Goal: Task Accomplishment & Management: Use online tool/utility

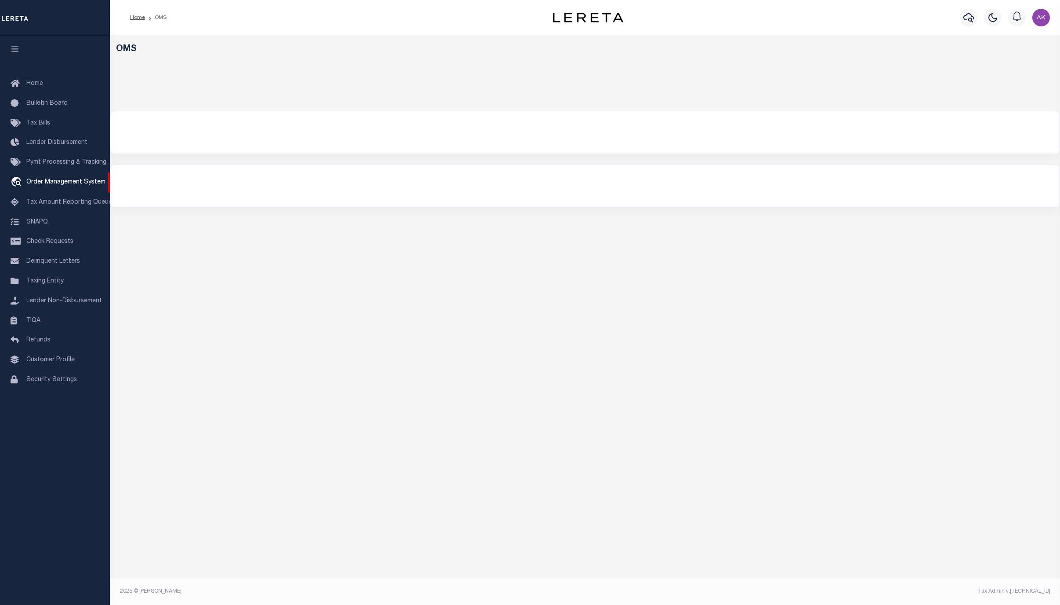
select select "200"
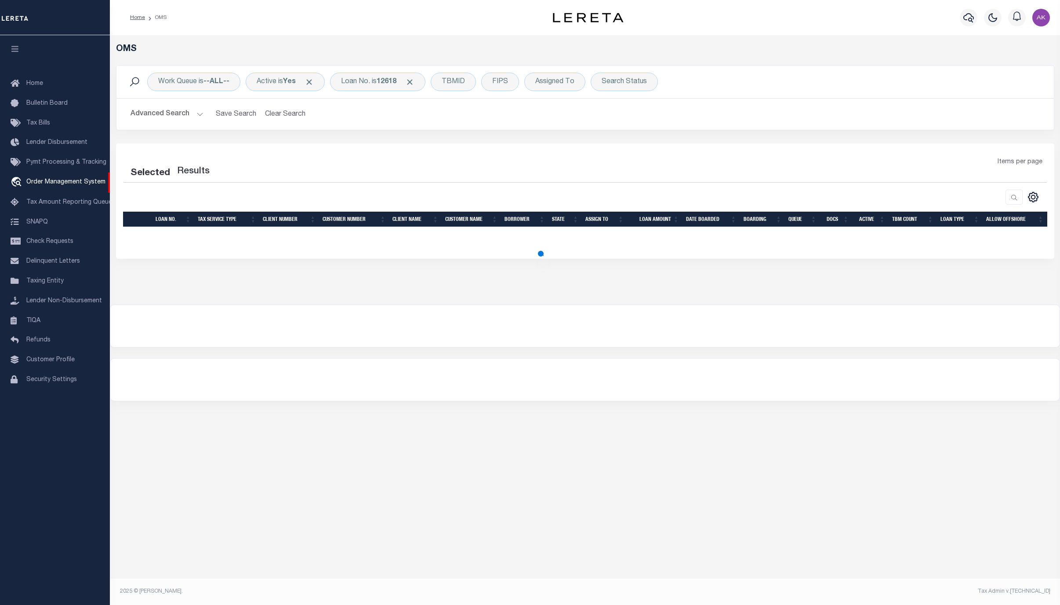
select select "200"
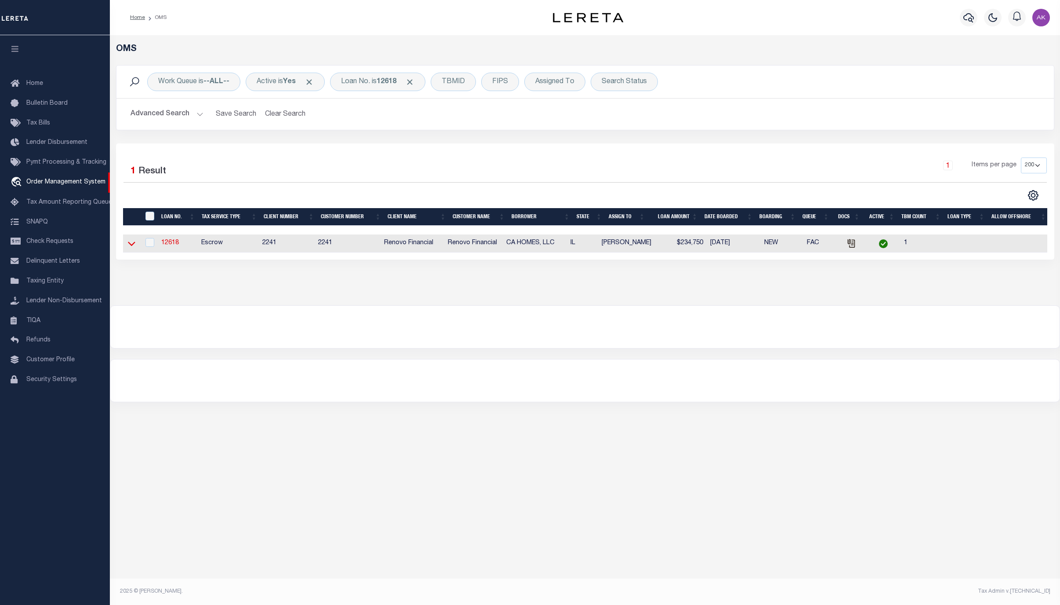
click at [131, 248] on icon at bounding box center [131, 243] width 7 height 9
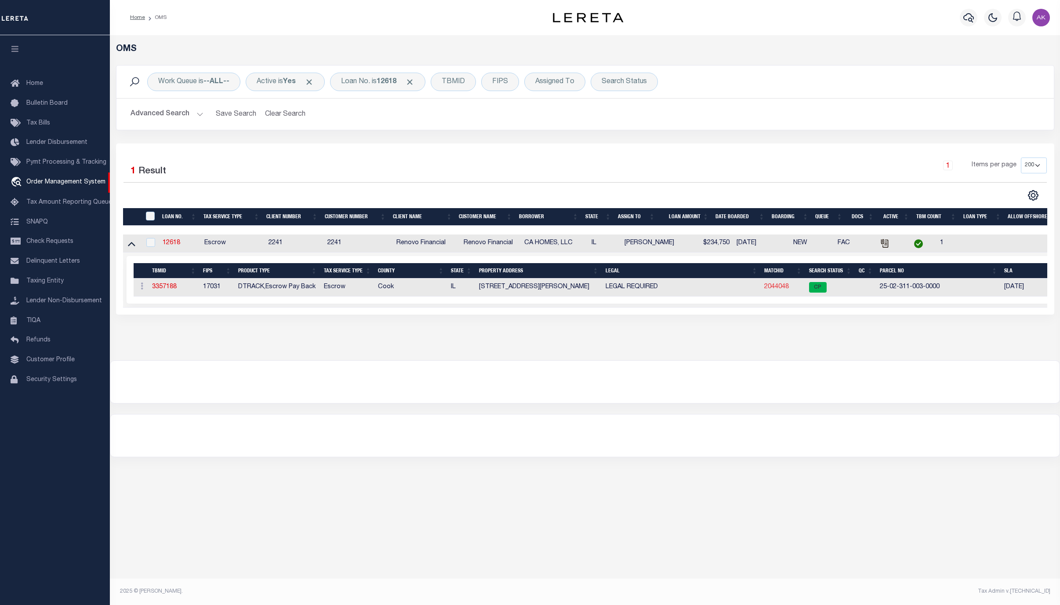
click at [774, 290] on link "2044048" at bounding box center [777, 287] width 25 height 6
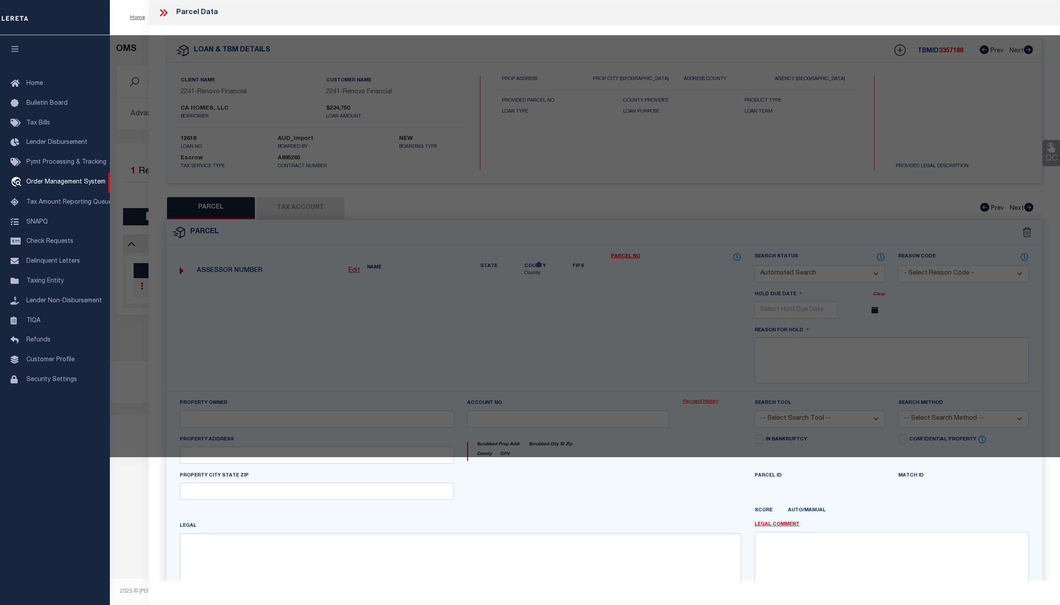
checkbox input "false"
select select "CP"
select select
type input "9207 S ELLIS AVE"
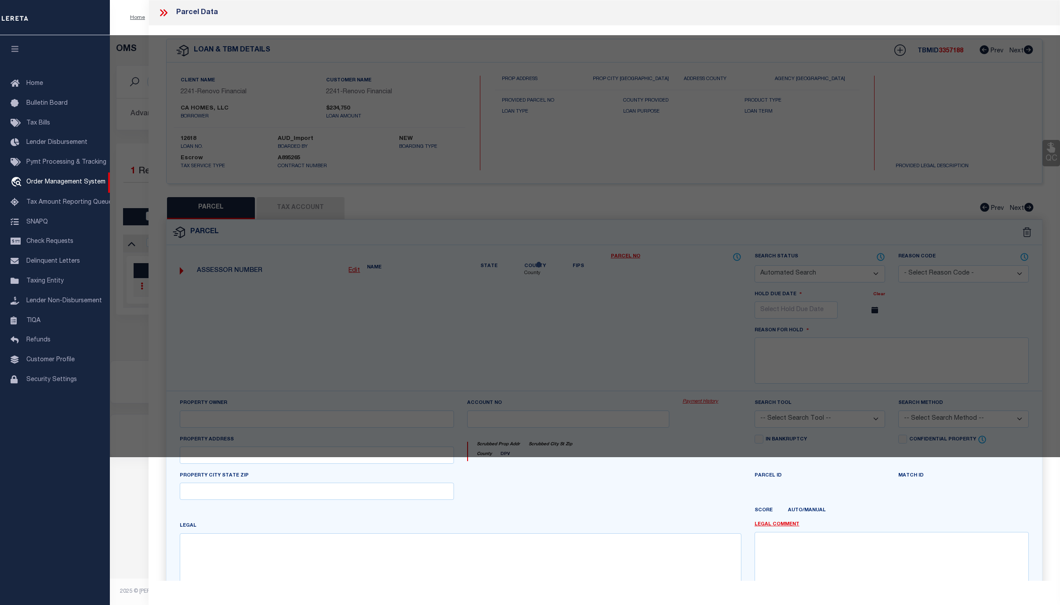
checkbox input "false"
type input "Chicago, IL 60619"
type textarea "JACOBSWVB/10-16C&CC& 43 15"
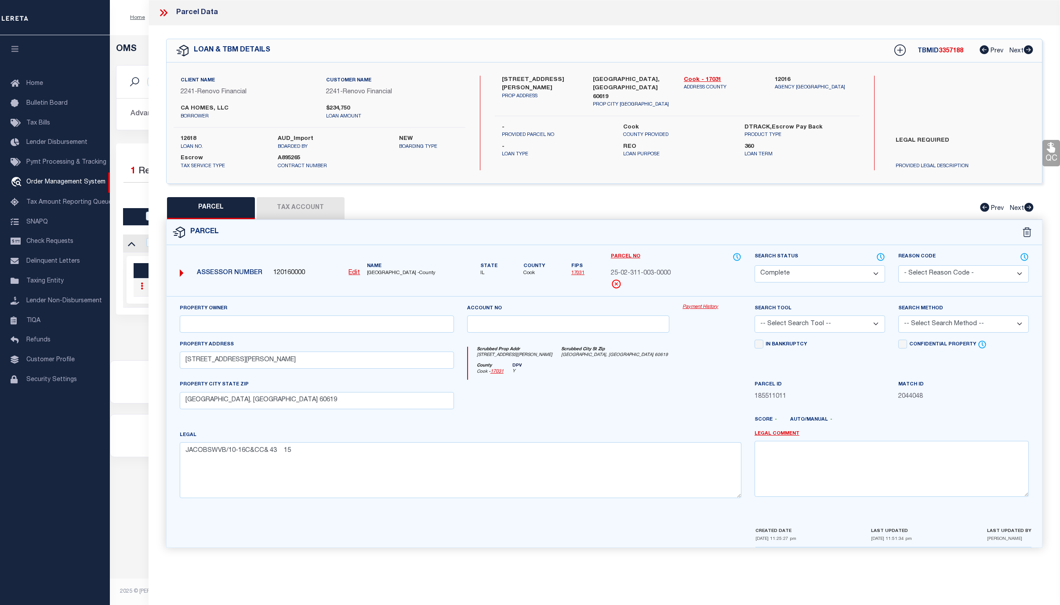
click at [700, 306] on link "Payment History" at bounding box center [712, 306] width 59 height 7
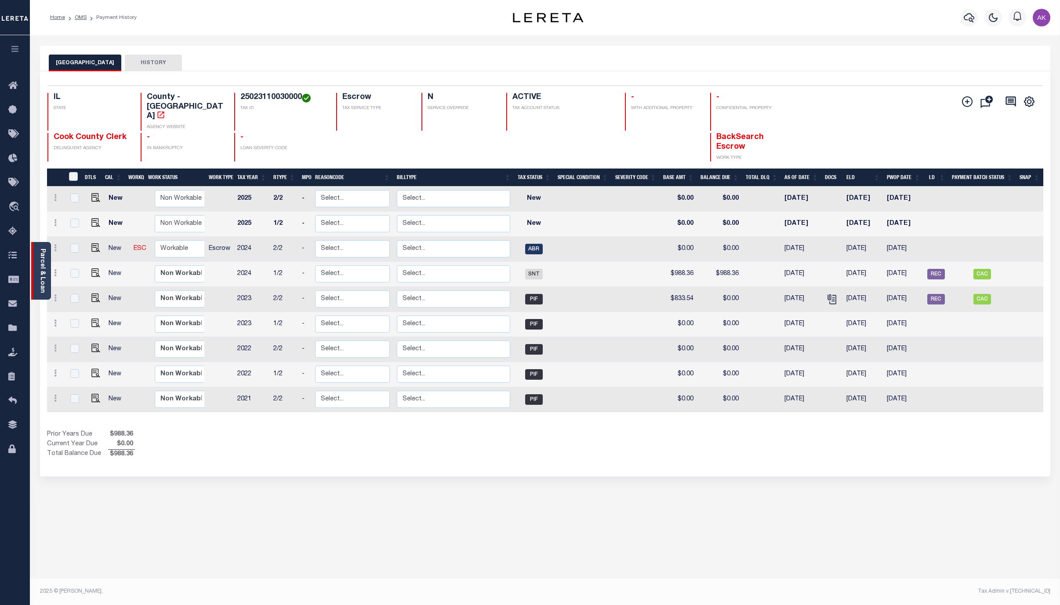
click at [40, 263] on link "Parcel & Loan" at bounding box center [42, 270] width 6 height 44
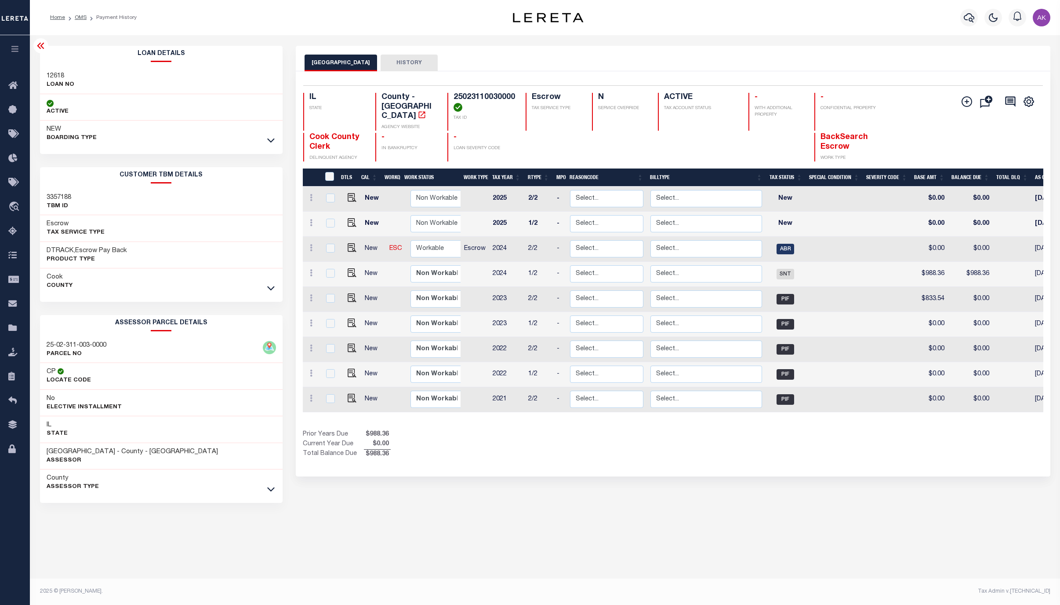
drag, startPoint x: 41, startPoint y: 47, endPoint x: 44, endPoint y: 39, distance: 9.2
click at [41, 47] on icon at bounding box center [41, 45] width 11 height 11
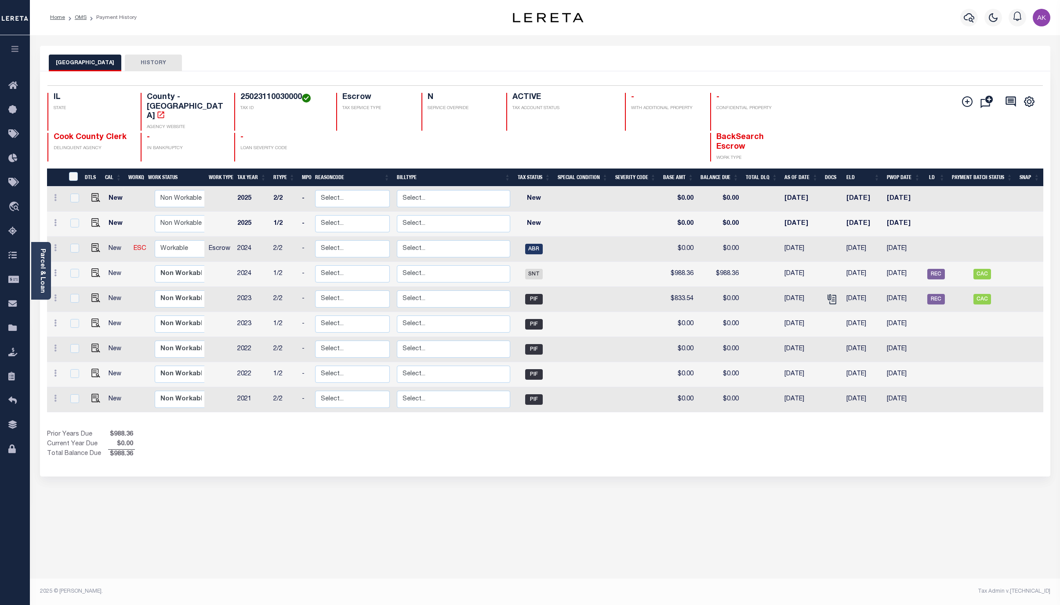
click at [699, 527] on div "COOK COUNTY HISTORY Selected 9 Results" at bounding box center [545, 294] width 1024 height 496
click at [914, 472] on div "COOK COUNTY HISTORY Selected 9 Results" at bounding box center [545, 294] width 1024 height 496
click at [941, 448] on div "Selected 9 Results 1 Items per page 25 50 100 IL STATE TAX ID N" at bounding box center [545, 273] width 1011 height 405
drag, startPoint x: 77, startPoint y: 16, endPoint x: 82, endPoint y: 20, distance: 6.2
click at [77, 16] on link "OMS" at bounding box center [81, 17] width 12 height 5
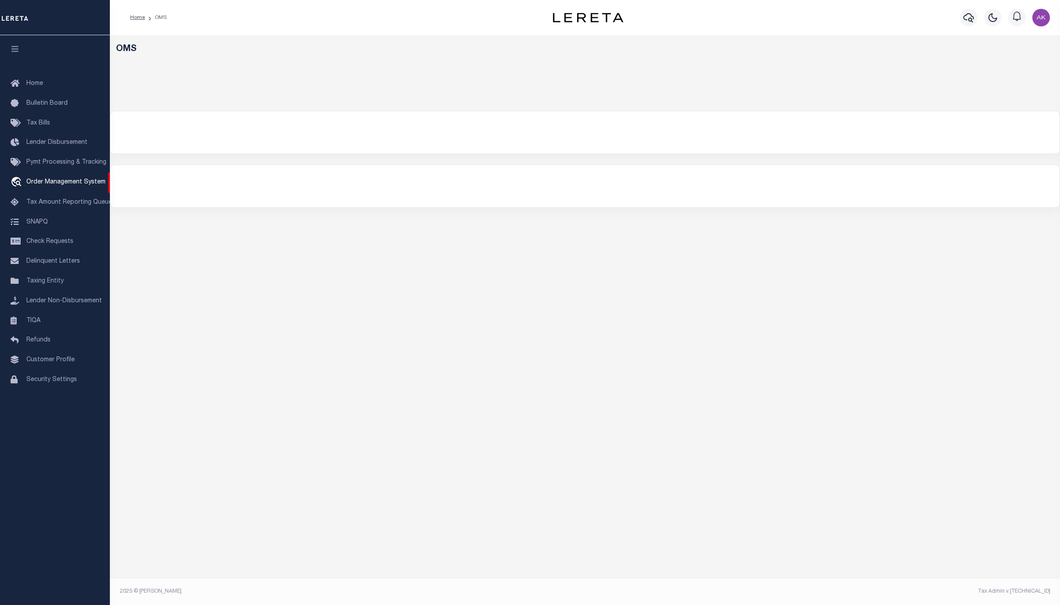
select select "200"
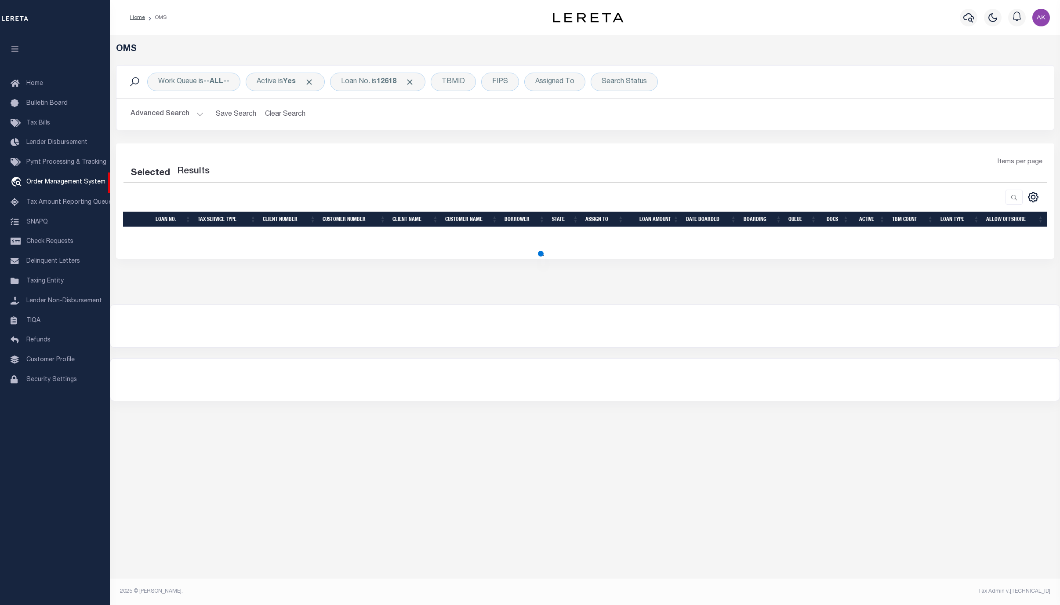
select select "200"
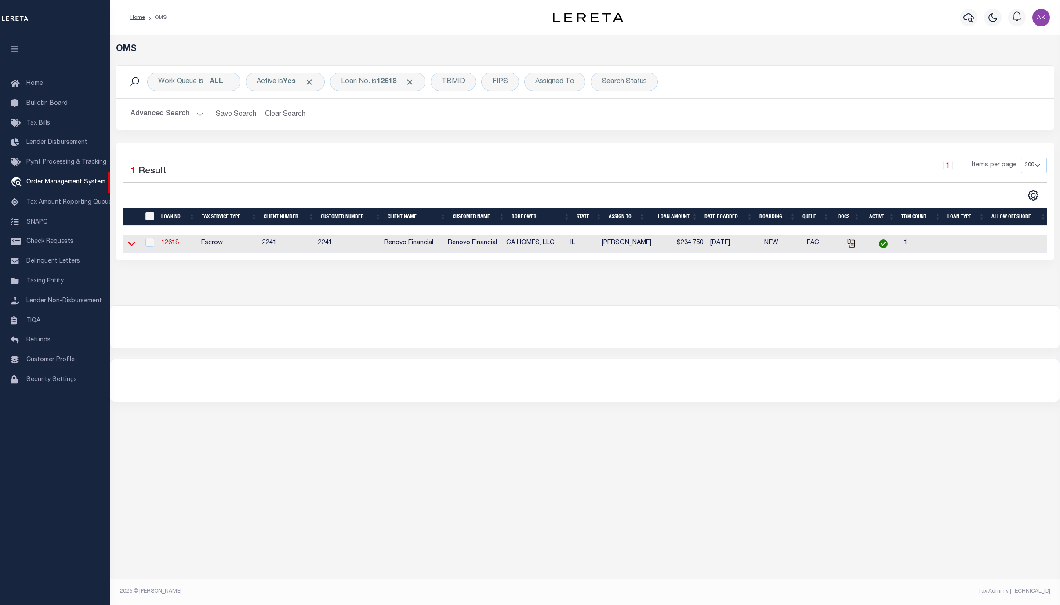
click at [132, 244] on icon at bounding box center [131, 243] width 7 height 9
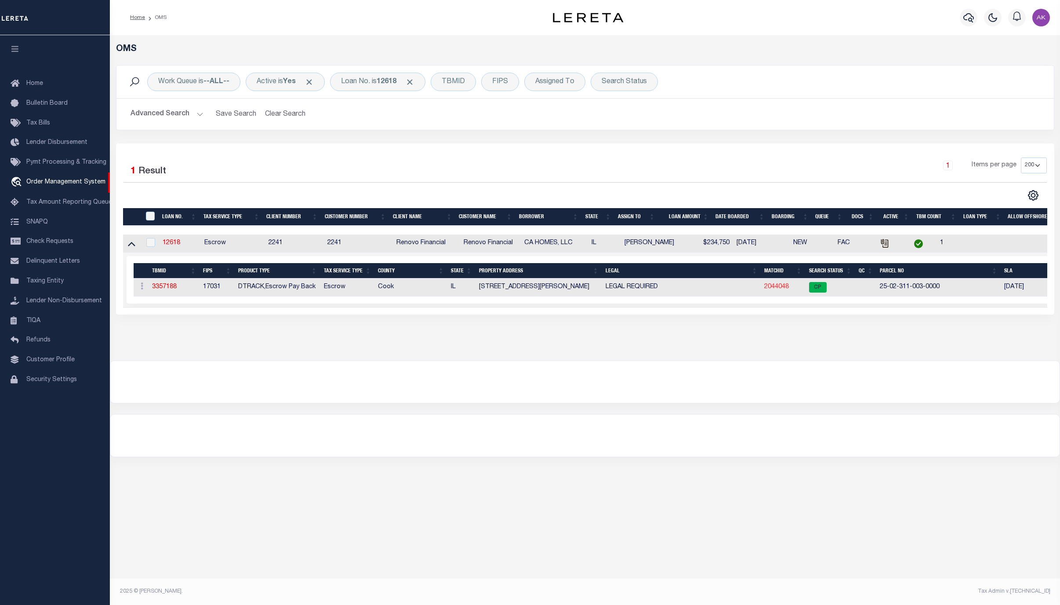
click at [777, 287] on link "2044048" at bounding box center [777, 287] width 25 height 6
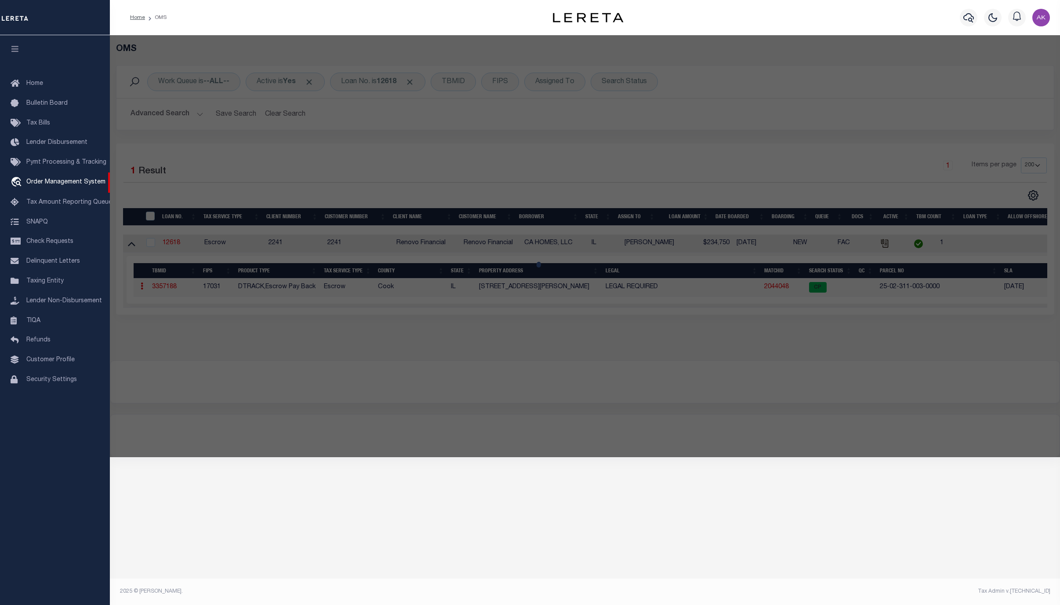
checkbox input "false"
select select "CP"
select select
type input "9207 S ELLIS AVE"
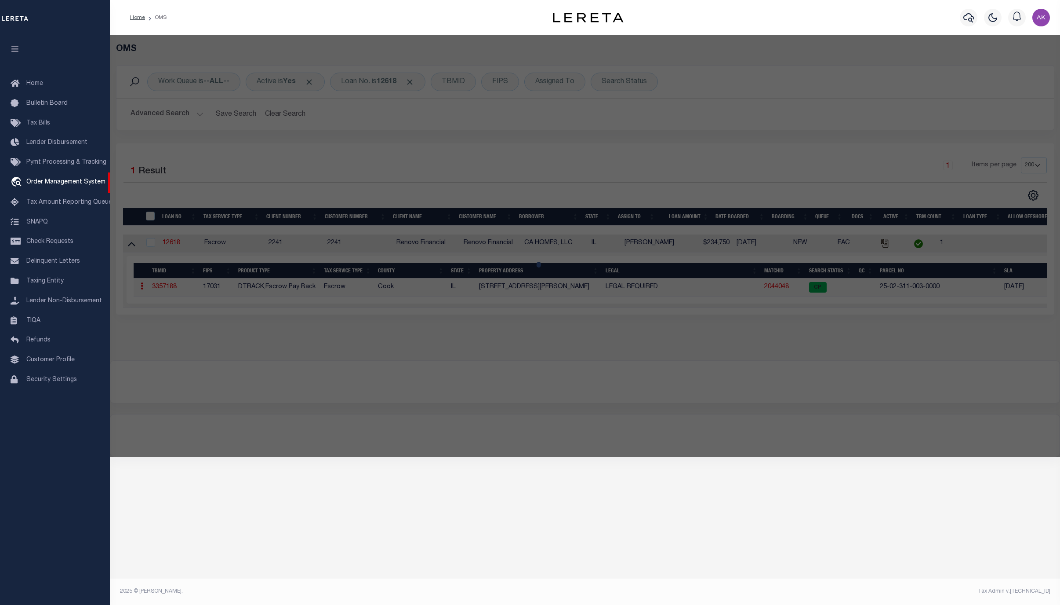
checkbox input "false"
type input "Chicago, IL 60619"
type textarea "JACOBSWVB/10-16C&CC& 43 15"
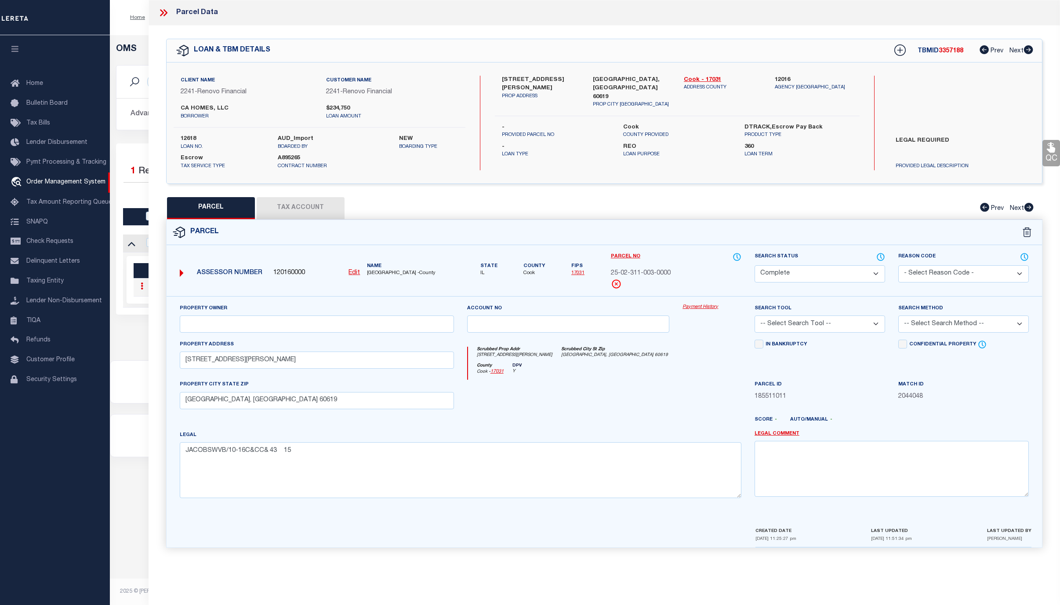
click at [694, 306] on link "Payment History" at bounding box center [712, 306] width 59 height 7
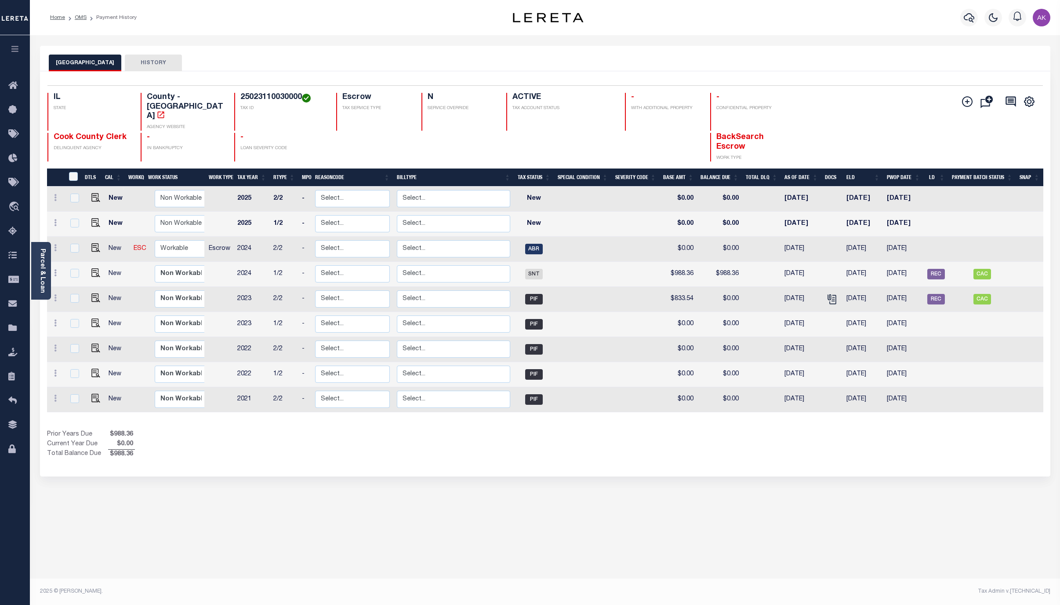
click at [729, 483] on div "COOK COUNTY HISTORY Selected 9 Results" at bounding box center [545, 294] width 1024 height 496
click at [929, 430] on div "Show Tax Lines before Bill Release Date Prior Years Due $988.36 Current Year Du…" at bounding box center [545, 444] width 997 height 29
click at [953, 430] on div "Show Tax Lines before Bill Release Date Prior Years Due $988.36 Current Year Du…" at bounding box center [545, 444] width 997 height 29
drag, startPoint x: 81, startPoint y: 16, endPoint x: 81, endPoint y: 24, distance: 7.5
click at [81, 16] on link "OMS" at bounding box center [81, 17] width 12 height 5
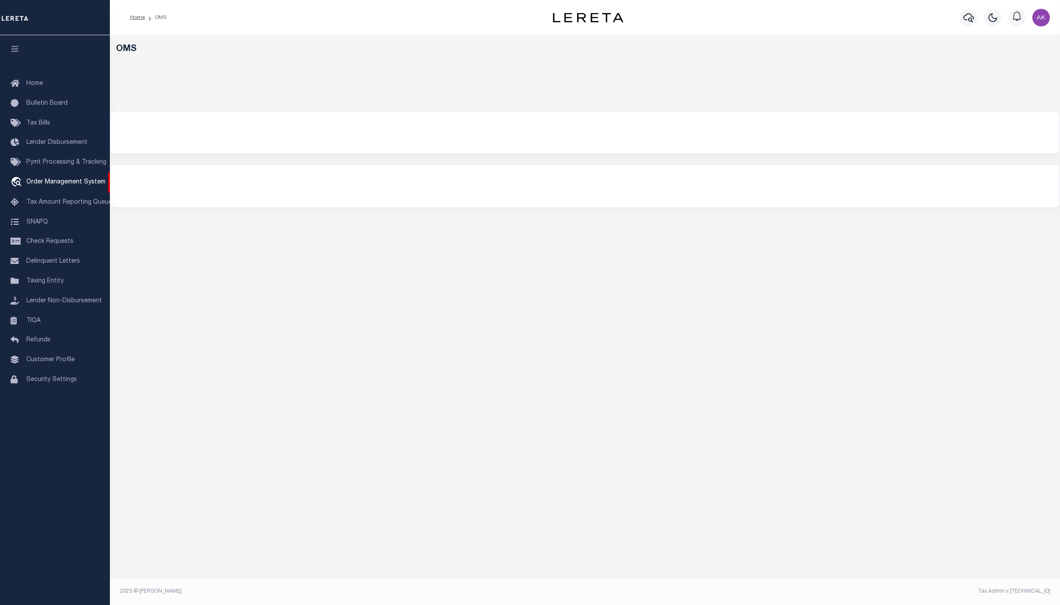
select select "200"
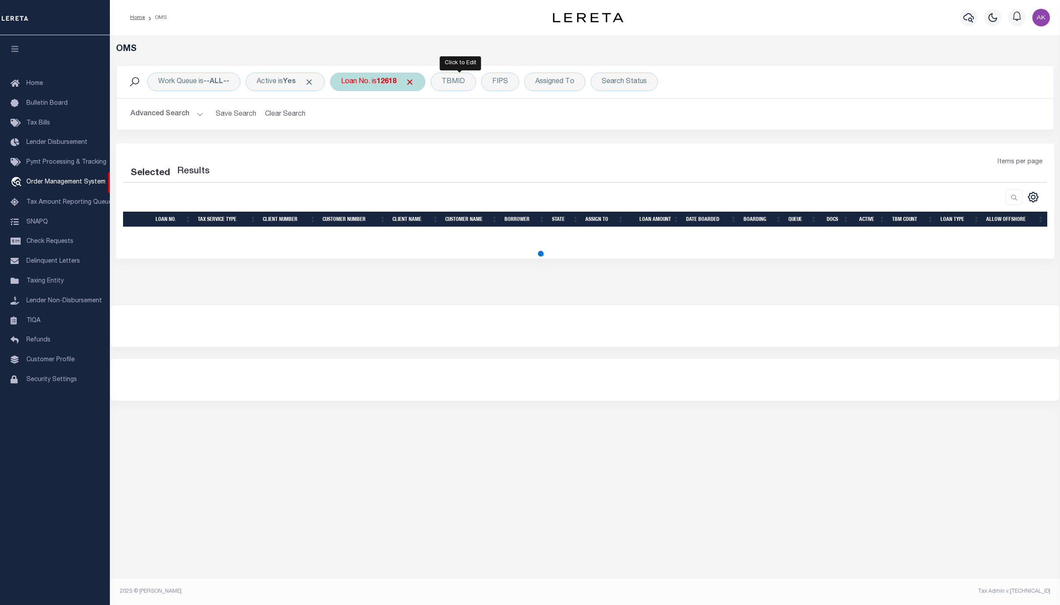
select select "200"
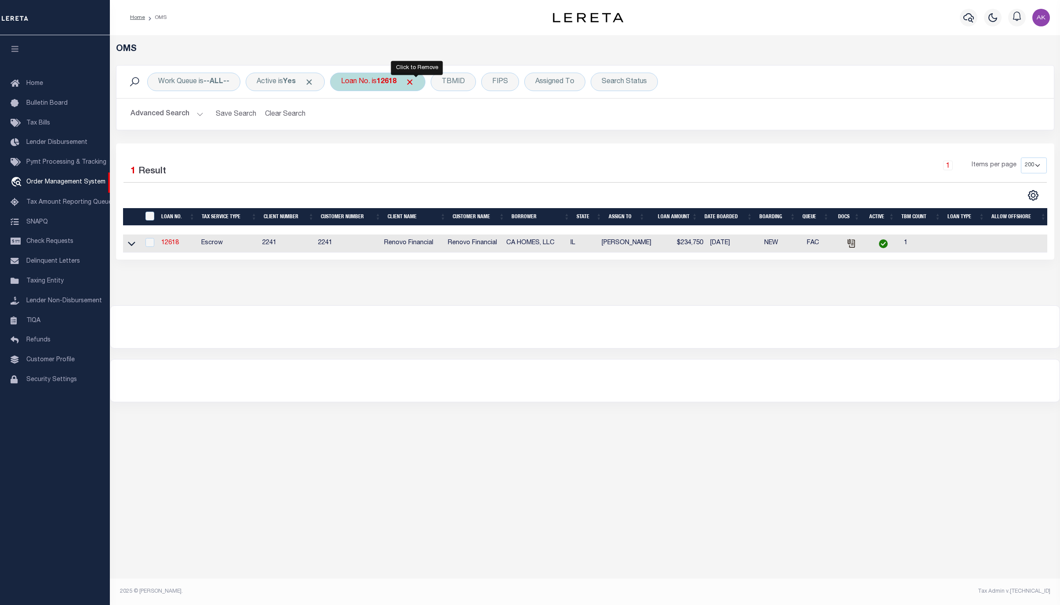
click at [415, 82] on span "Click to Remove" at bounding box center [409, 81] width 9 height 9
click at [354, 85] on div "Loan No." at bounding box center [355, 82] width 51 height 18
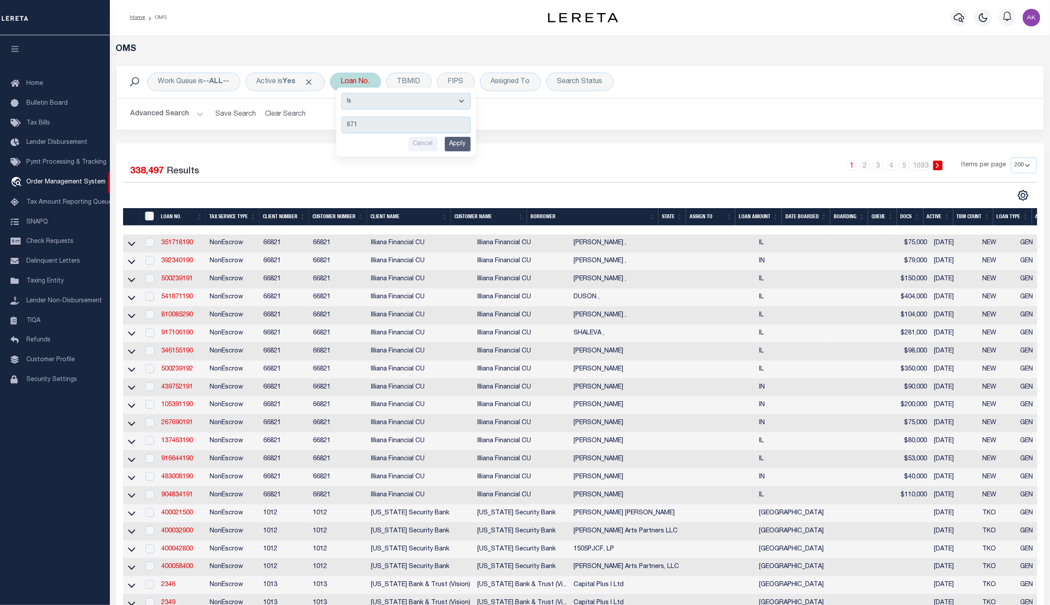
type input "6718"
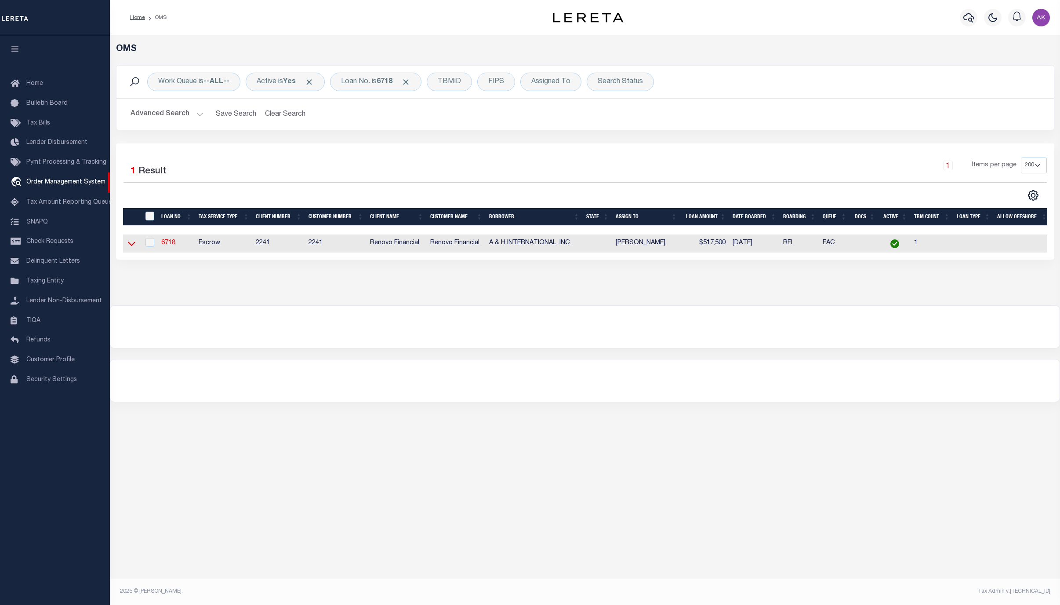
click at [128, 244] on icon at bounding box center [131, 243] width 7 height 9
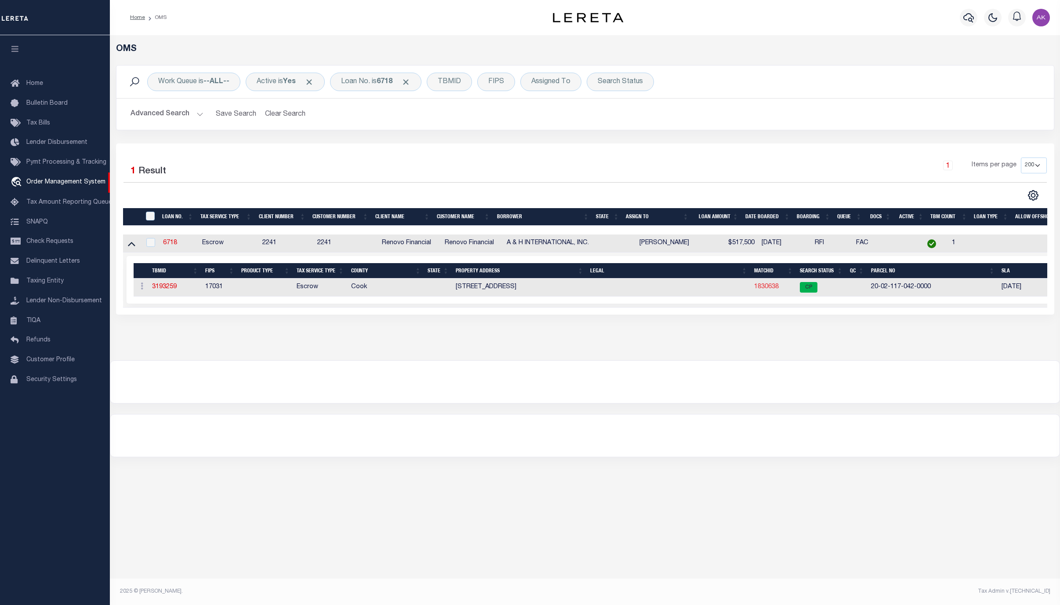
click at [766, 287] on link "1830638" at bounding box center [766, 287] width 25 height 6
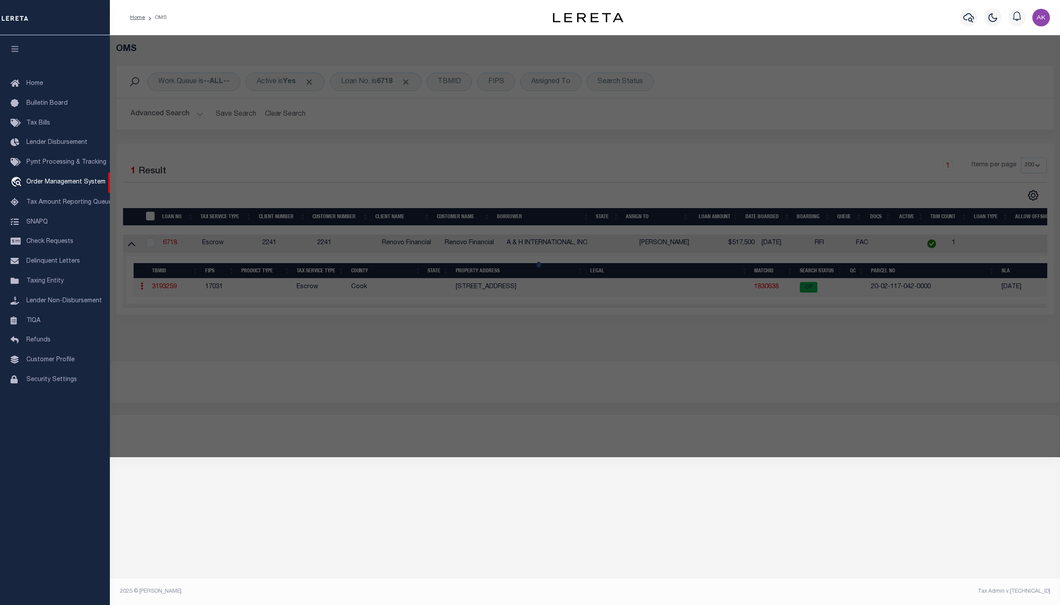
checkbox input "false"
select select "CP"
type input "A & H INTERNATIONAL"
select select
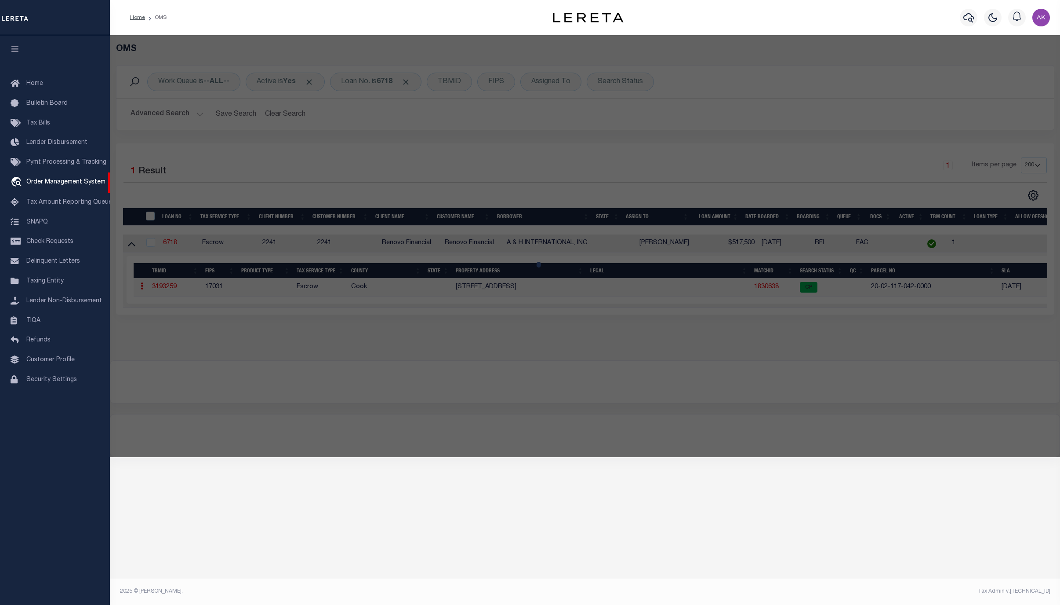
type input "4162 S LAKE PARK AVE"
checkbox input "false"
type input "[GEOGRAPHIC_DATA], IL 60653"
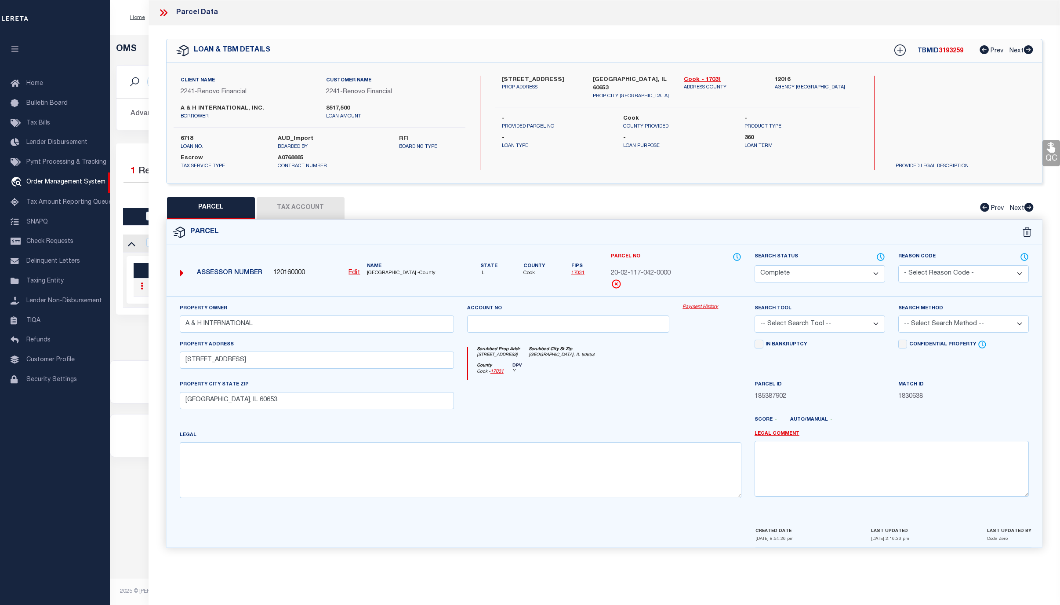
click at [701, 306] on link "Payment History" at bounding box center [712, 306] width 59 height 7
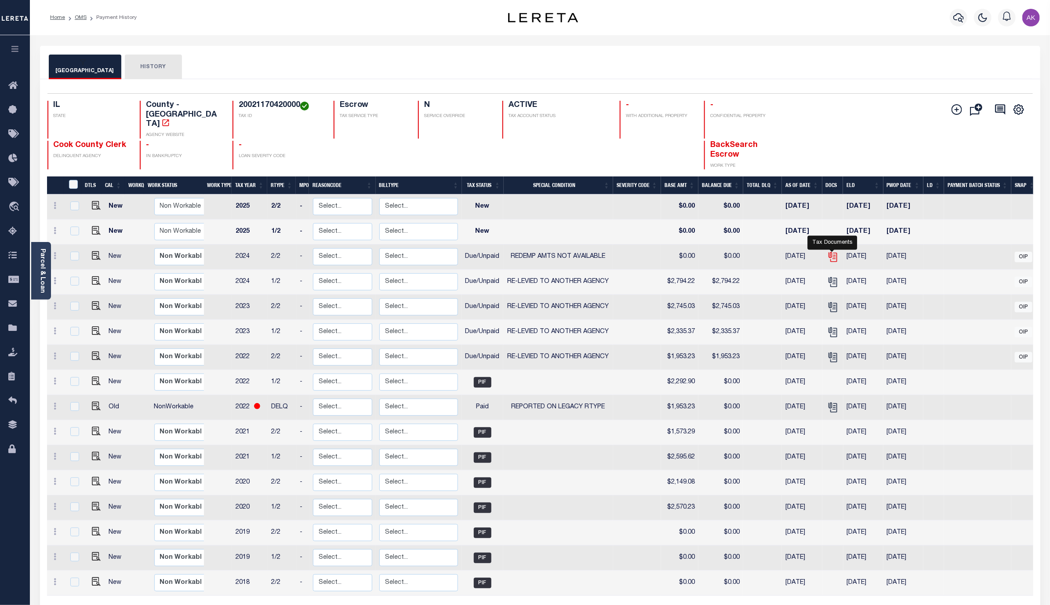
click at [833, 251] on icon "" at bounding box center [832, 254] width 7 height 7
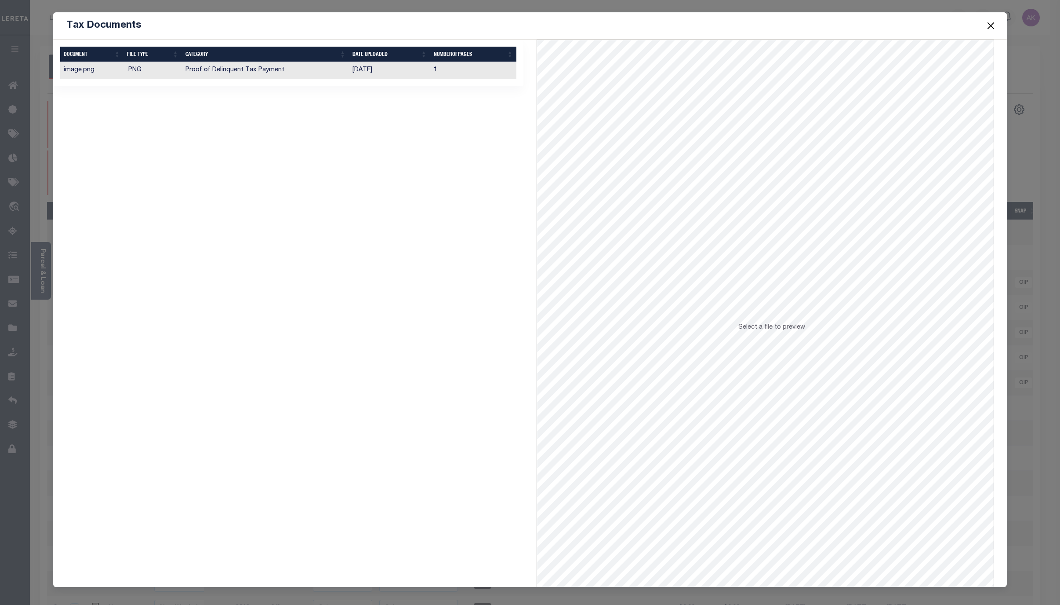
click at [268, 69] on td "Proof of Delinquent Tax Payment" at bounding box center [266, 70] width 168 height 17
click at [991, 25] on button "Close" at bounding box center [990, 25] width 11 height 11
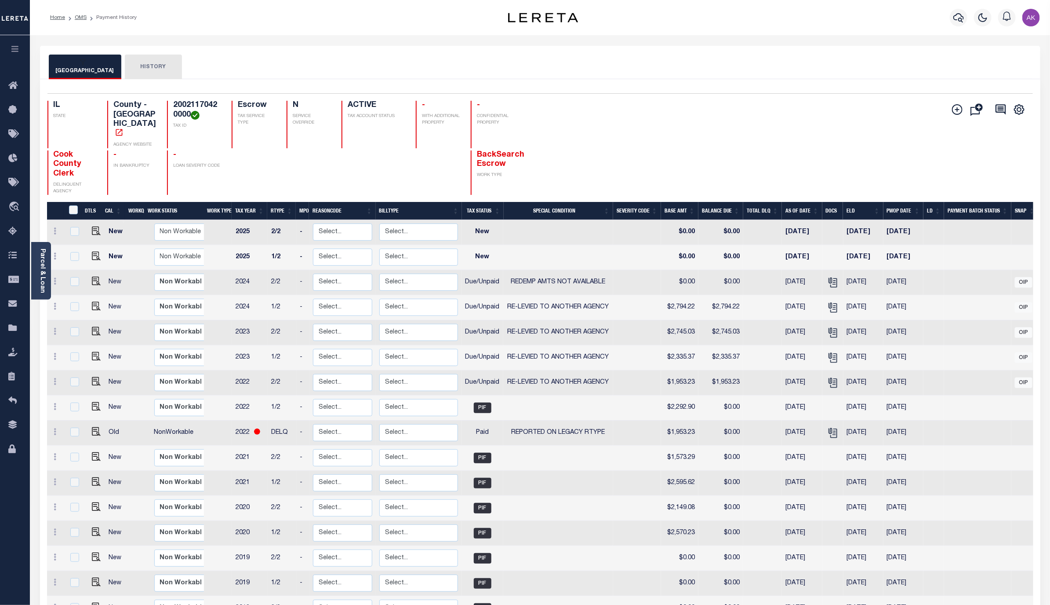
click at [867, 73] on div "COOK COUNTY HISTORY" at bounding box center [540, 67] width 983 height 24
click at [896, 111] on div "Add Installment Line Bad Parcel Fees" at bounding box center [786, 148] width 493 height 94
click at [863, 65] on div "COOK COUNTY HISTORY" at bounding box center [540, 67] width 983 height 24
click at [78, 18] on link "OMS" at bounding box center [81, 17] width 12 height 5
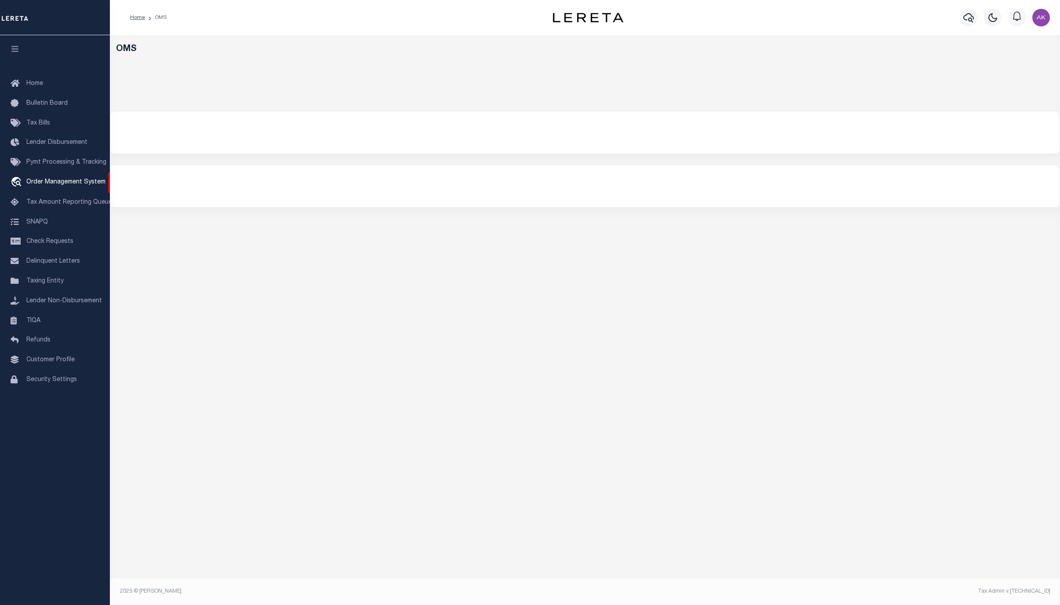
select select "200"
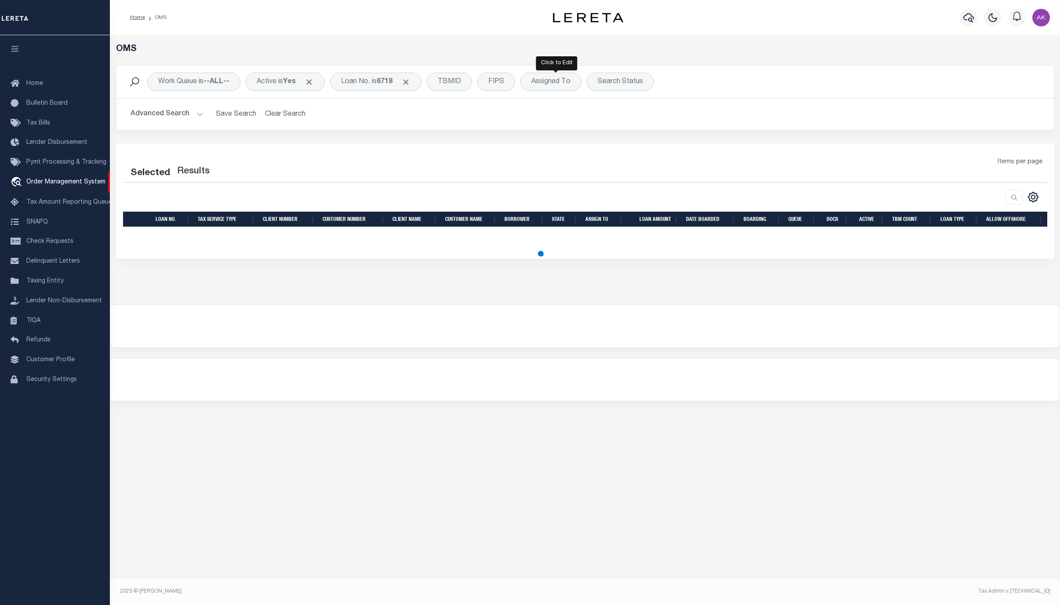
select select "200"
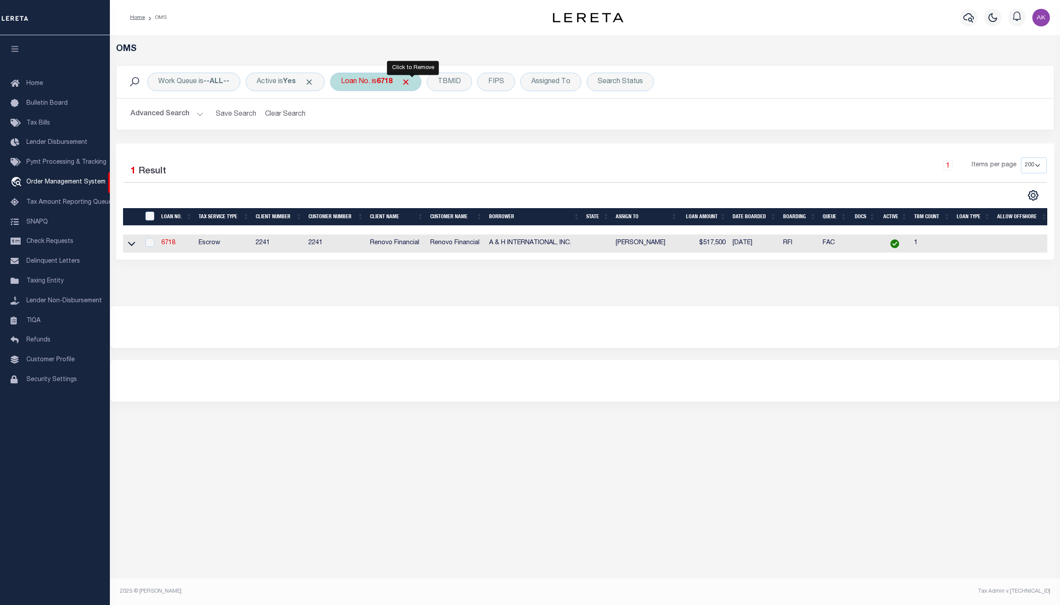
click at [411, 82] on span "Click to Remove" at bounding box center [405, 81] width 9 height 9
click at [355, 82] on div "Loan No." at bounding box center [355, 82] width 51 height 18
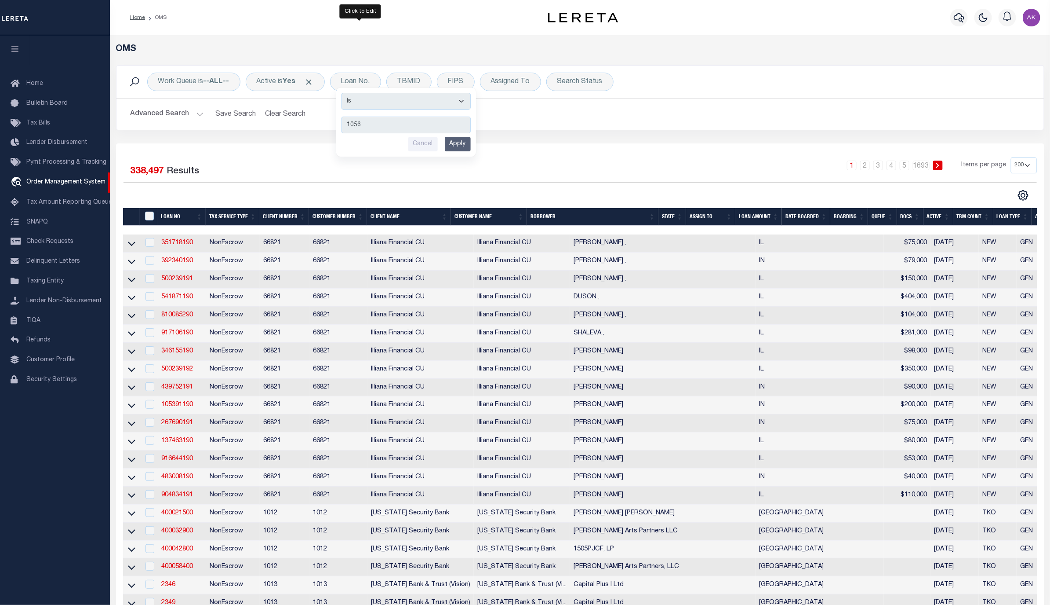
type input "10567"
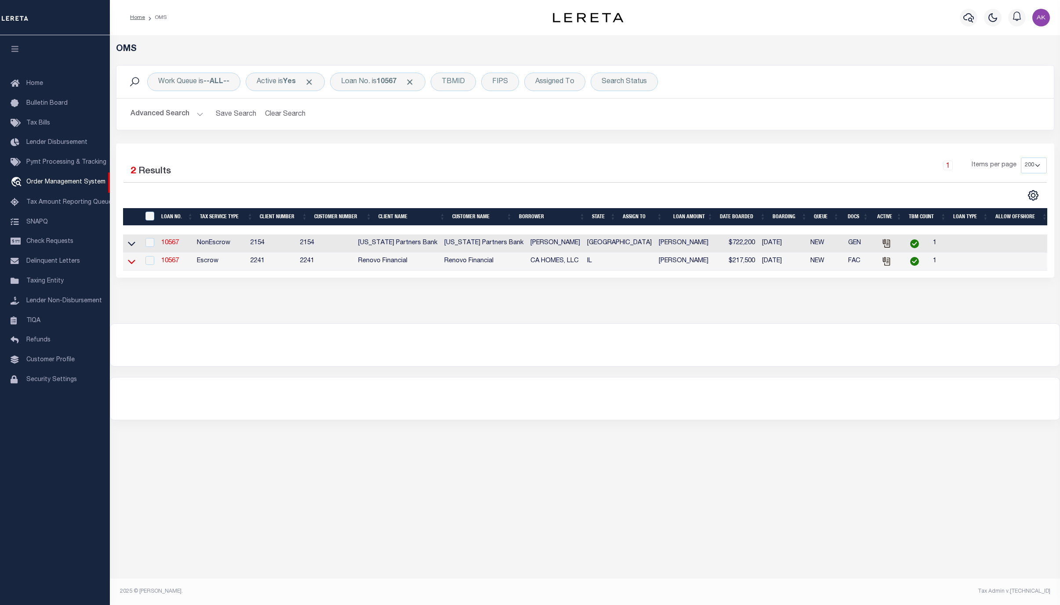
click at [131, 265] on icon at bounding box center [131, 261] width 7 height 9
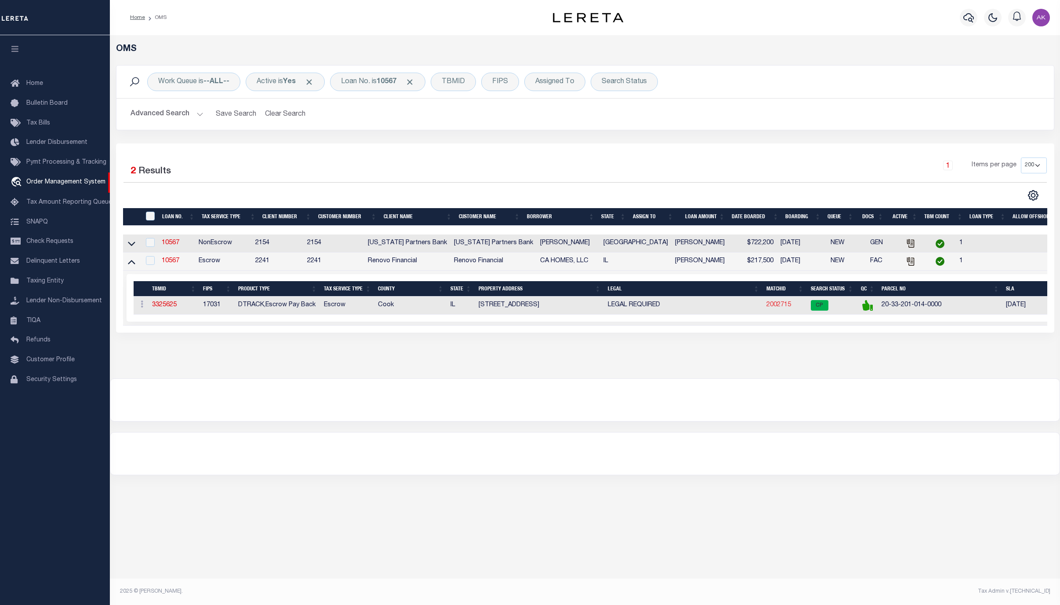
click at [776, 307] on link "2002715" at bounding box center [779, 305] width 25 height 6
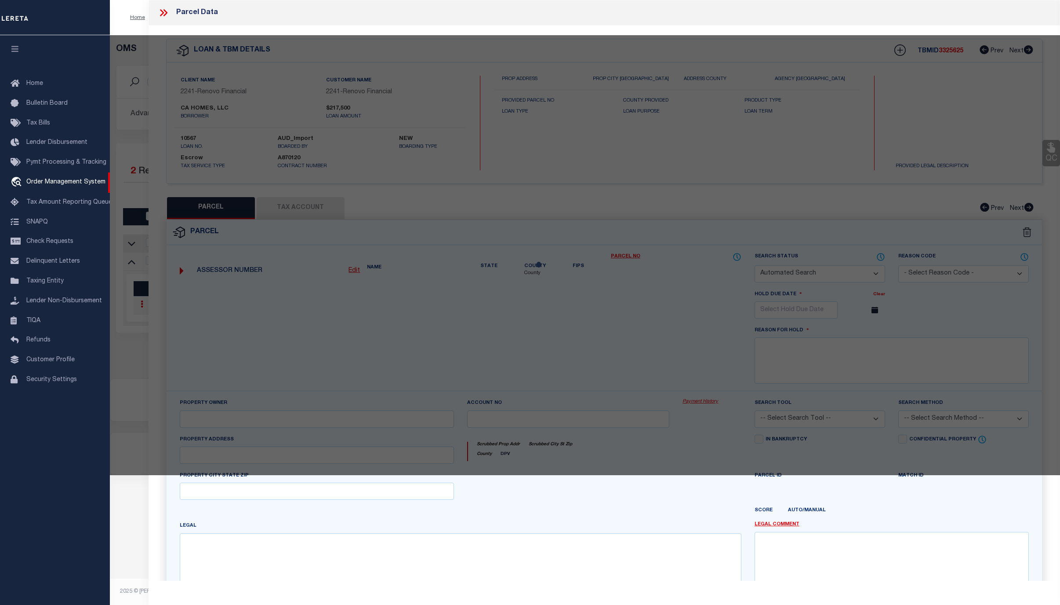
checkbox input "false"
select select "CP"
type input "CA HOMES, LLC"
select select "AGW"
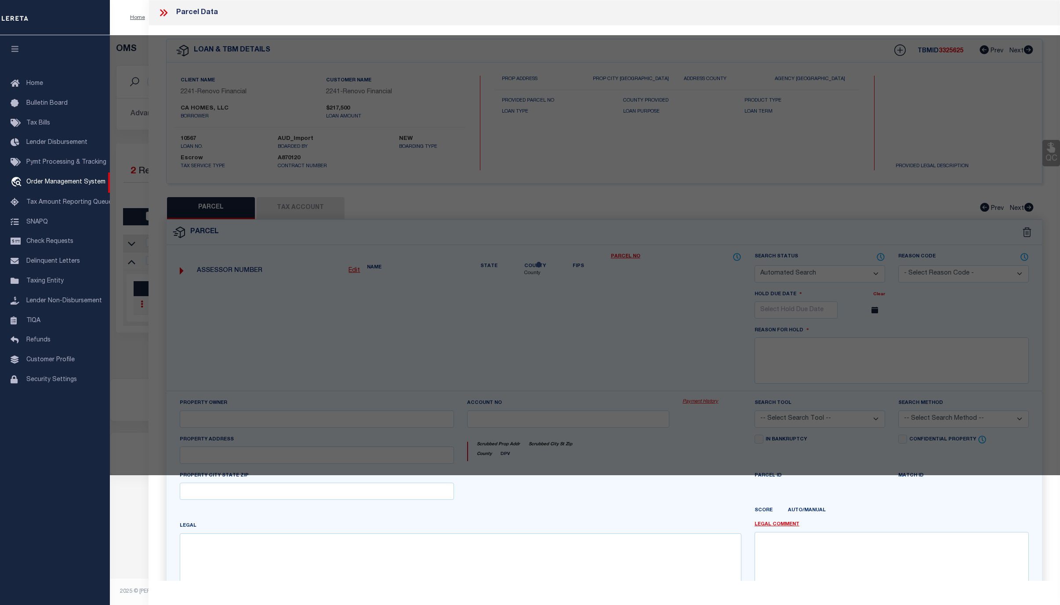
select select
type input "7933 South Harvard Avenue"
checkbox input "false"
type input "Chicago, IL 60620"
type textarea "BARTLETTSSAN25WNE BLOCK 3 LOT 16"
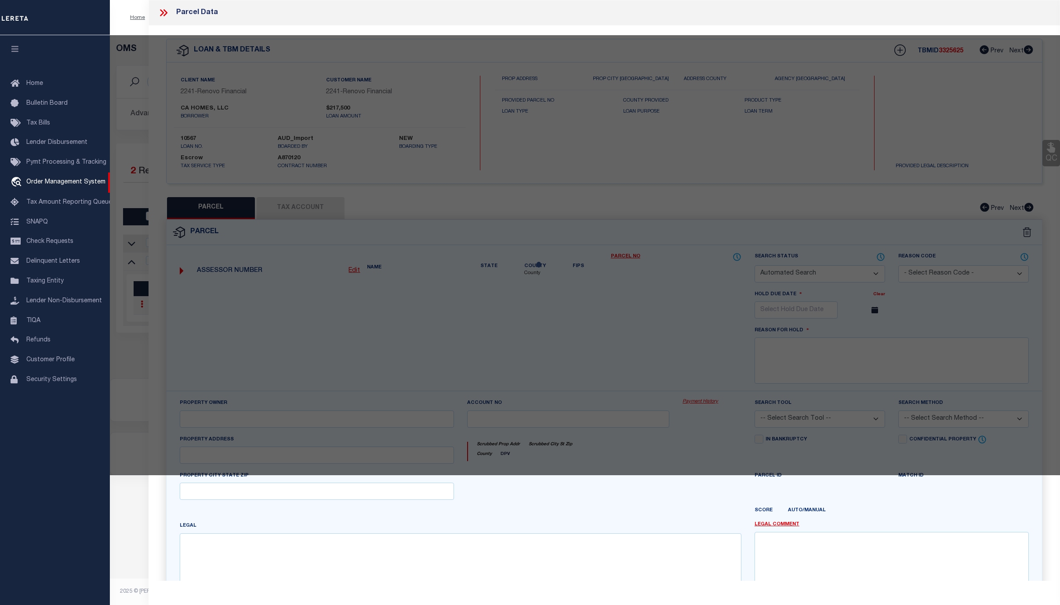
type textarea "Completed based on given legal document."
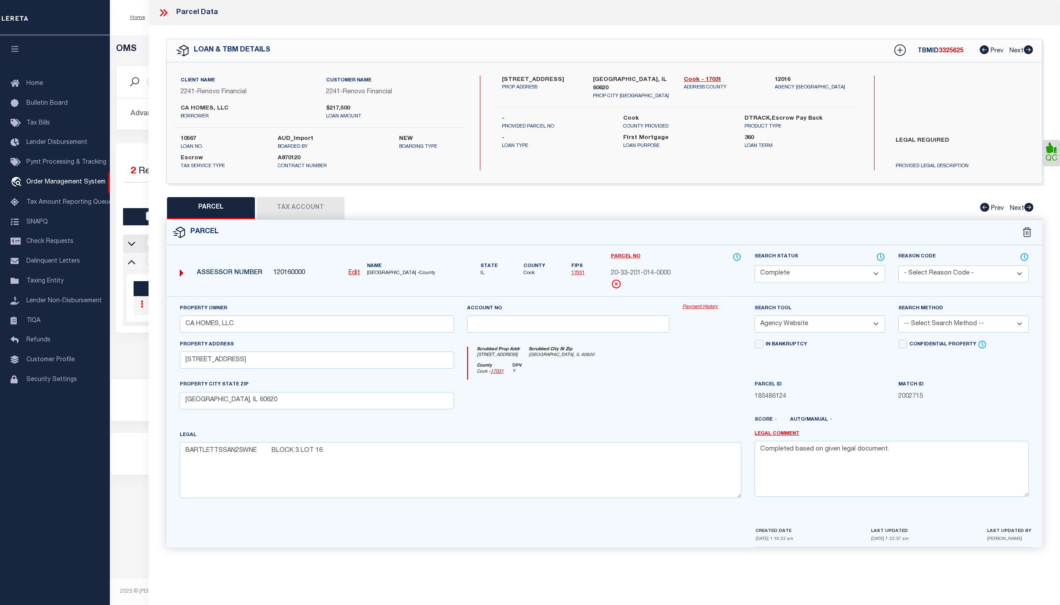
click at [700, 310] on link "Payment History" at bounding box center [712, 306] width 59 height 7
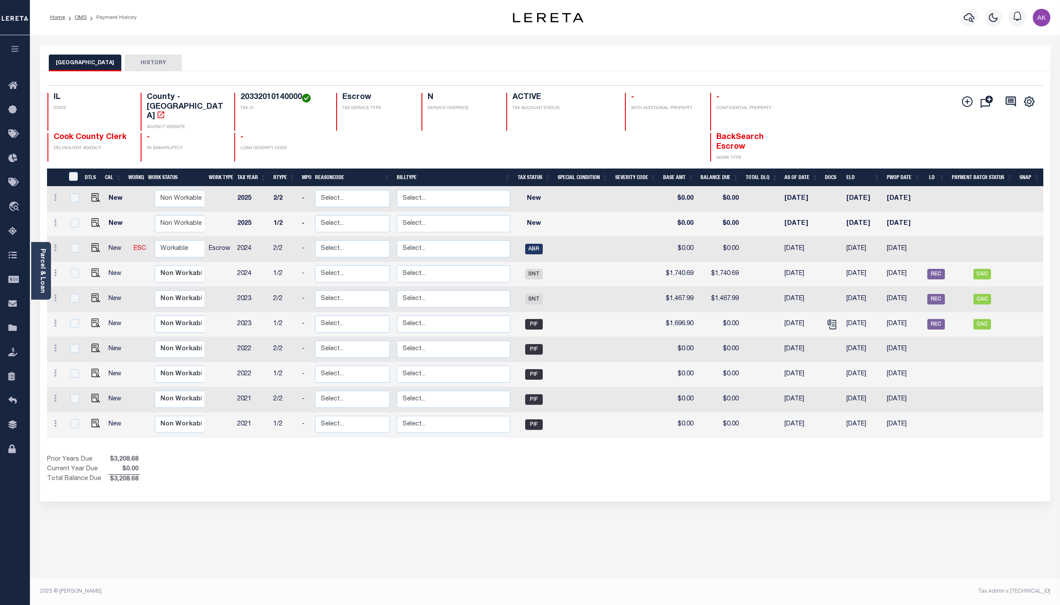
click at [925, 521] on div "COOK COUNTY HISTORY Selected 10 1" at bounding box center [545, 294] width 1024 height 496
click at [84, 17] on link "OMS" at bounding box center [81, 17] width 12 height 5
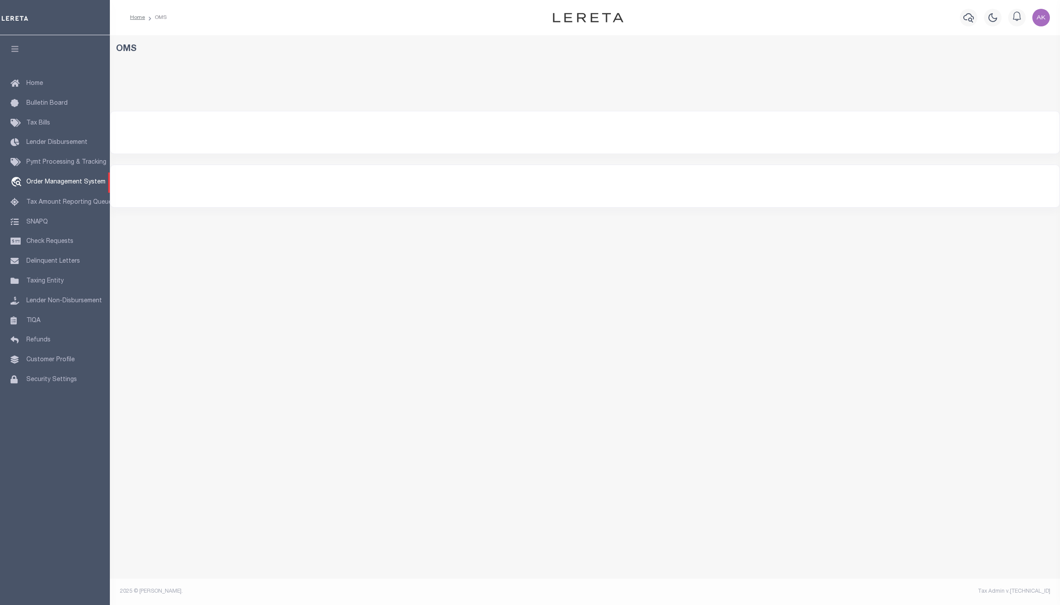
select select "200"
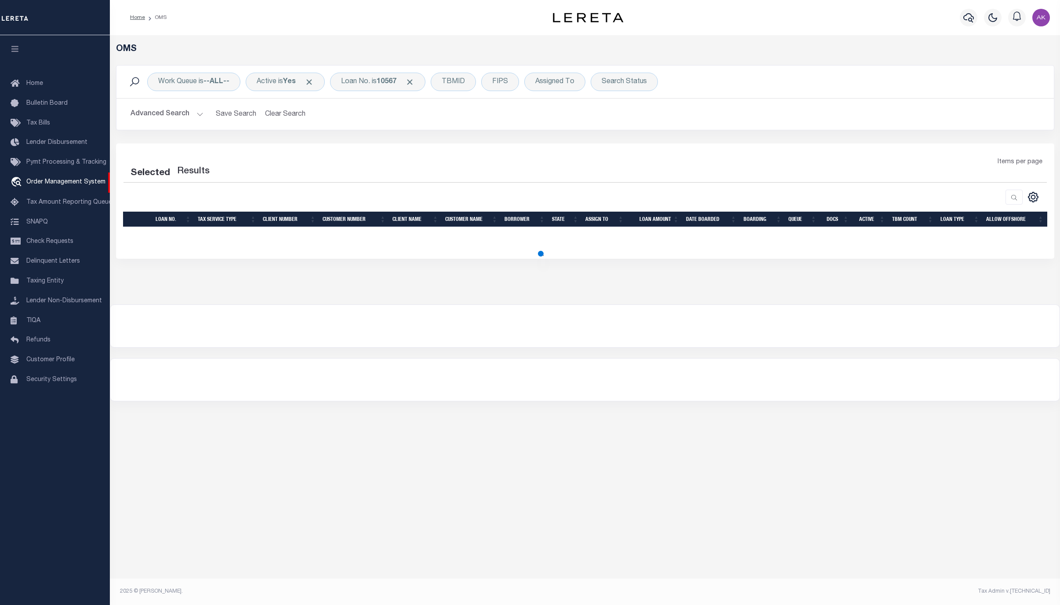
select select "200"
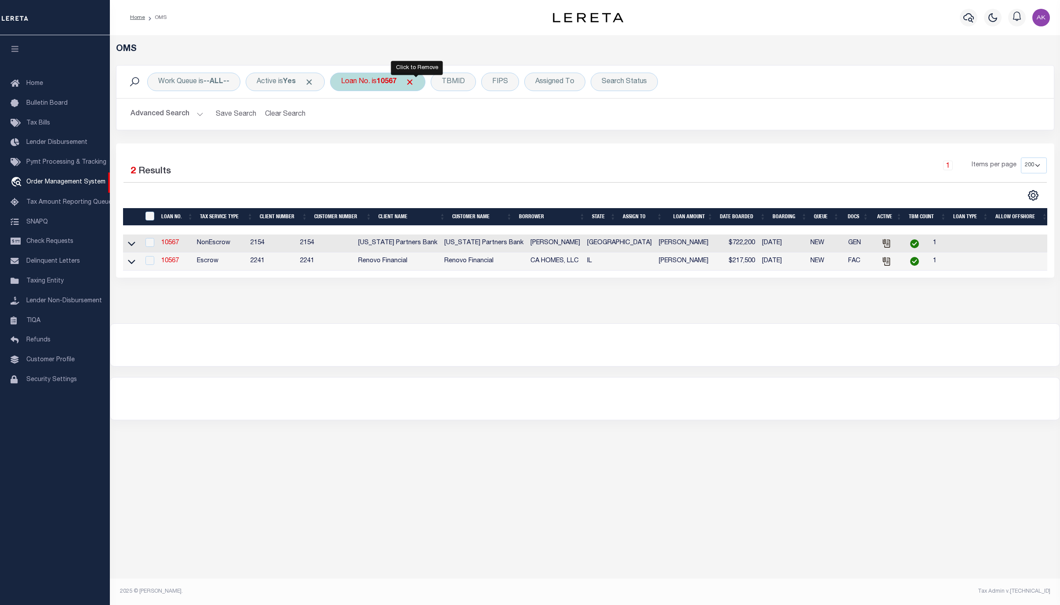
click at [415, 80] on span "Click to Remove" at bounding box center [409, 81] width 9 height 9
click at [361, 82] on div "Loan No." at bounding box center [355, 82] width 51 height 18
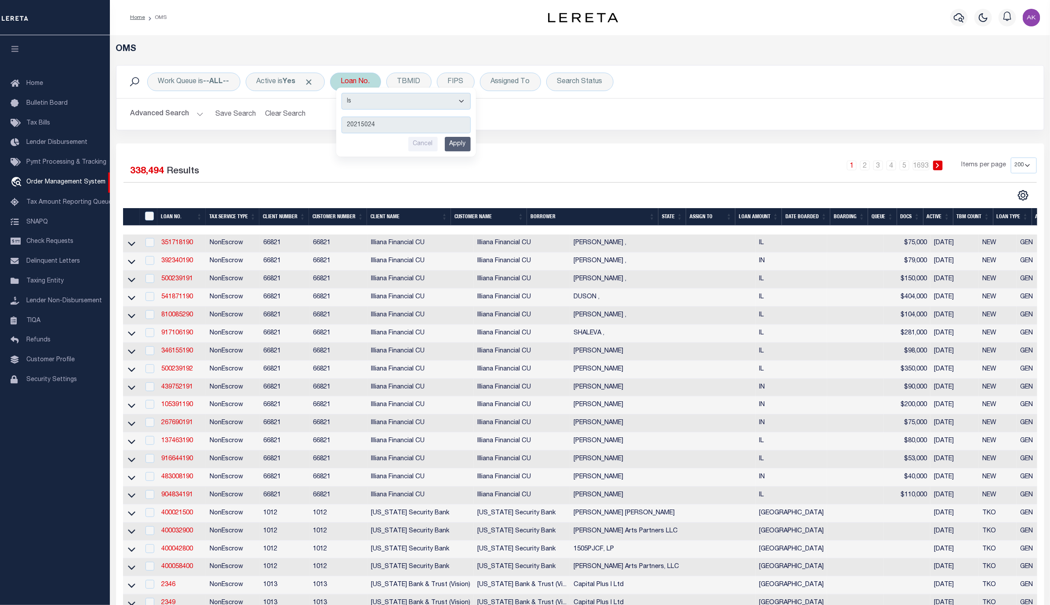
type input "202150249"
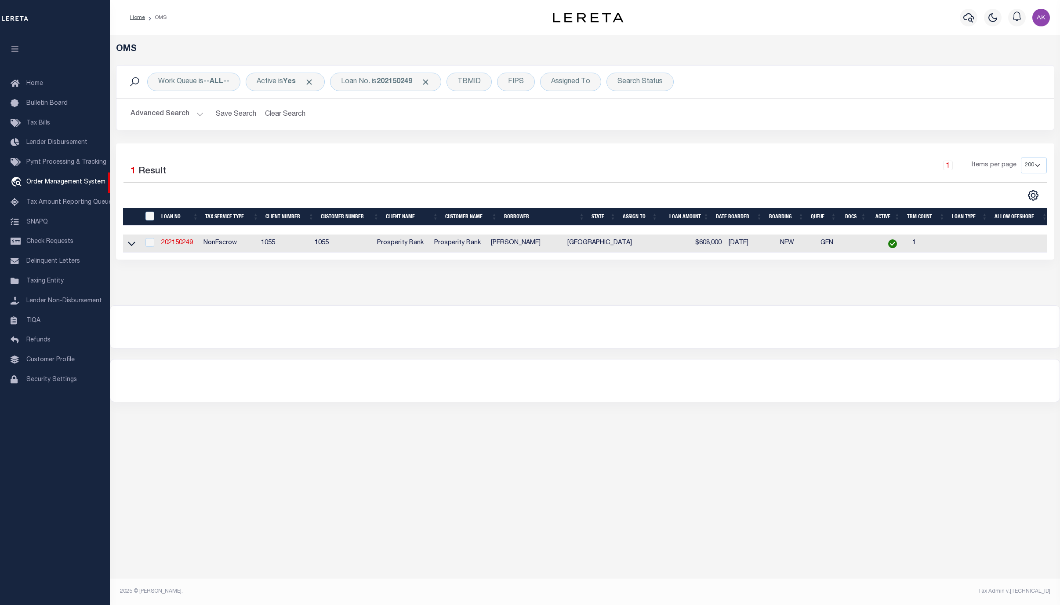
click at [136, 246] on link at bounding box center [132, 243] width 10 height 6
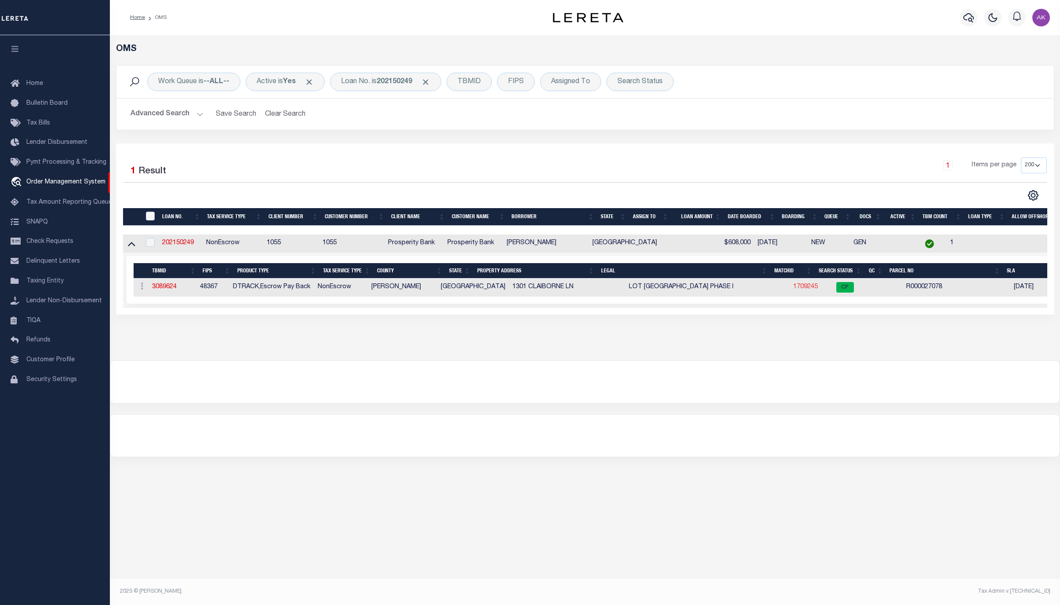
click at [794, 288] on link "1709245" at bounding box center [806, 287] width 25 height 6
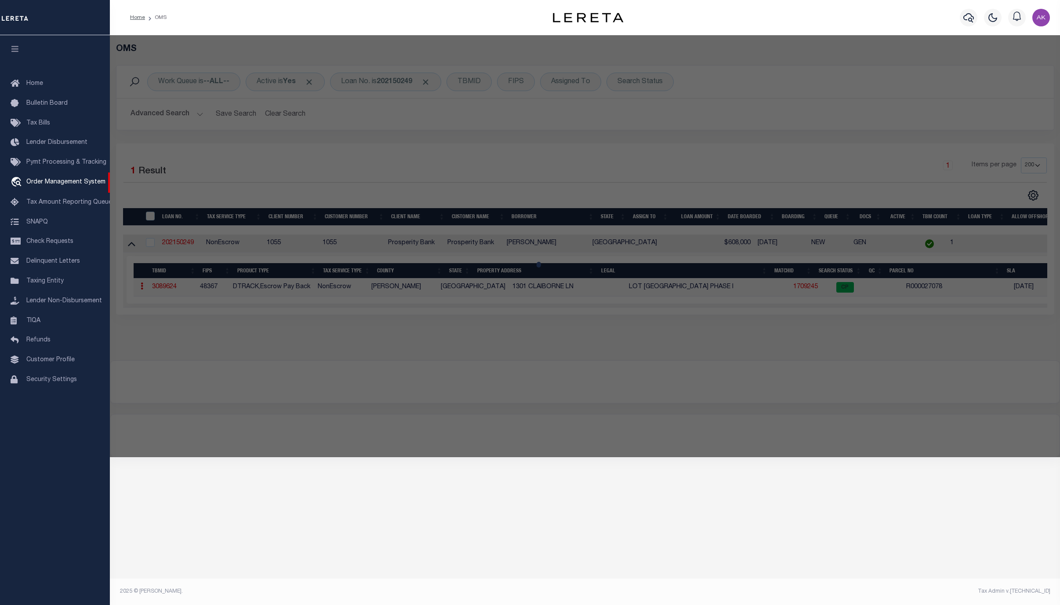
checkbox input "false"
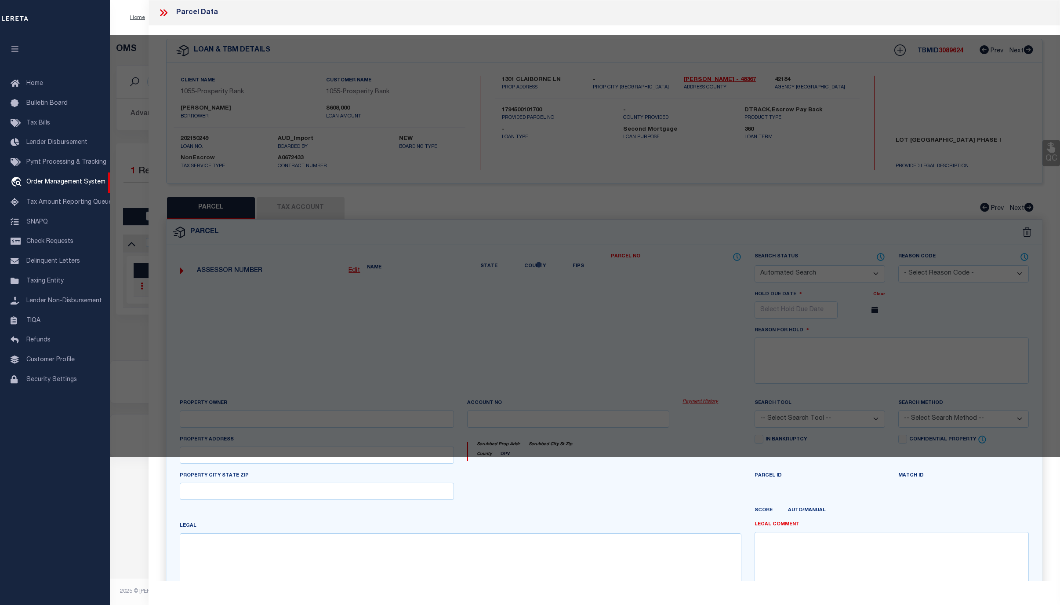
select select "CP"
type input "HAMILTON JON & KARALINE"
type input "R000027078"
type input "1301 CLAIBORNE LN"
type textarea "Acres: 1.273, Lot: 17, Blk: 1, Subd: STONE CREEK FARMS PH I"
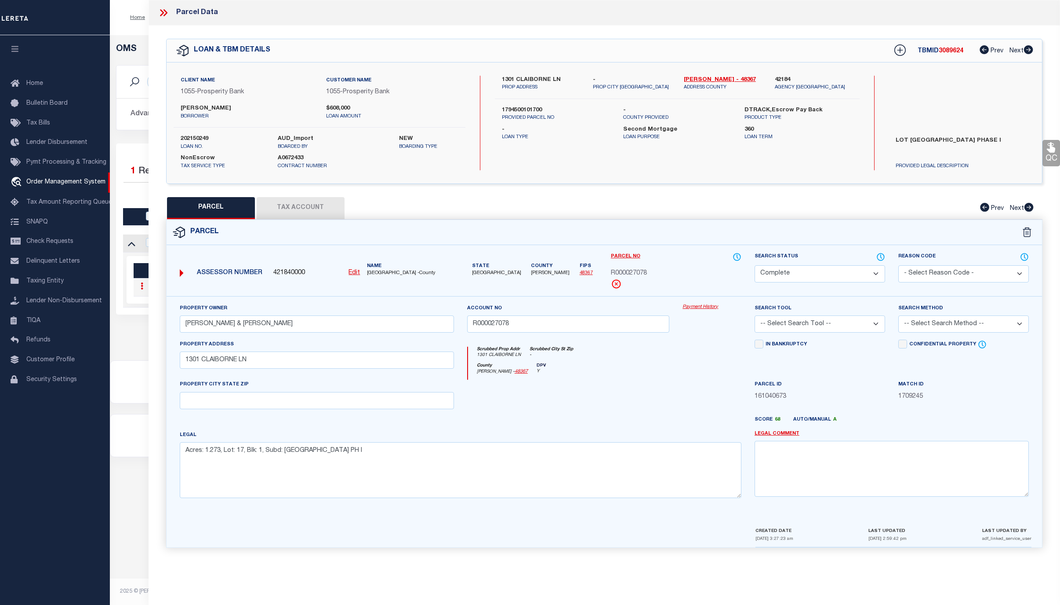
click at [710, 309] on link "Payment History" at bounding box center [712, 306] width 59 height 7
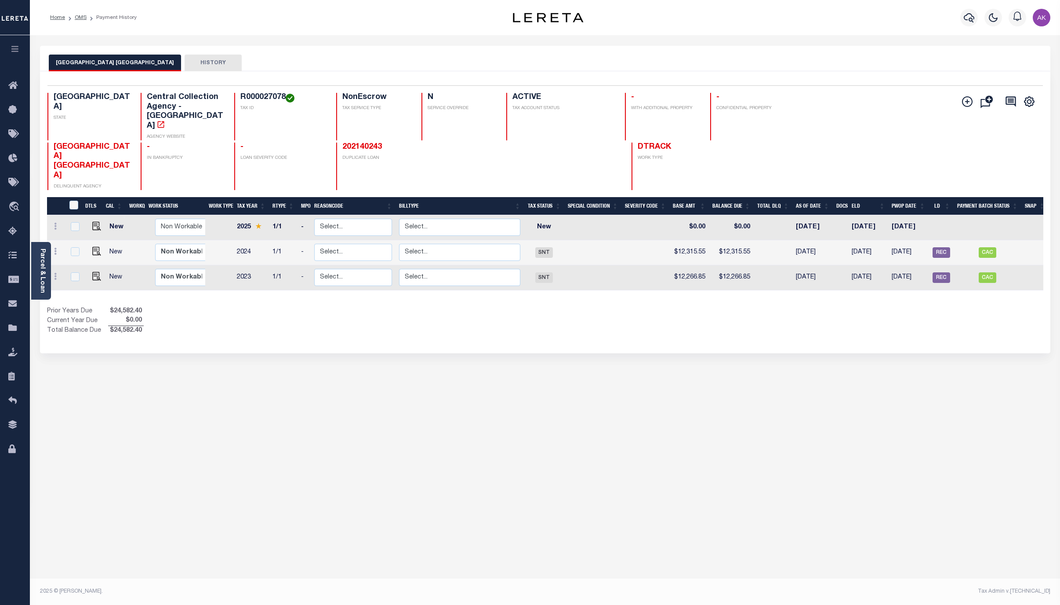
click at [198, 62] on button "HISTORY" at bounding box center [213, 63] width 57 height 17
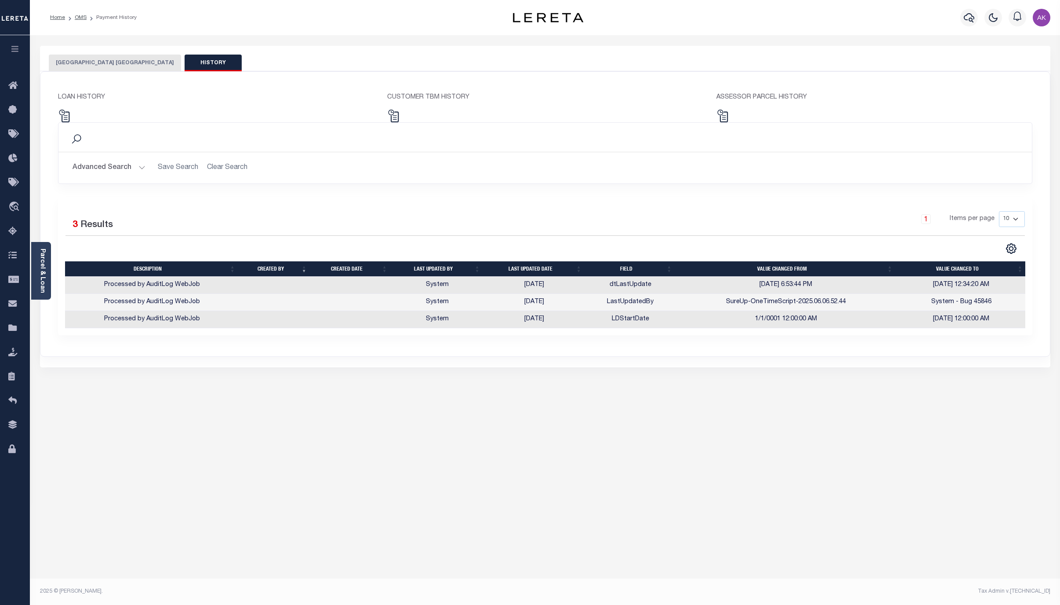
click at [149, 60] on button "PARKER COUNTY APPRAISAL DISTRICT" at bounding box center [115, 63] width 132 height 17
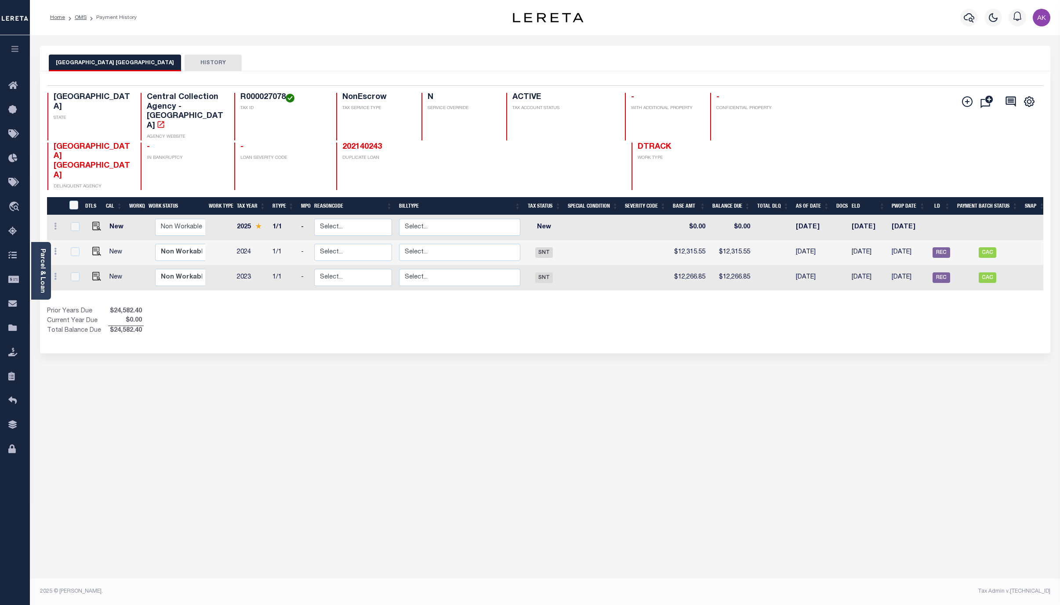
click at [929, 364] on div "PARKER COUNTY APPRAISAL DISTRICT HISTORY Selected 3 Results" at bounding box center [545, 294] width 1024 height 496
click at [78, 15] on link "OMS" at bounding box center [81, 17] width 12 height 5
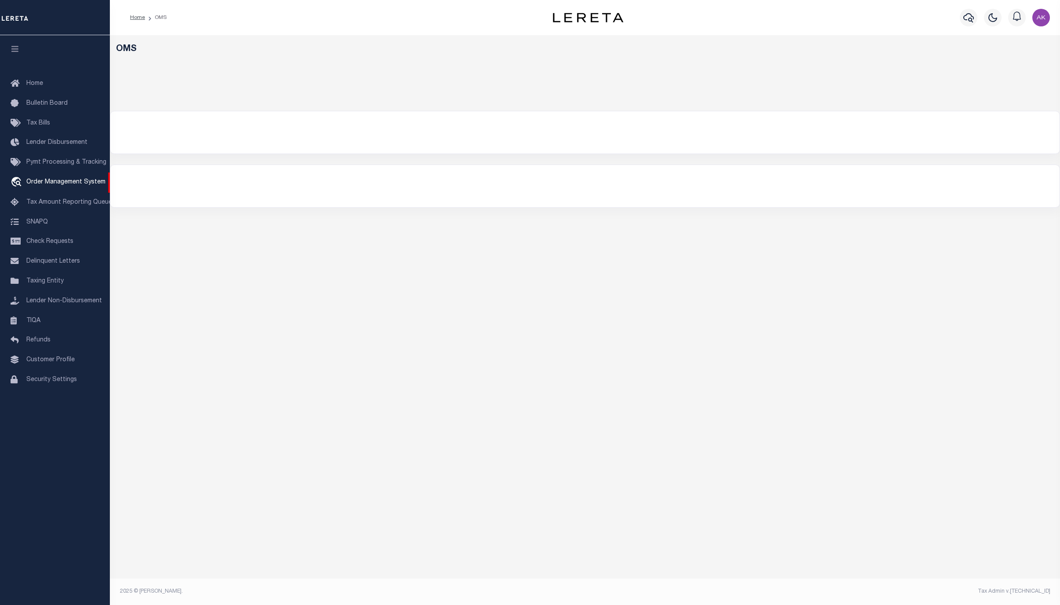
select select "200"
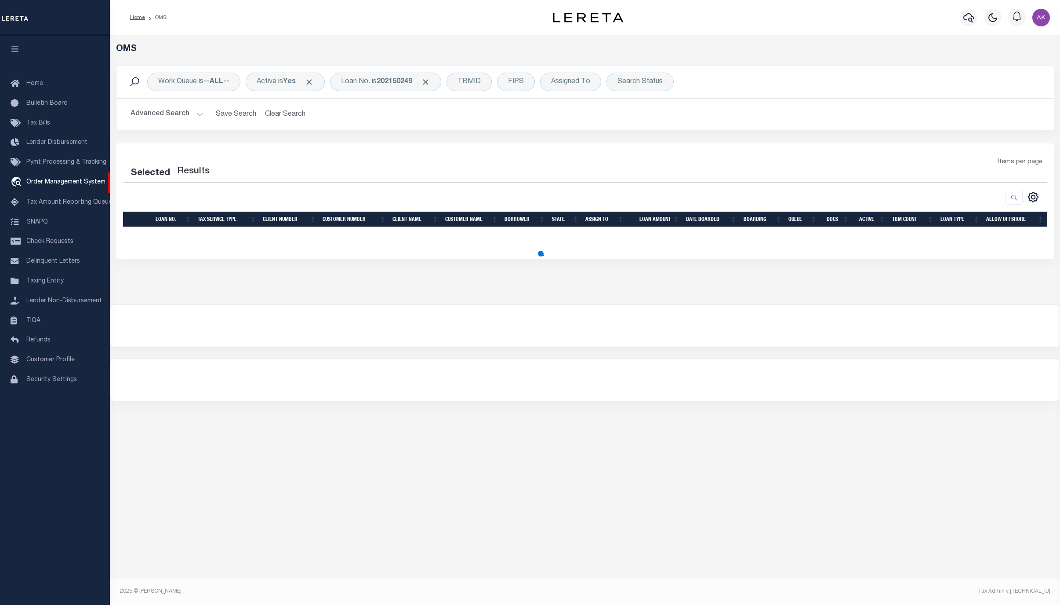
select select "200"
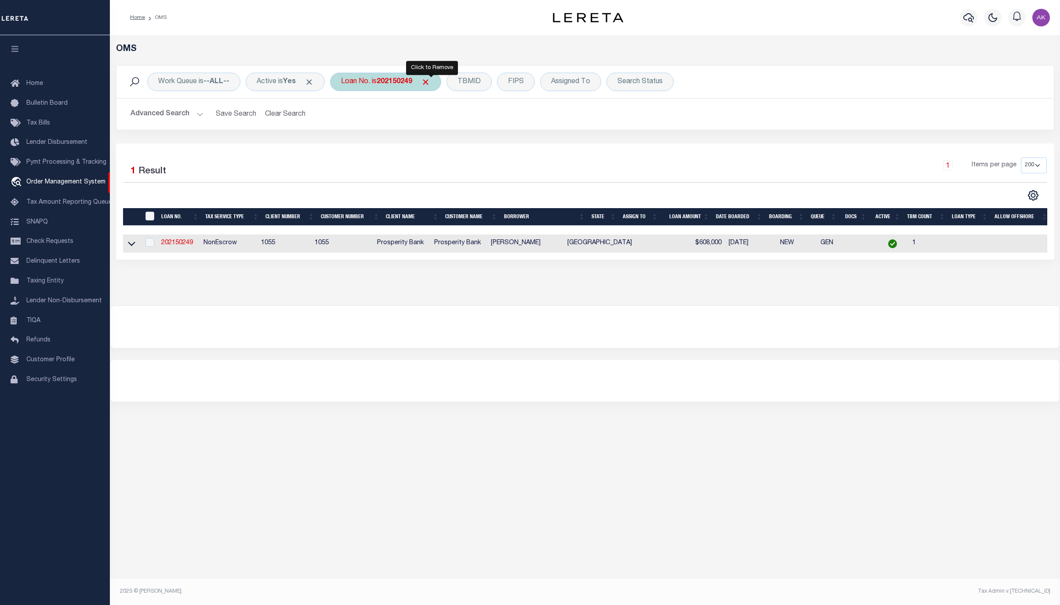
click at [430, 82] on span "Click to Remove" at bounding box center [425, 81] width 9 height 9
click at [357, 81] on div "Loan No." at bounding box center [355, 82] width 51 height 18
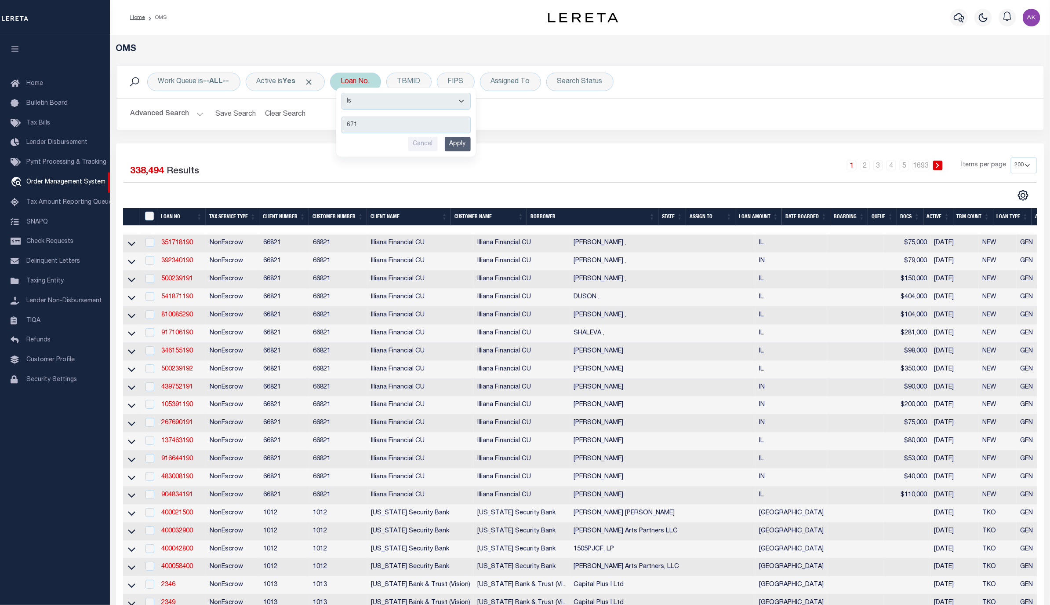
type input "6718"
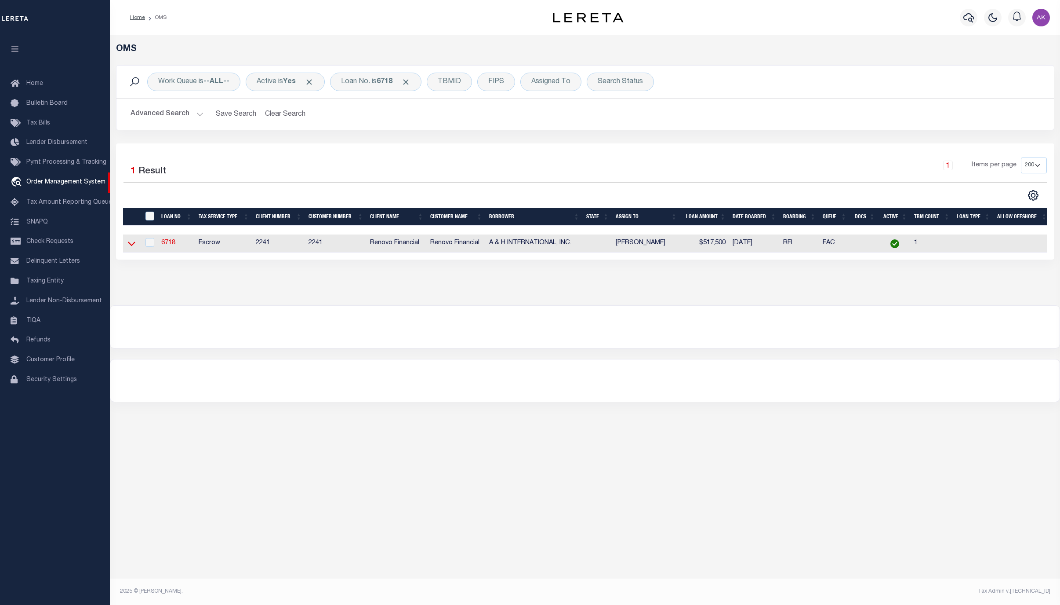
click at [132, 244] on icon at bounding box center [131, 243] width 7 height 9
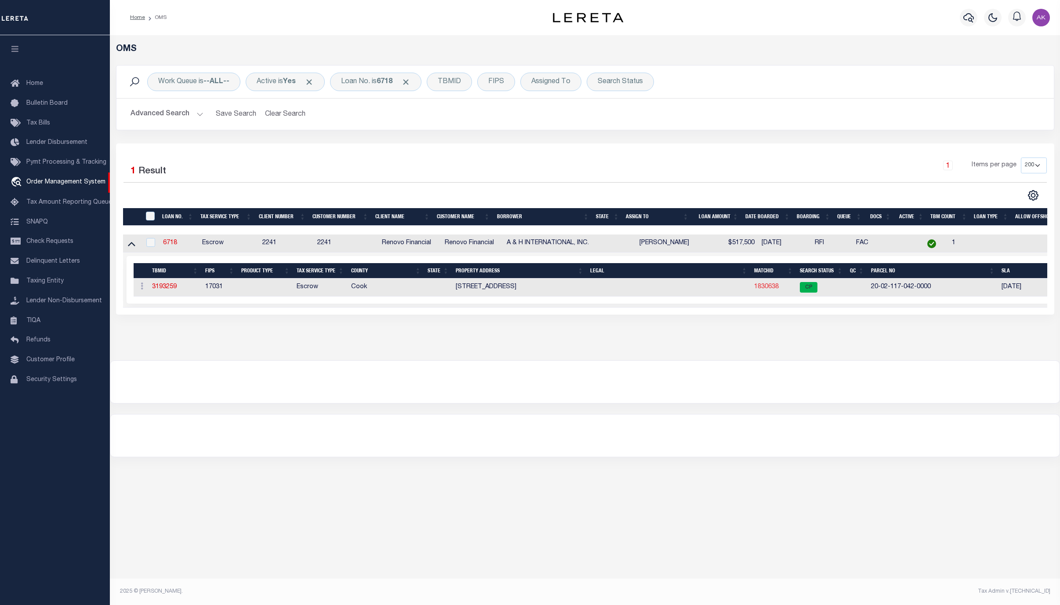
click at [772, 285] on link "1830638" at bounding box center [766, 287] width 25 height 6
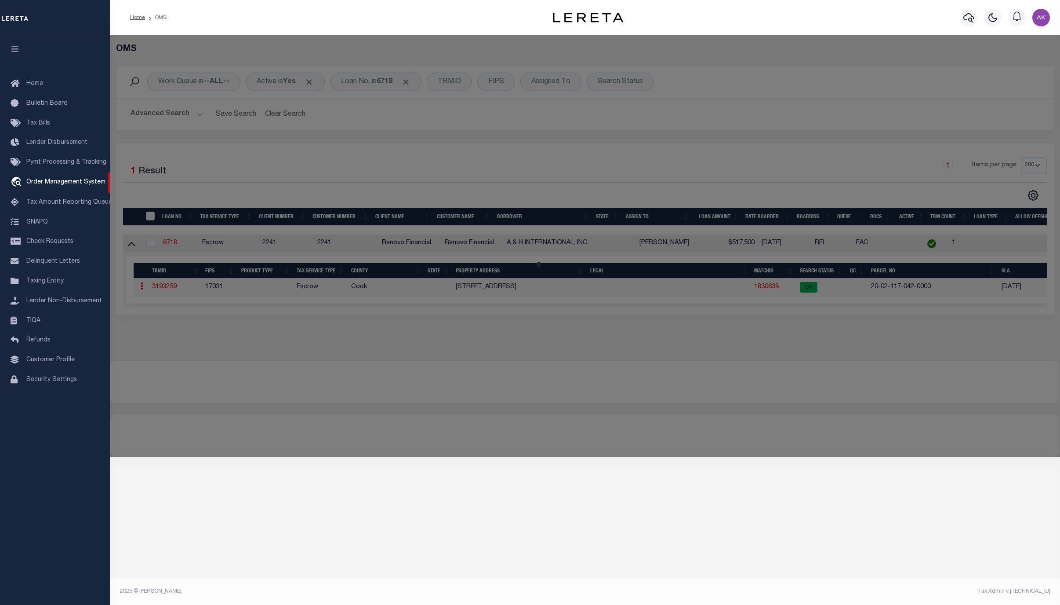
checkbox input "false"
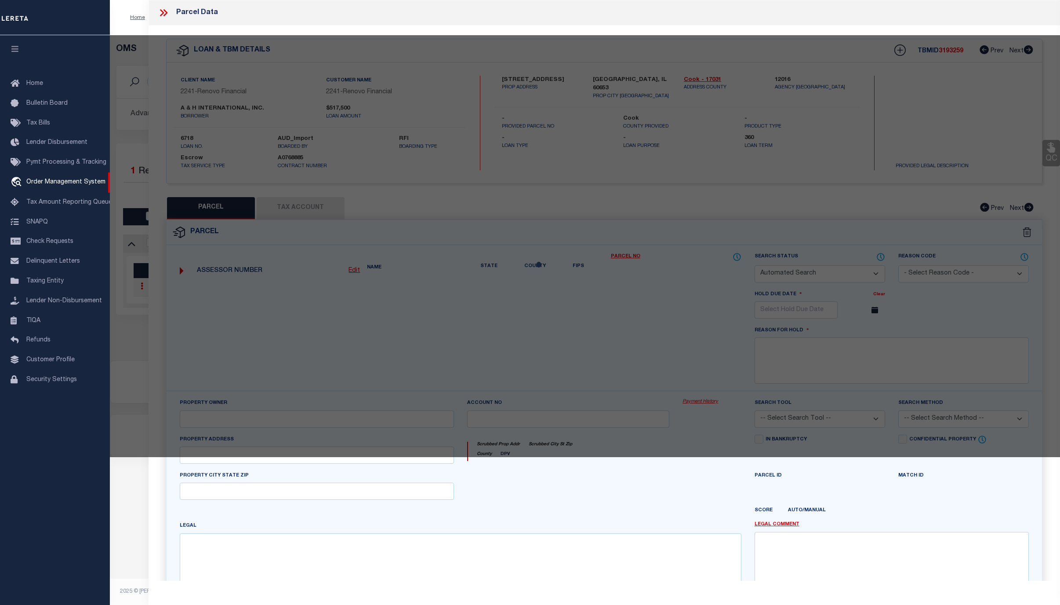
select select "CP"
type input "A & H INTERNATIONAL"
select select
type input "4162 S LAKE PARK AVE"
checkbox input "false"
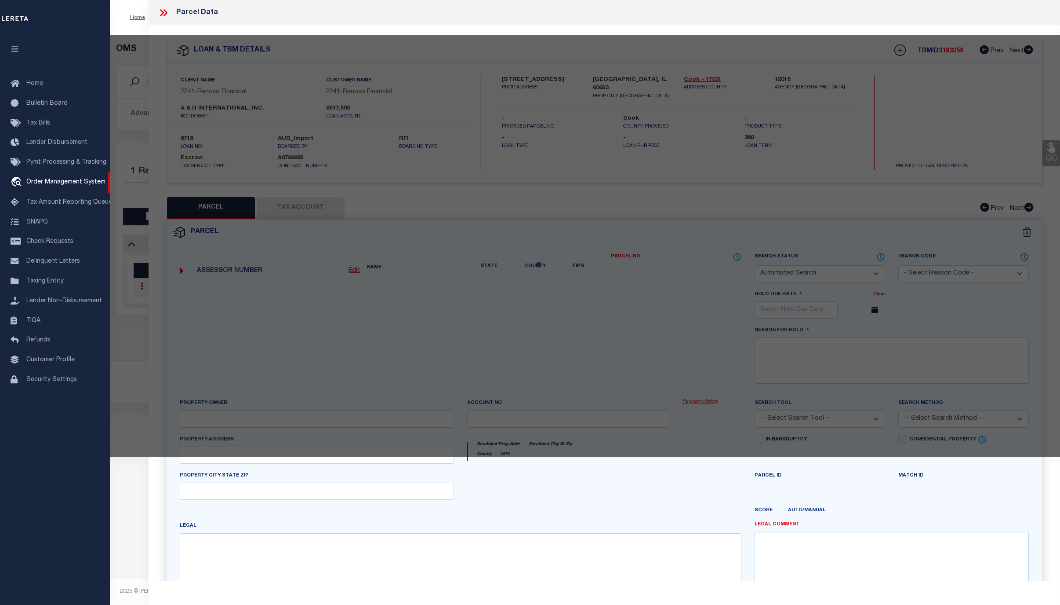
type input "Chicago, IL 60653"
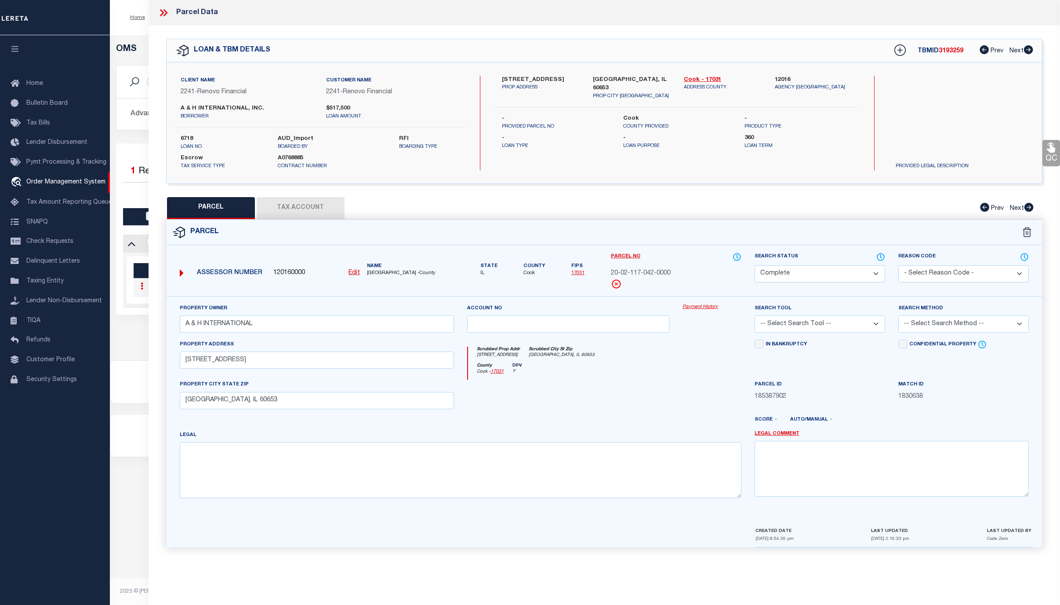
click at [711, 307] on link "Payment History" at bounding box center [712, 306] width 59 height 7
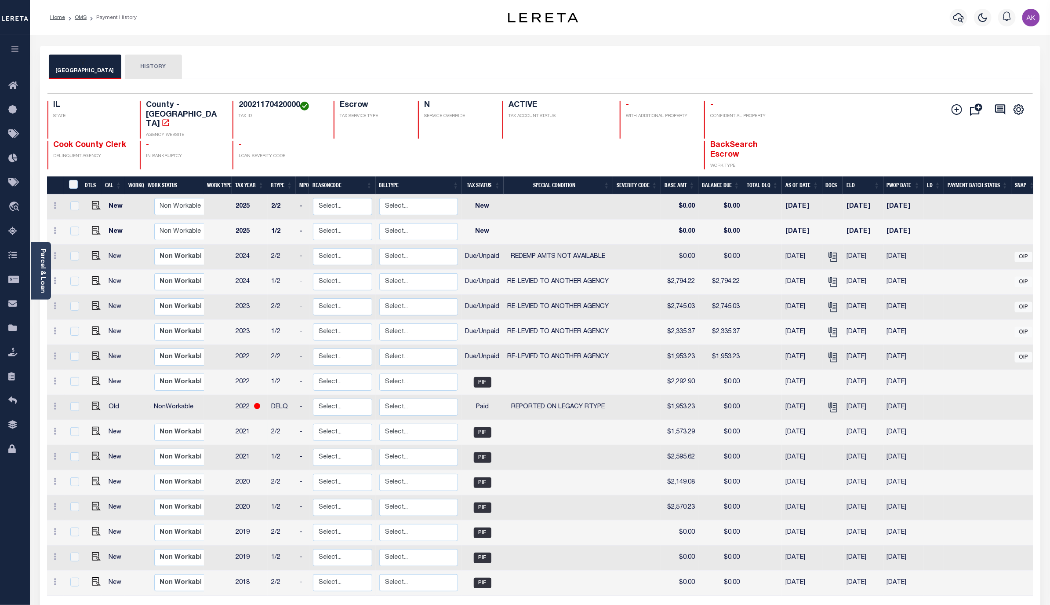
click at [973, 420] on td at bounding box center [977, 432] width 67 height 25
checkbox input "true"
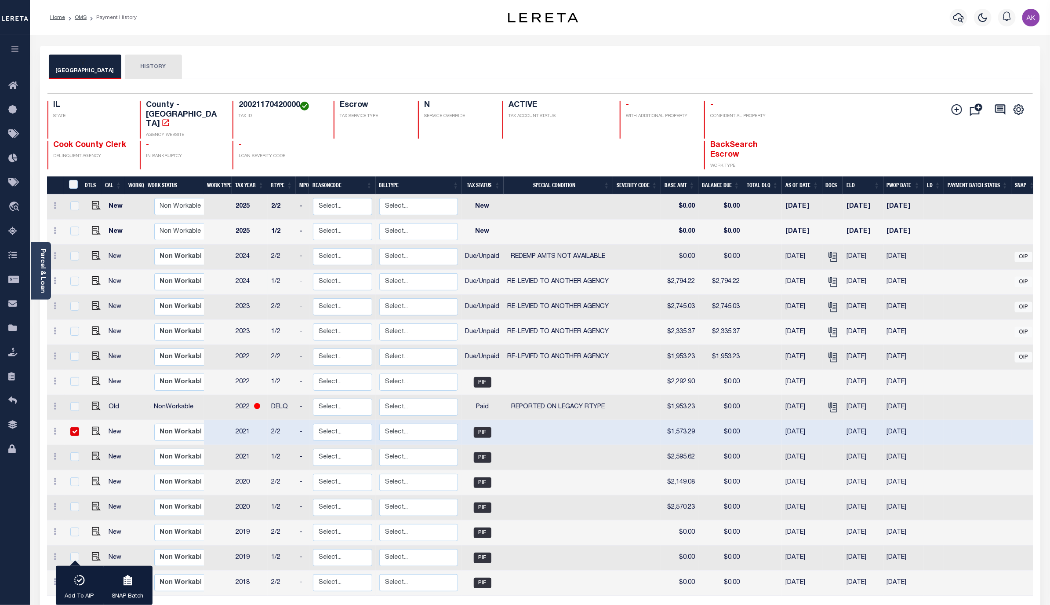
click at [729, 270] on td "$2,794.22" at bounding box center [721, 282] width 45 height 25
checkbox input "true"
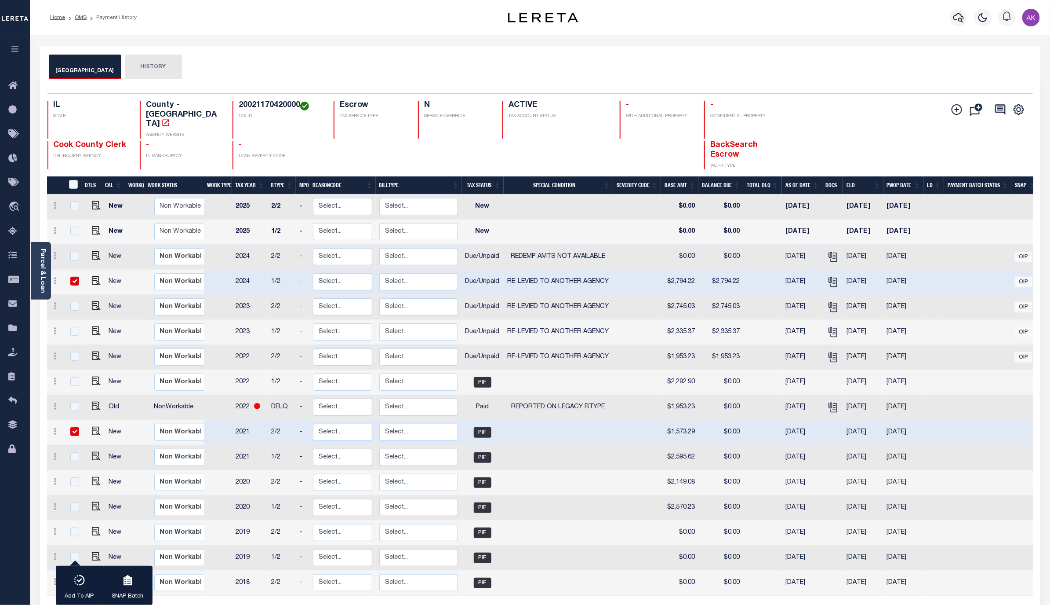
click at [71, 427] on input "checkbox" at bounding box center [74, 431] width 9 height 9
checkbox input "false"
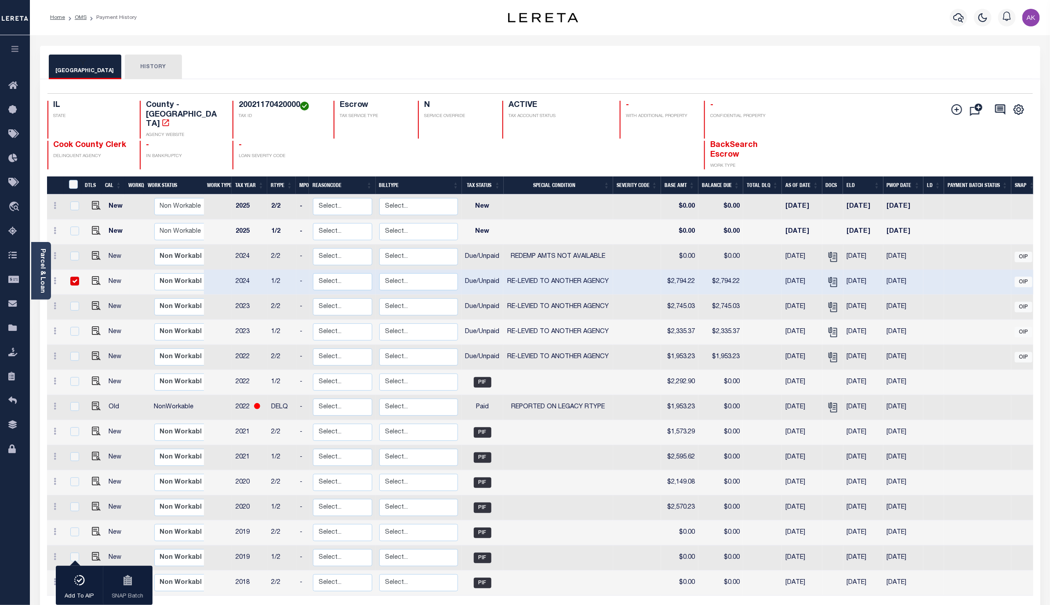
click at [72, 277] on input "checkbox" at bounding box center [74, 281] width 9 height 9
checkbox input "false"
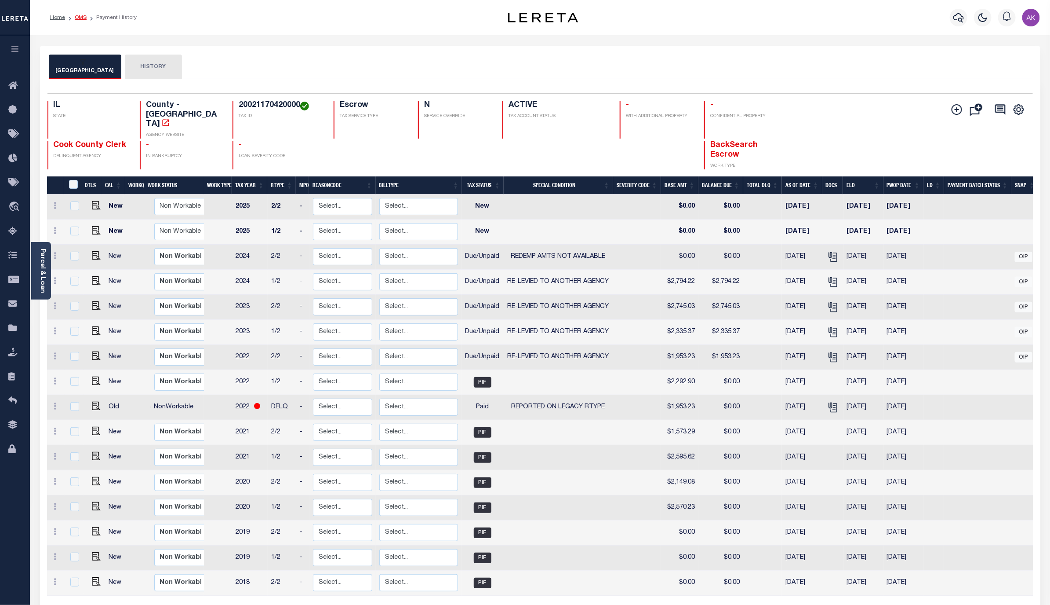
click at [78, 17] on link "OMS" at bounding box center [81, 17] width 12 height 5
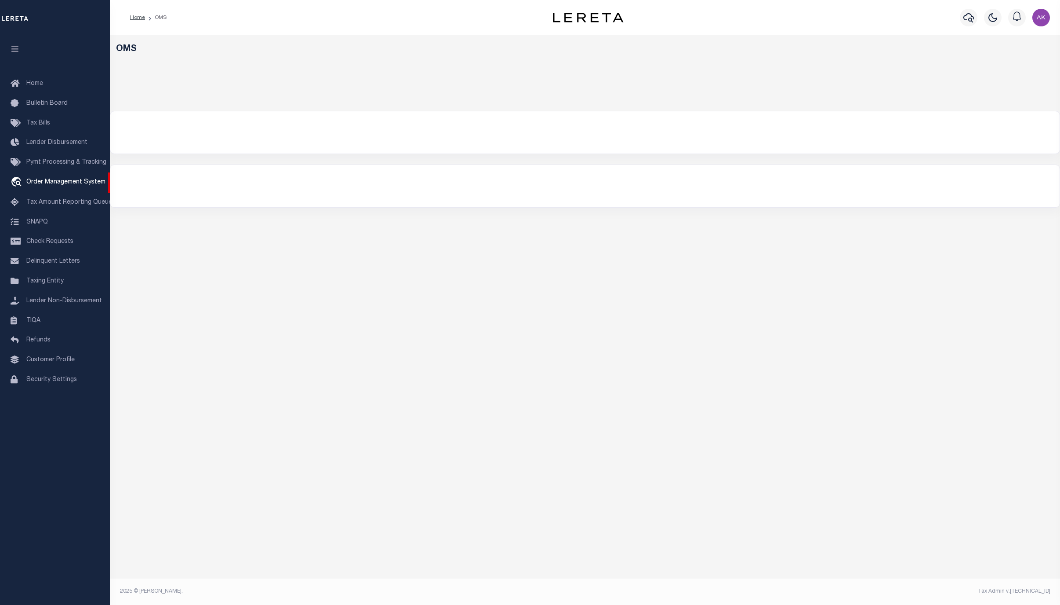
select select "200"
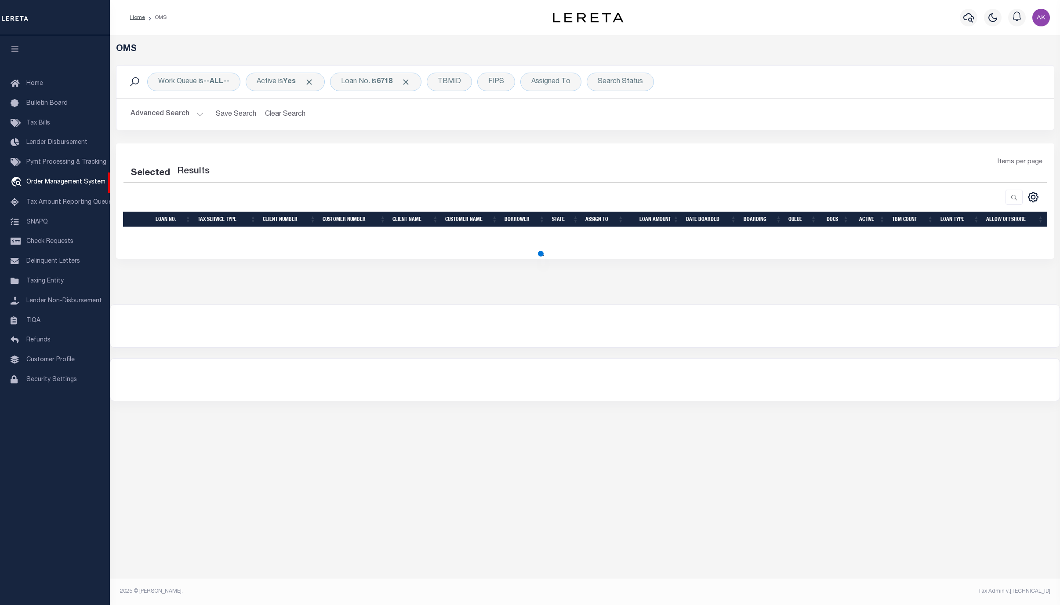
select select "200"
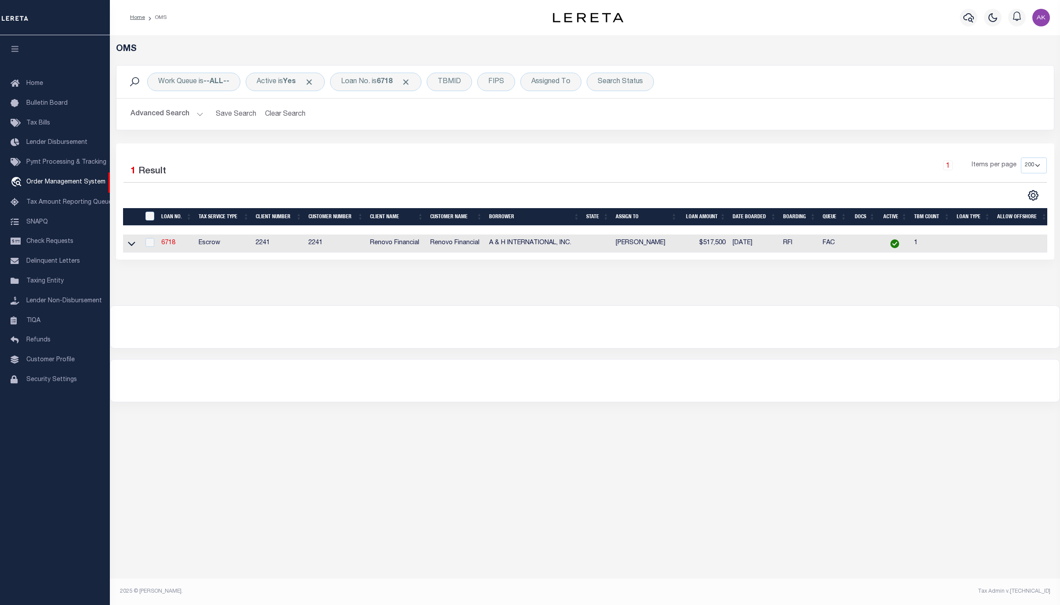
click at [951, 295] on div "OMS Work Queue is --ALL-- Active is Yes Loan No. is 6718 TBMID FIPS Assigned To…" at bounding box center [585, 170] width 951 height 270
click at [903, 479] on div "OMS Work Queue is --ALL-- Active is Yes Loan No. is 6718 TBMID FIPS Assigned To…" at bounding box center [585, 307] width 951 height 544
click at [411, 82] on span "Click to Remove" at bounding box center [405, 81] width 9 height 9
click at [357, 80] on div "Loan No." at bounding box center [355, 82] width 51 height 18
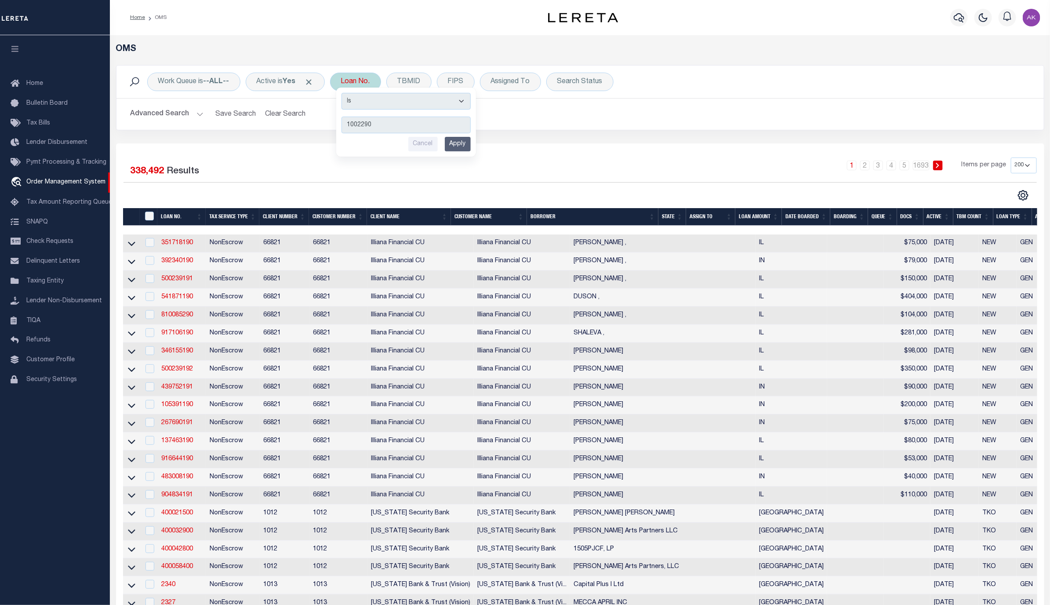
type input "10022909"
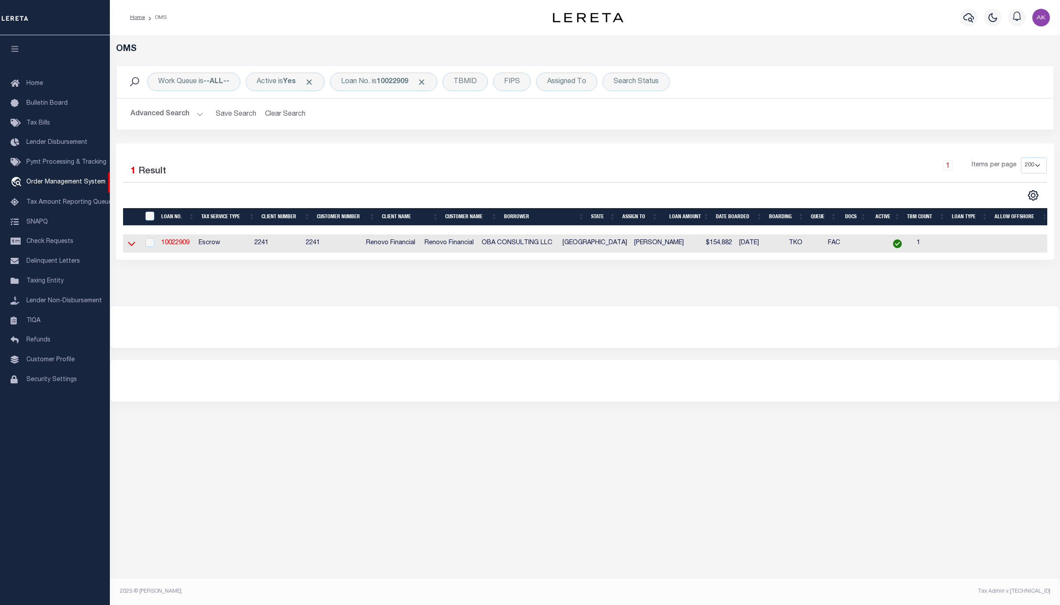
click at [131, 246] on icon at bounding box center [131, 243] width 7 height 9
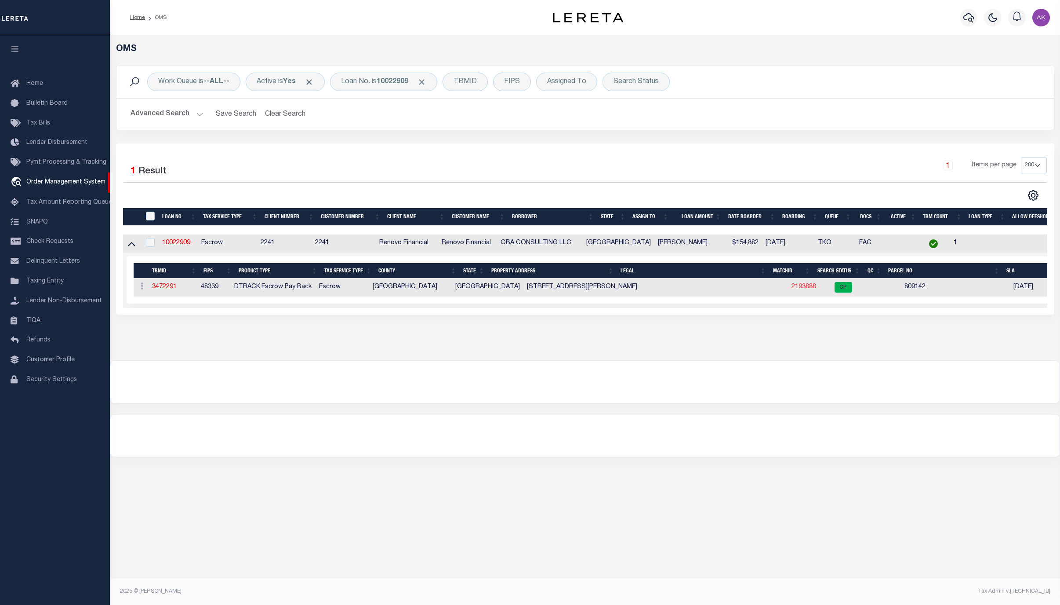
click at [792, 288] on link "2193888" at bounding box center [804, 287] width 25 height 6
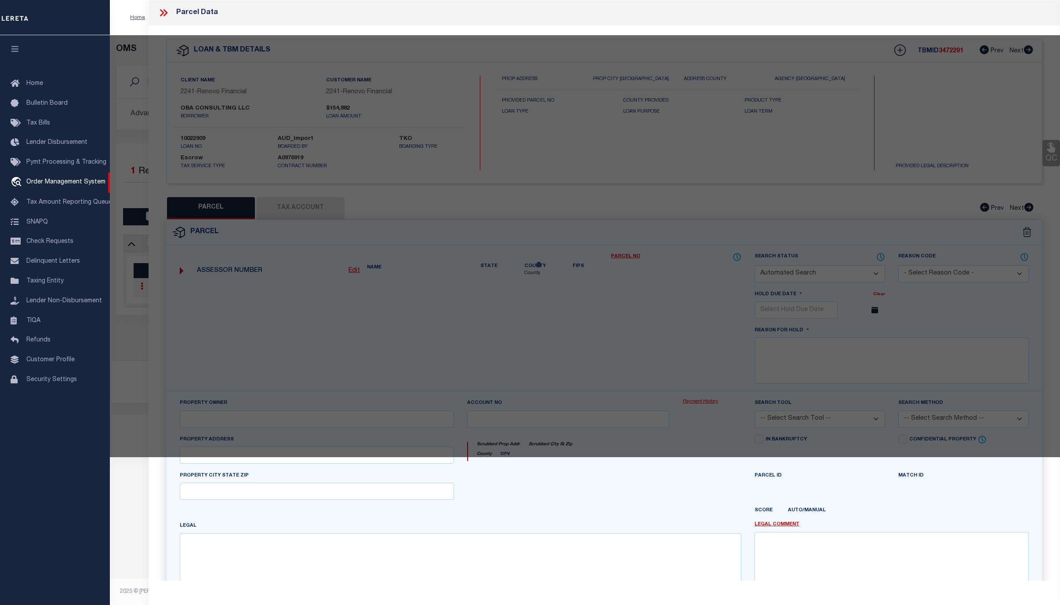
checkbox input "false"
select select "CP"
select select "099"
type input "OBA CONSULTING LLC"
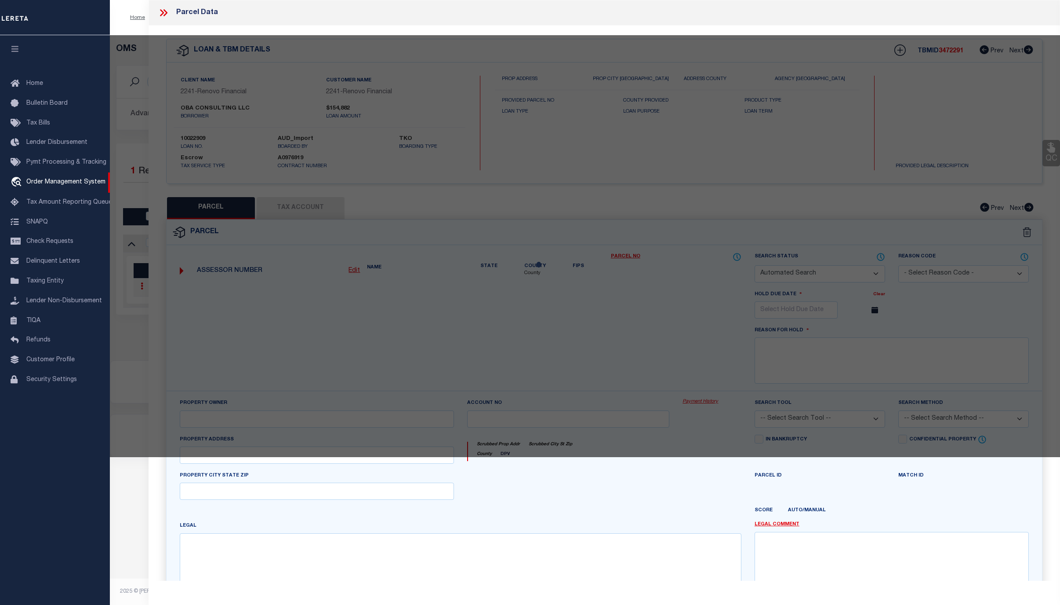
select select "AGW"
select select "ADD"
type input "16504 BREEZY KNOLL CT,"
type input "CONROE TX 77302"
type textarea "MAVERA 10B BLK 3 LOT 1"
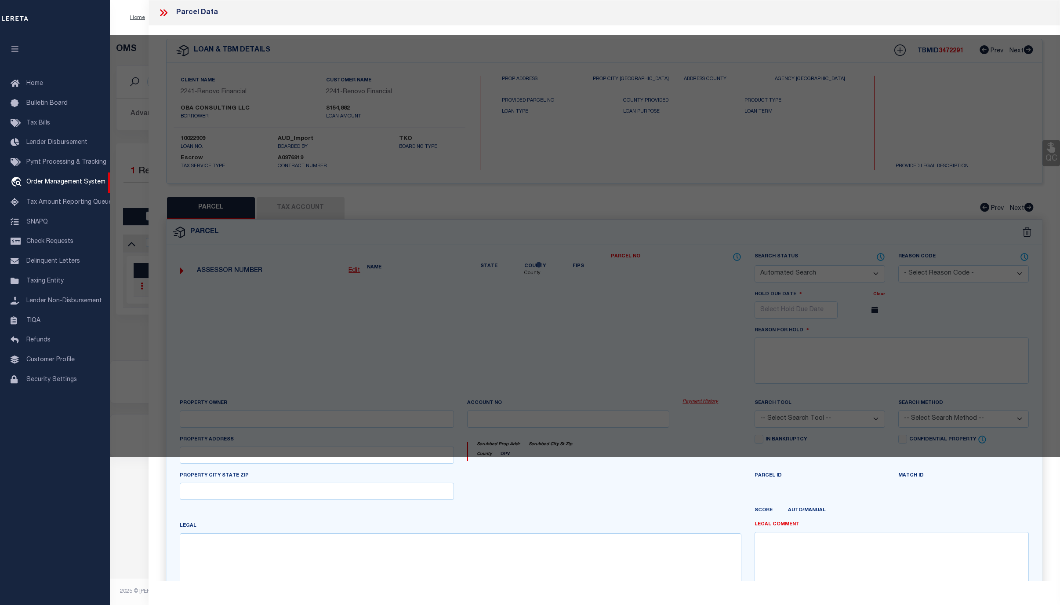
type textarea "REVIEWED 08/13/25 New Property removed - tax ID # added."
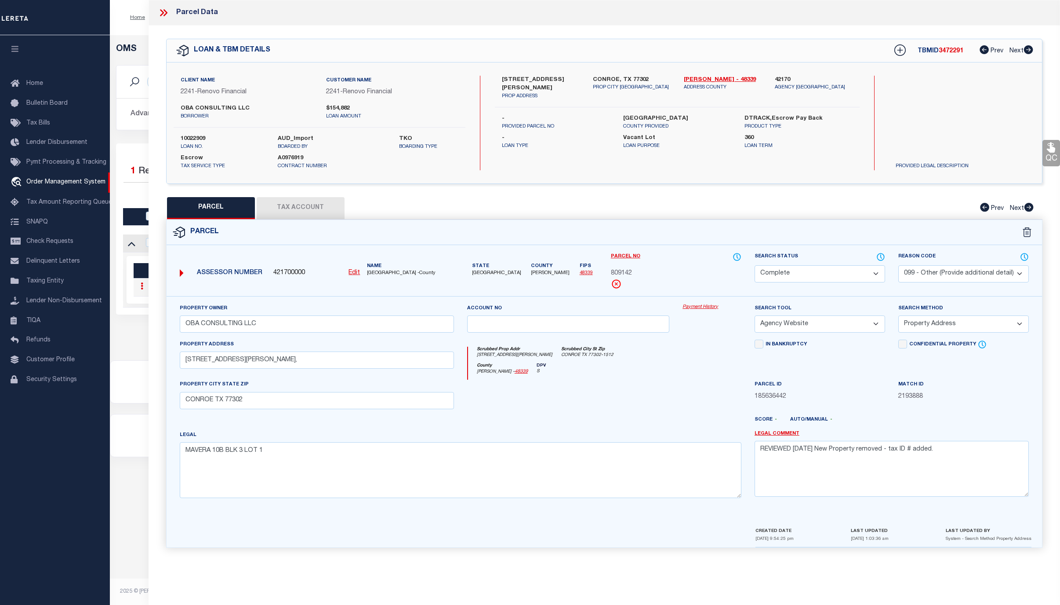
click at [713, 309] on link "Payment History" at bounding box center [712, 306] width 59 height 7
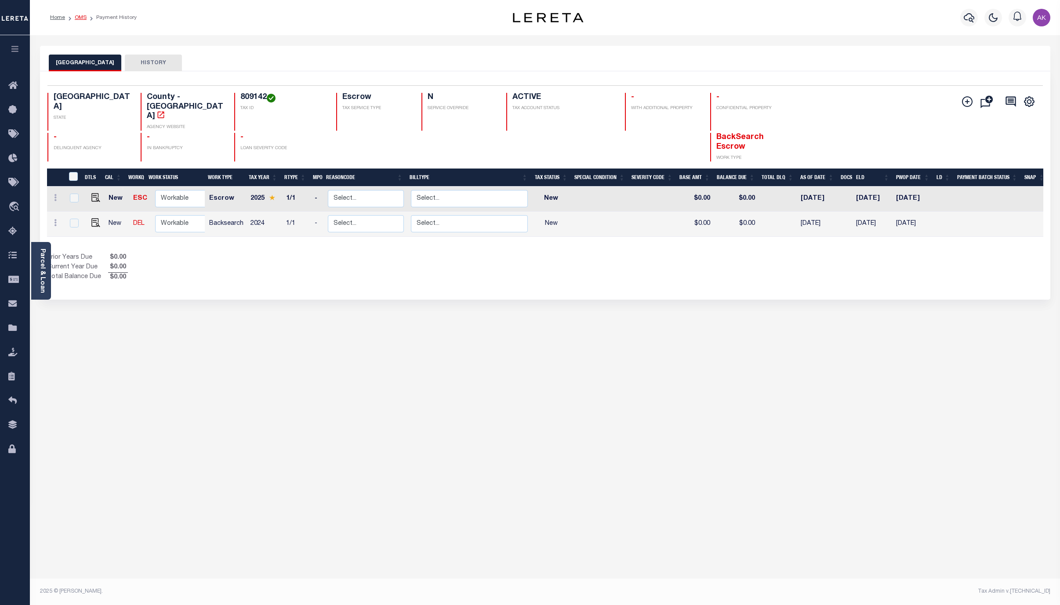
click at [77, 16] on link "OMS" at bounding box center [81, 17] width 12 height 5
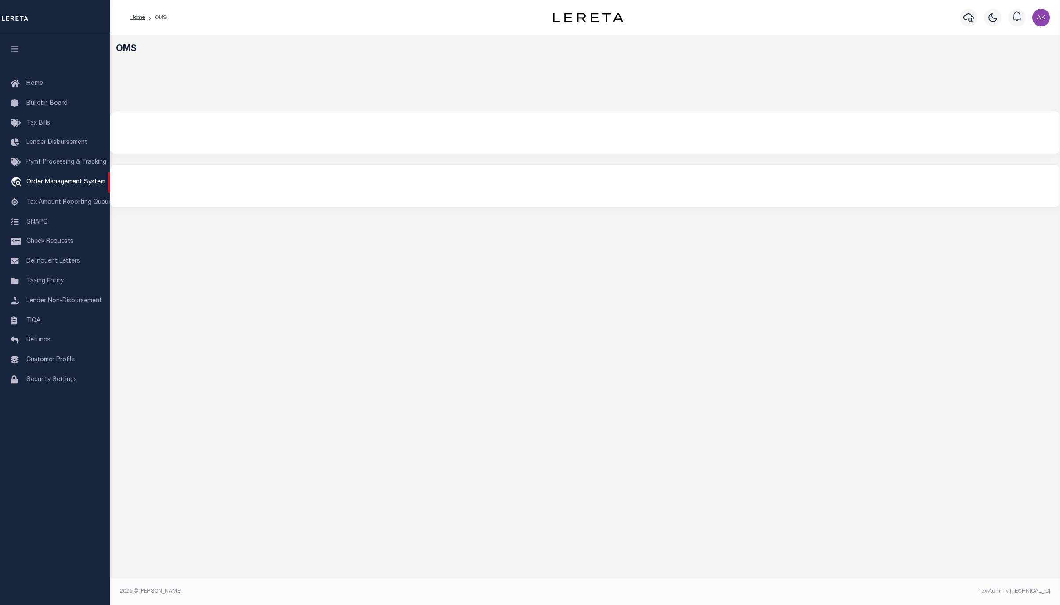
select select "200"
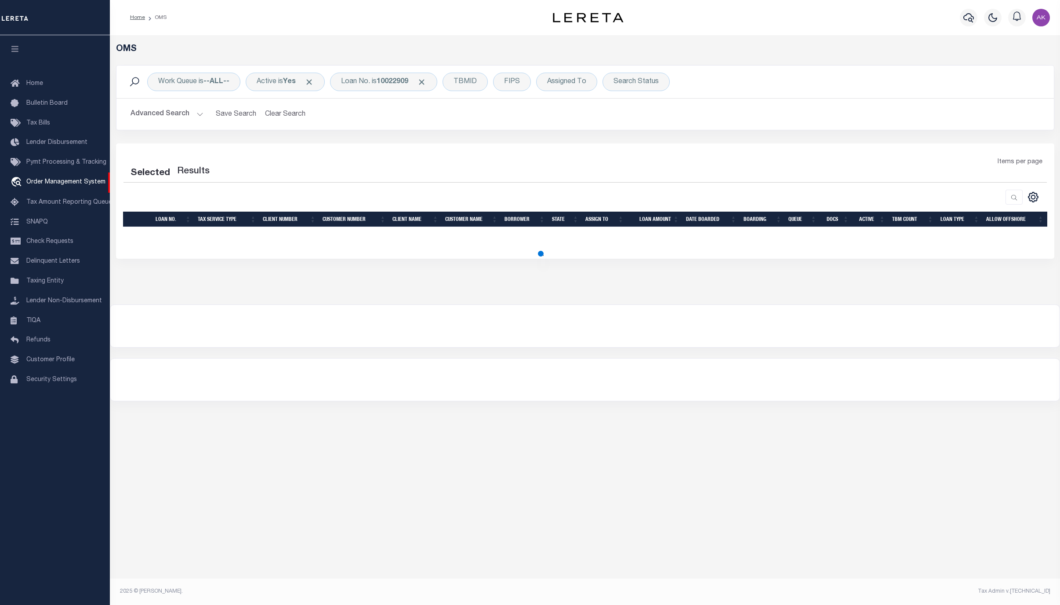
select select "200"
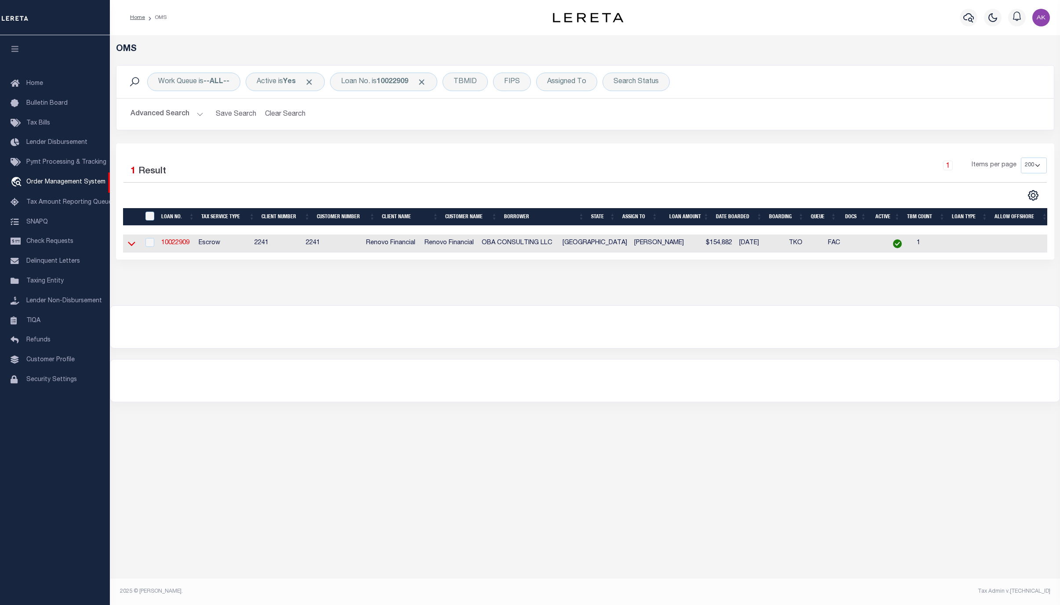
click at [133, 248] on icon at bounding box center [131, 243] width 7 height 9
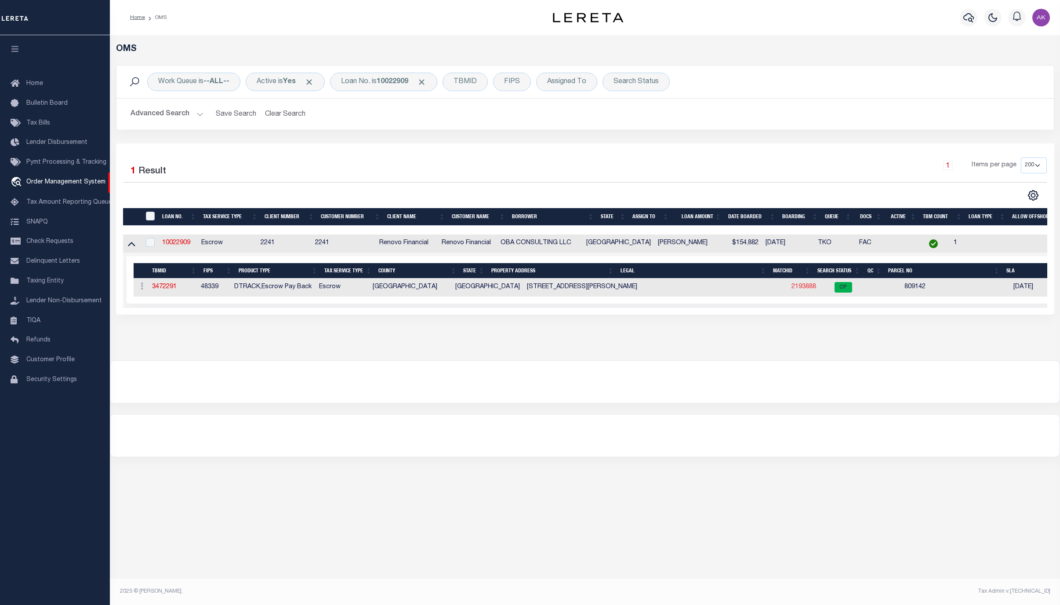
click at [793, 288] on link "2193888" at bounding box center [804, 287] width 25 height 6
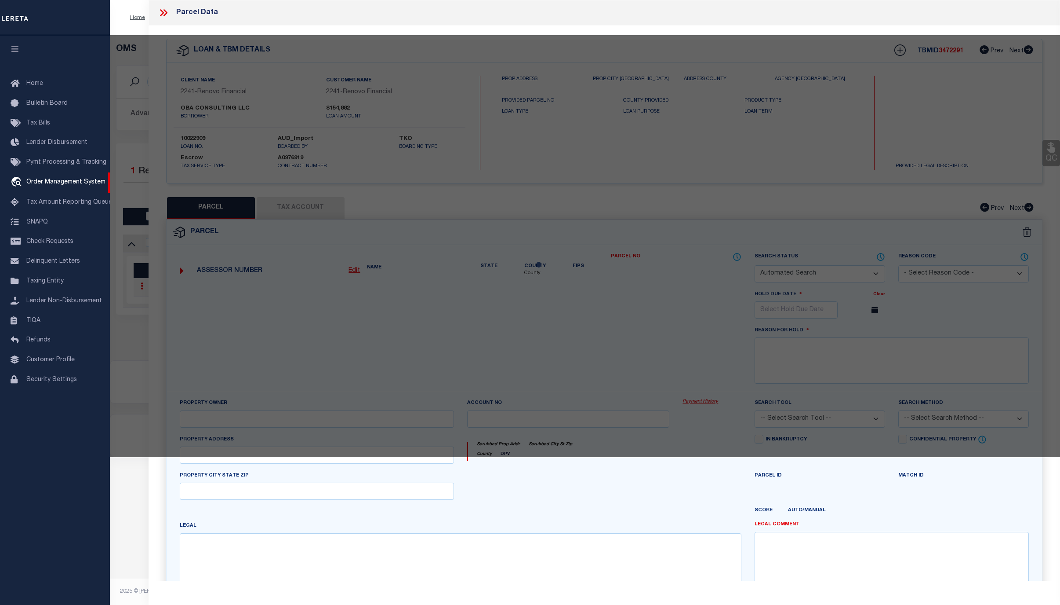
checkbox input "false"
select select "CP"
select select "099"
type input "OBA CONSULTING LLC"
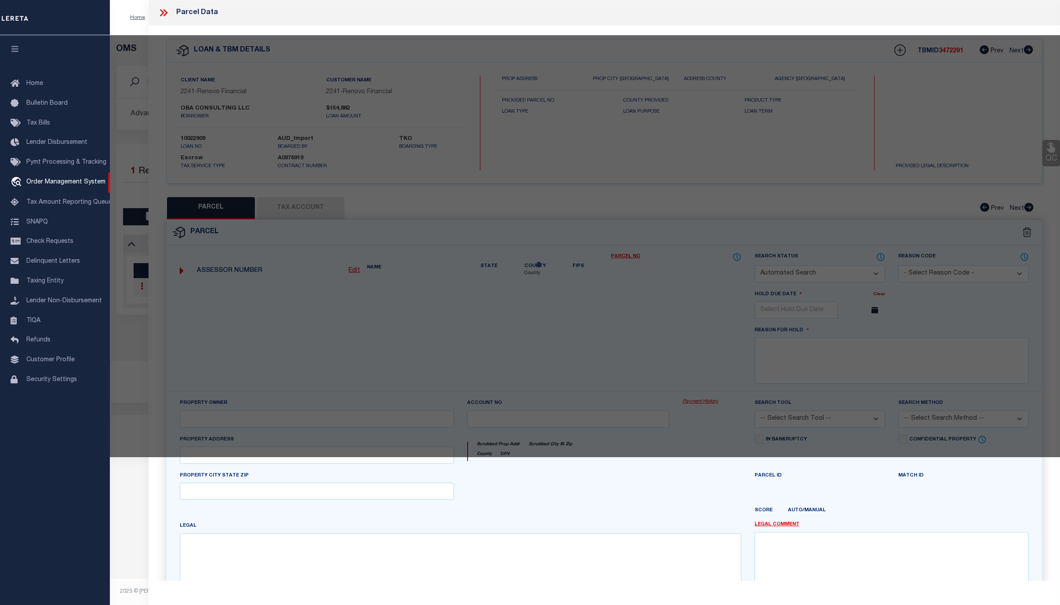
select select "AGW"
select select "ADD"
type input "16504 BREEZY KNOLL CT,"
type input "CONROE TX 77302"
type textarea "MAVERA 10B BLK 3 LOT 1"
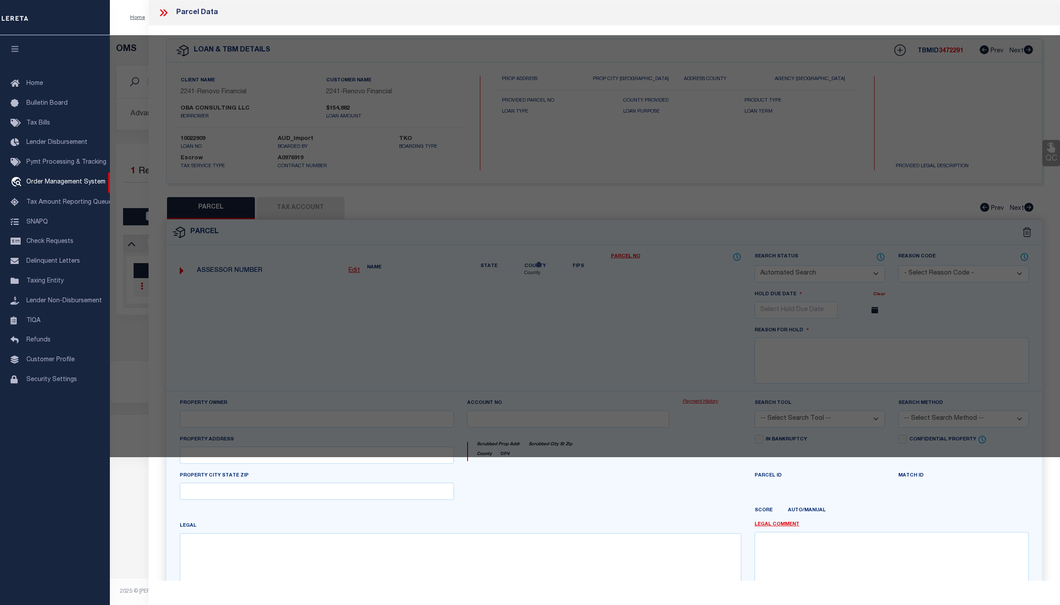
type textarea "REVIEWED 08/13/25 New Property removed - tax ID # added."
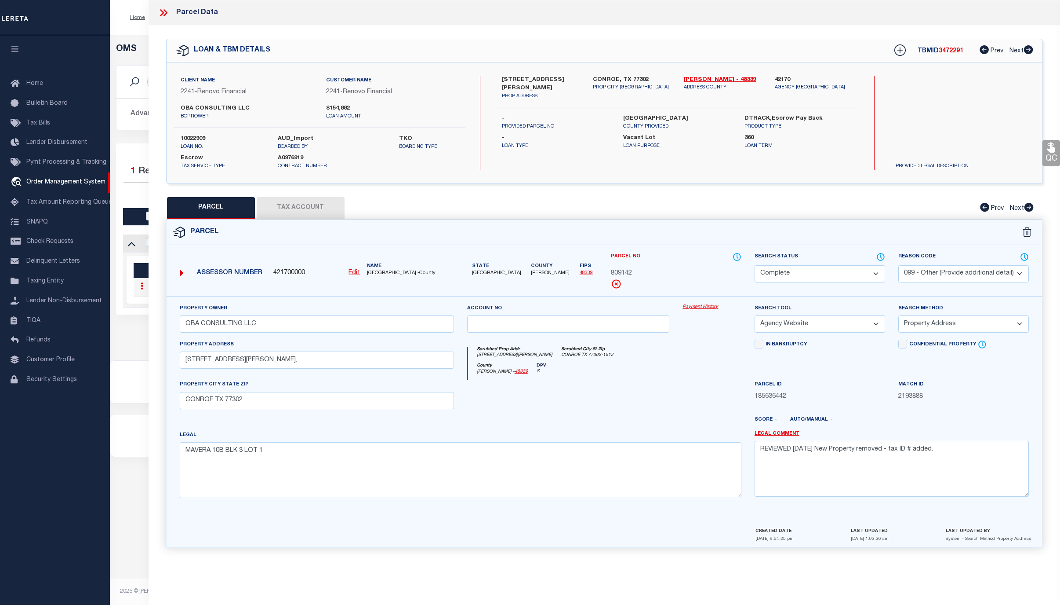
click at [706, 307] on link "Payment History" at bounding box center [712, 306] width 59 height 7
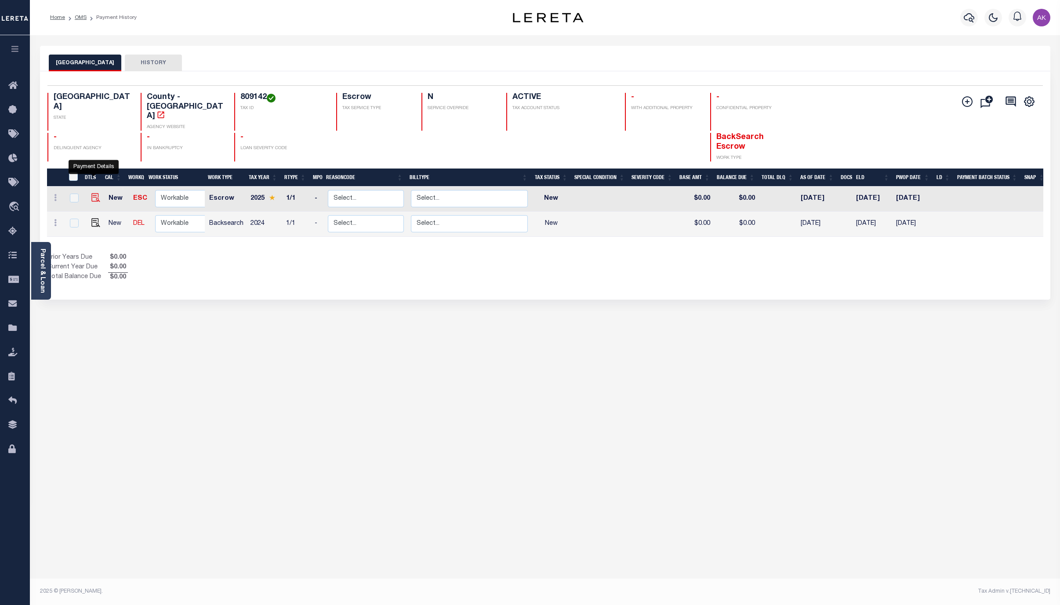
click at [93, 193] on img "" at bounding box center [95, 197] width 9 height 9
checkbox input "true"
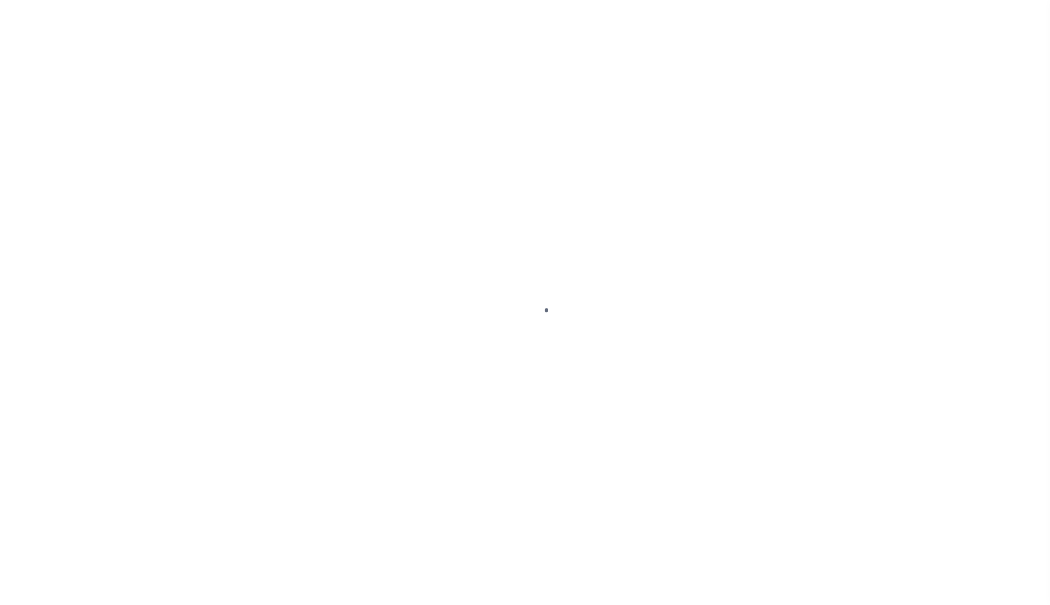
select select "NW2"
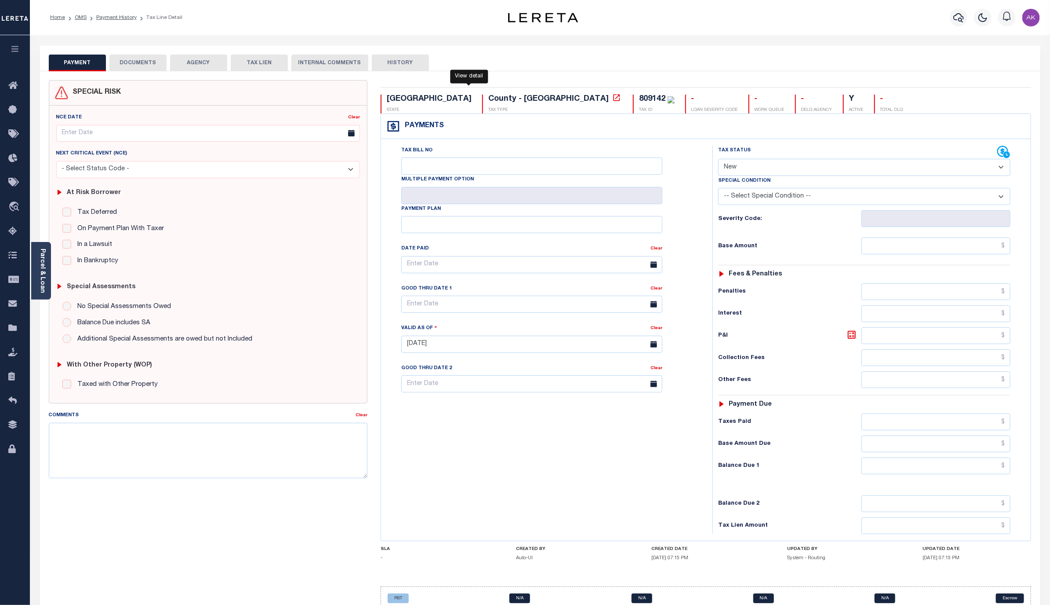
click at [612, 100] on icon at bounding box center [616, 97] width 9 height 9
click at [201, 60] on button "AGENCY" at bounding box center [198, 63] width 57 height 17
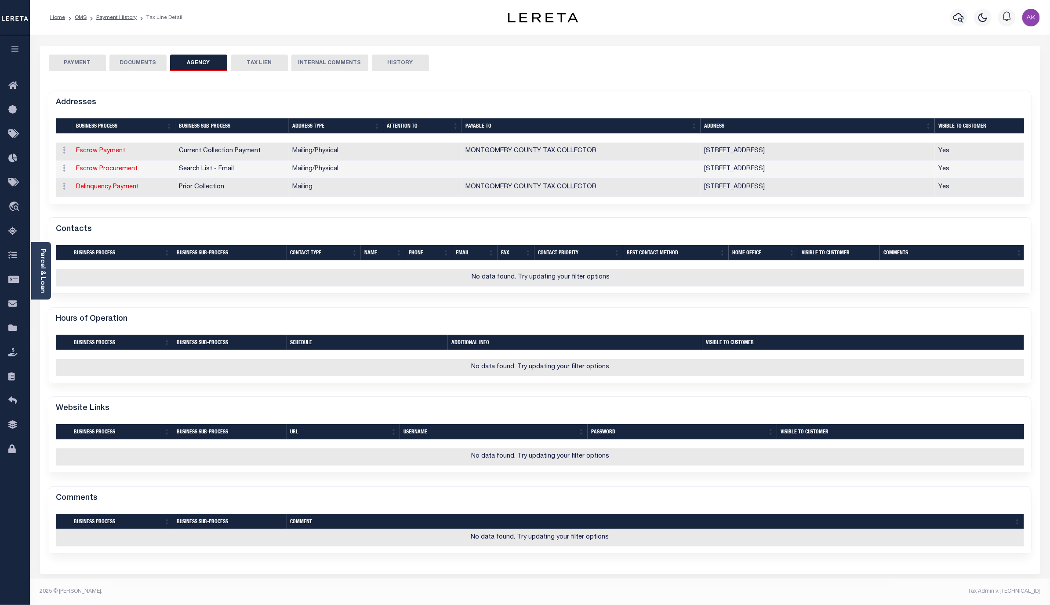
click at [121, 61] on button "DOCUMENTS" at bounding box center [137, 63] width 57 height 17
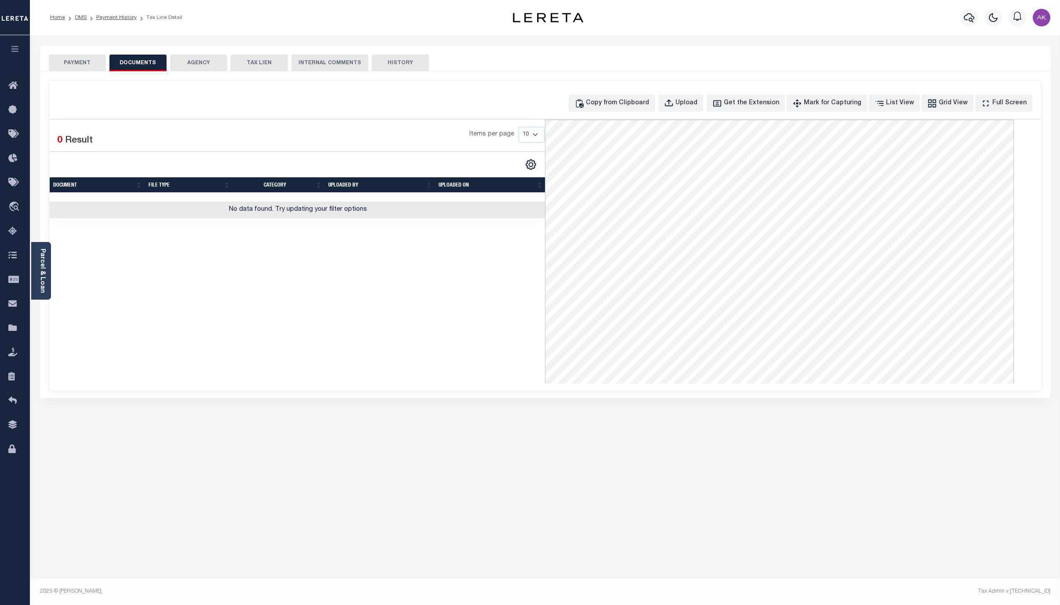
click at [84, 64] on button "PAYMENT" at bounding box center [77, 63] width 57 height 17
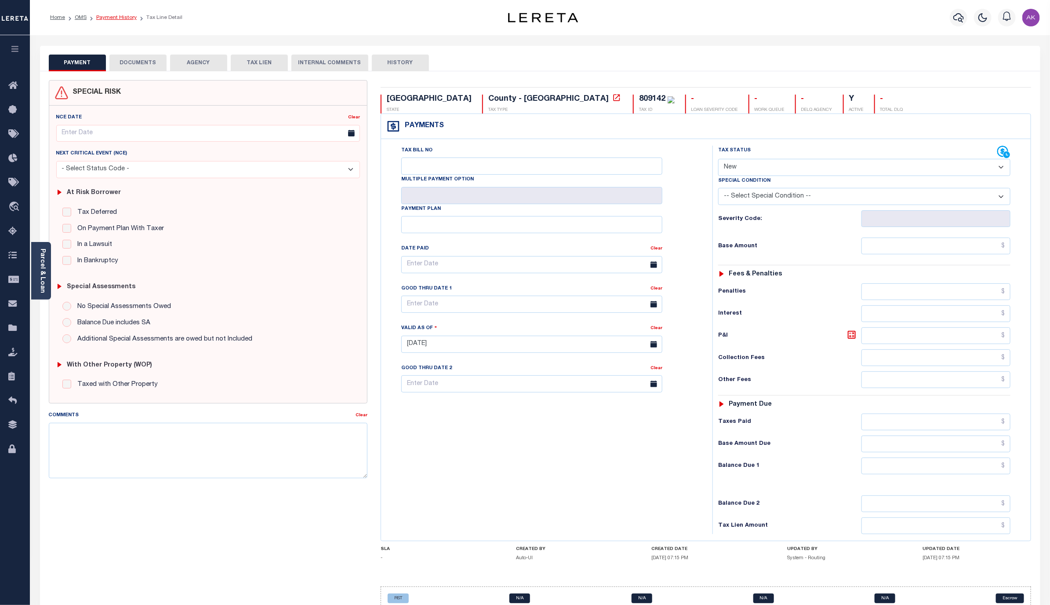
click at [122, 18] on link "Payment History" at bounding box center [116, 17] width 40 height 5
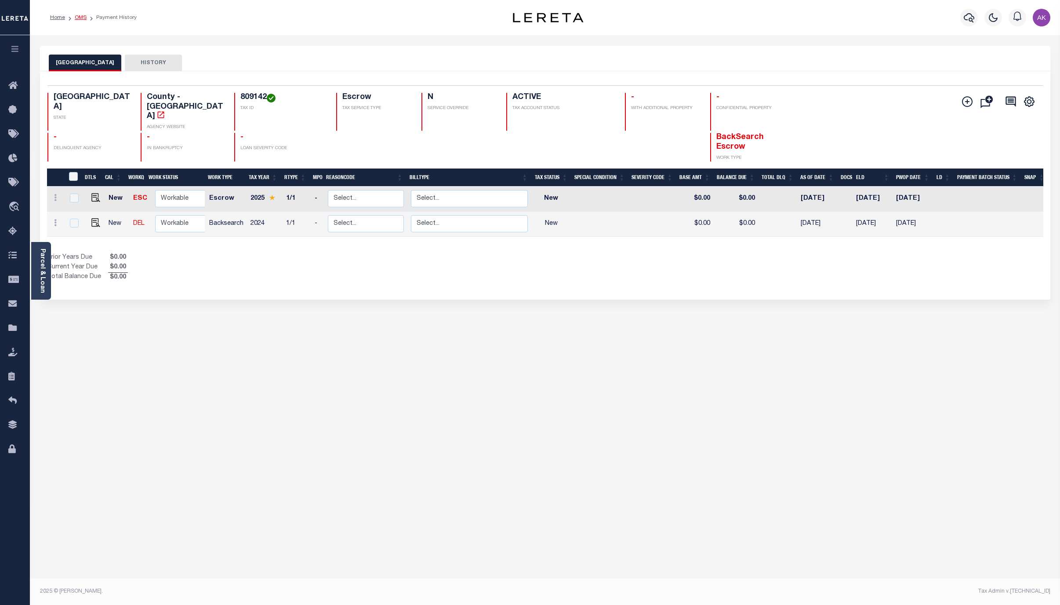
click at [76, 19] on link "OMS" at bounding box center [81, 17] width 12 height 5
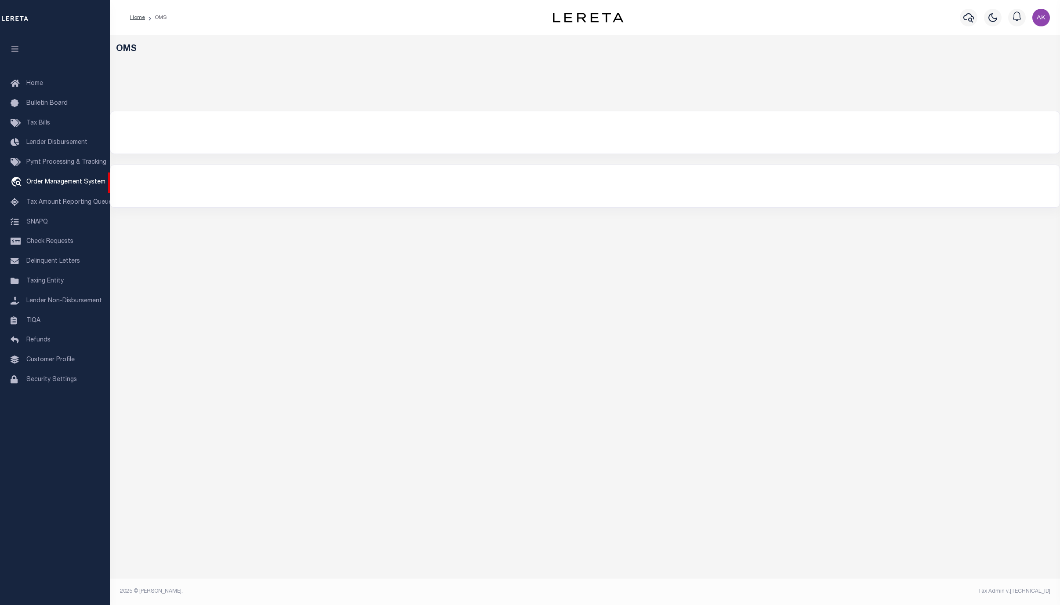
select select "200"
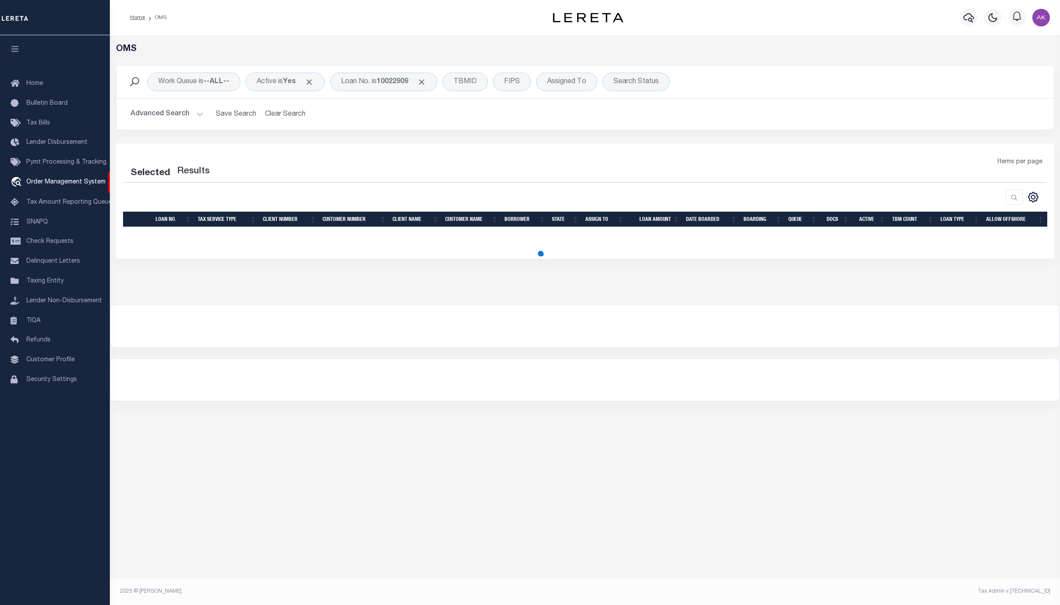
select select "200"
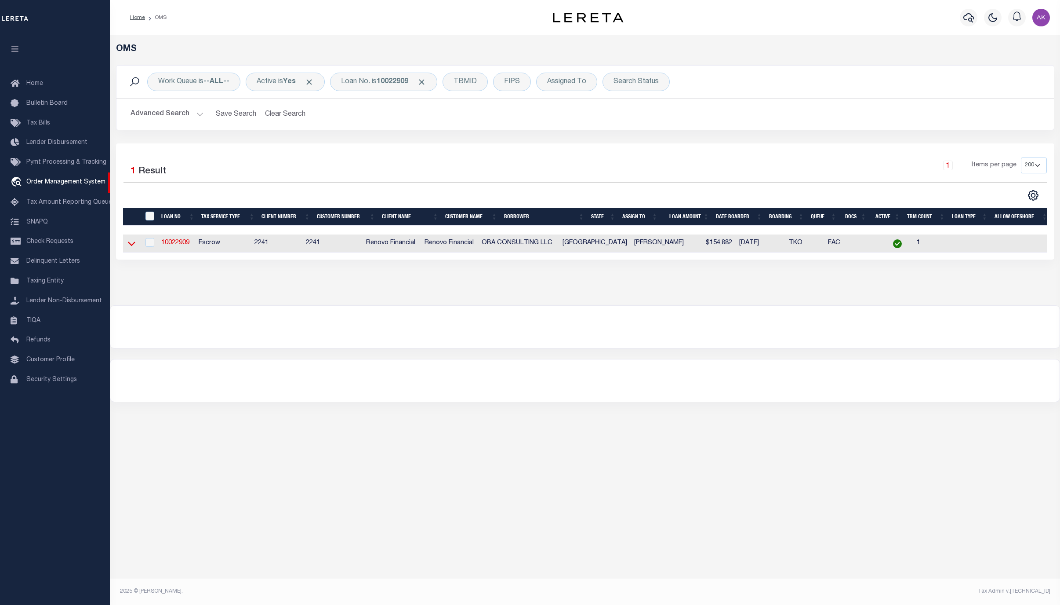
click at [132, 246] on icon at bounding box center [131, 243] width 7 height 9
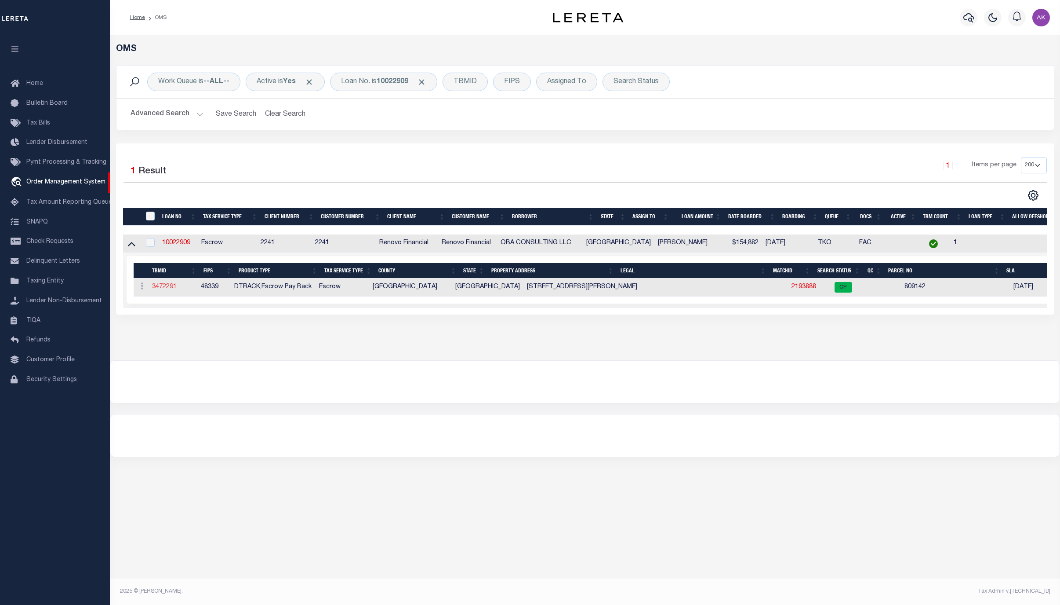
click at [164, 288] on link "3472291" at bounding box center [164, 287] width 25 height 6
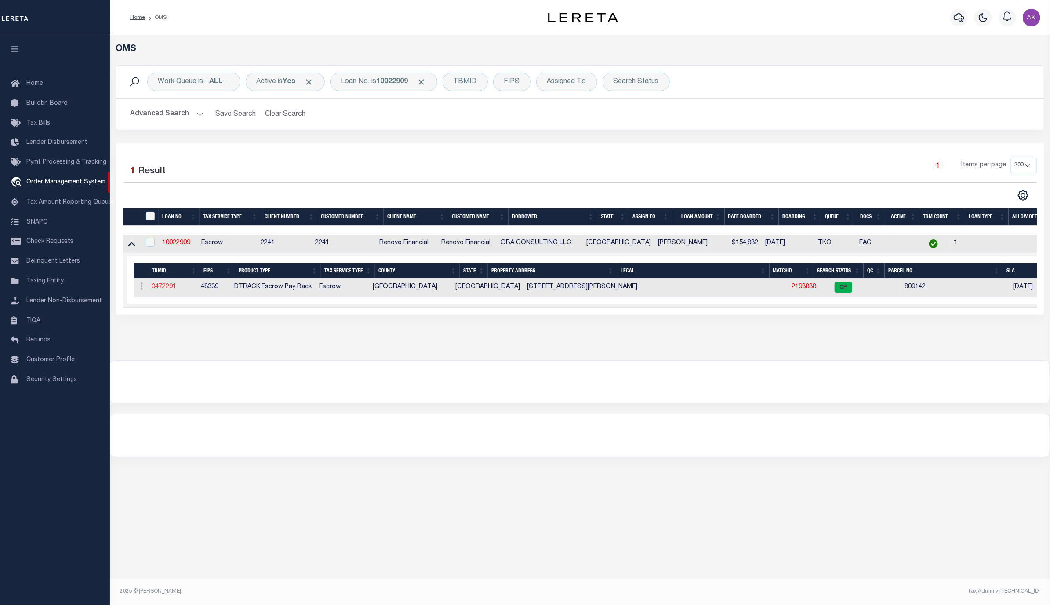
type input "10022909"
type input "OBA CONSULTING LLC"
select select
select select "400"
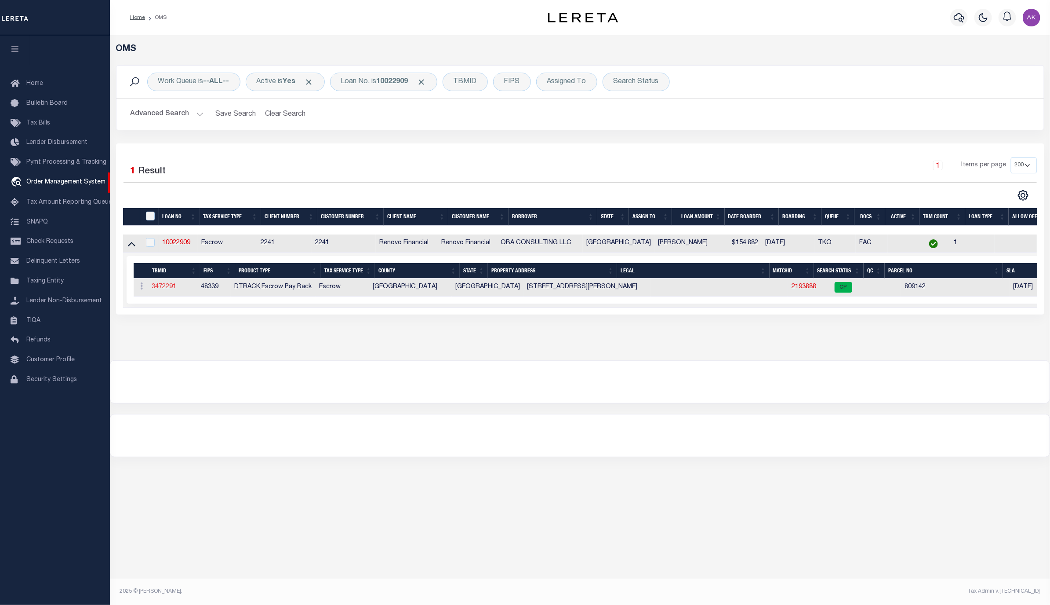
select select "Escrow"
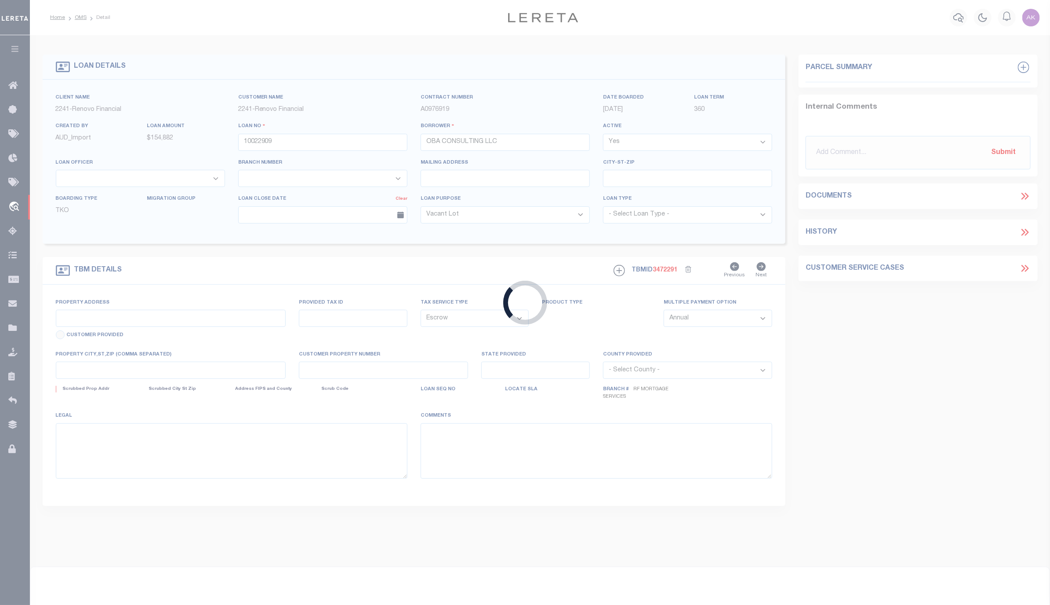
type input "[STREET_ADDRESS][PERSON_NAME]"
select select
type input "CONROE, TX 77302"
type input "a0kUS00000CNzYX"
type input "[GEOGRAPHIC_DATA]"
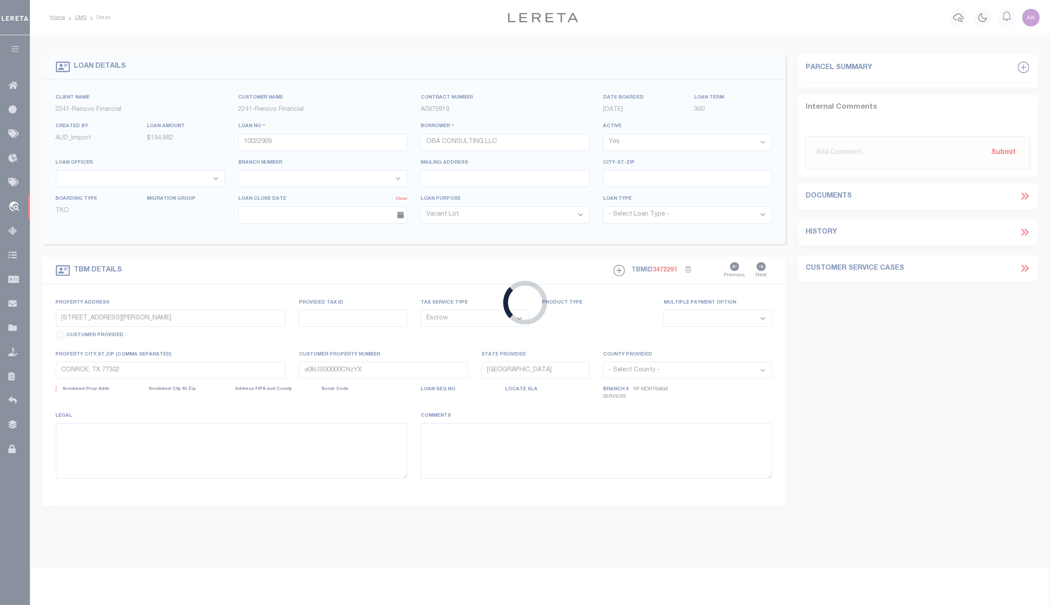
select select
select select "25067"
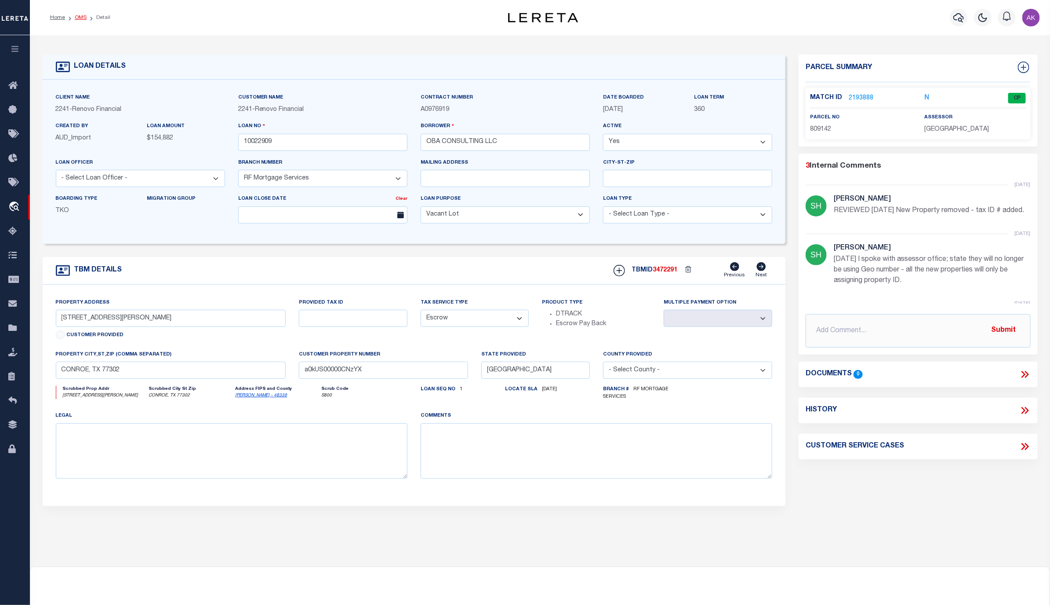
click at [80, 16] on link "OMS" at bounding box center [81, 17] width 12 height 5
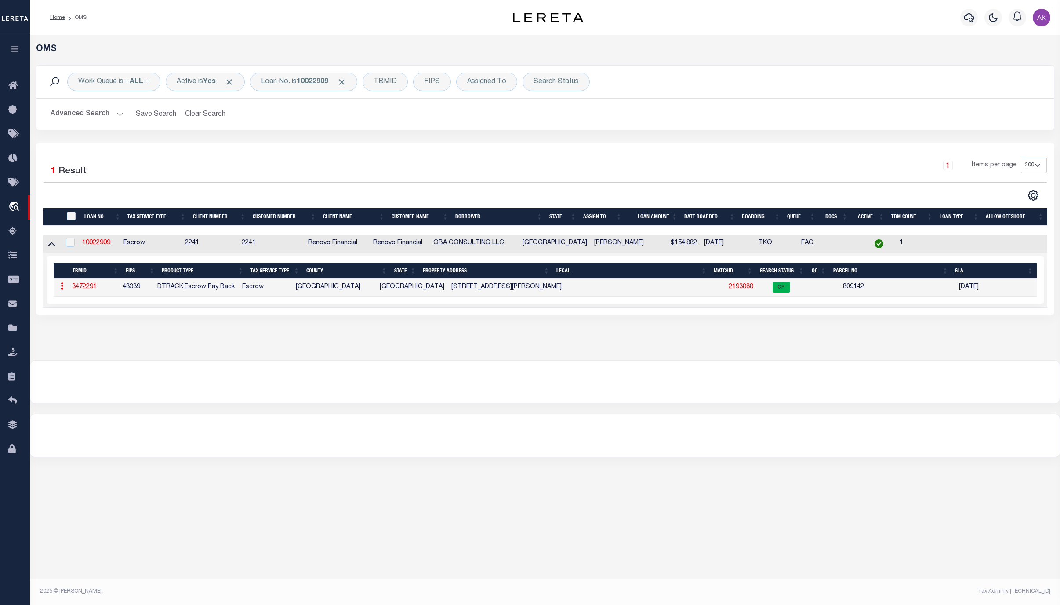
click at [731, 289] on link "2193888" at bounding box center [741, 287] width 25 height 6
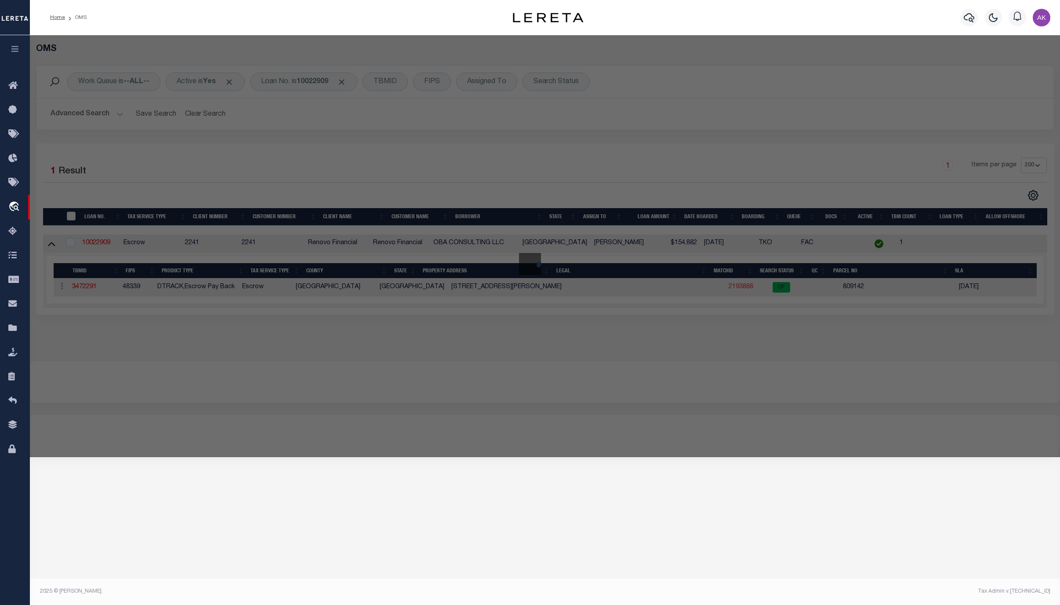
checkbox input "false"
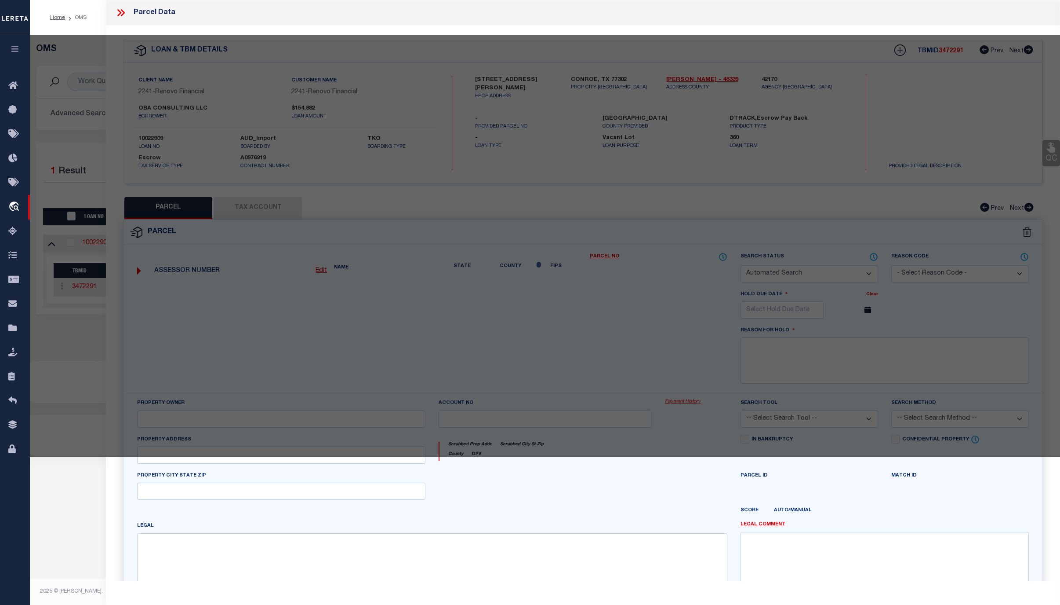
select select "CP"
select select "099"
type input "OBA CONSULTING LLC"
select select "AGW"
select select "ADD"
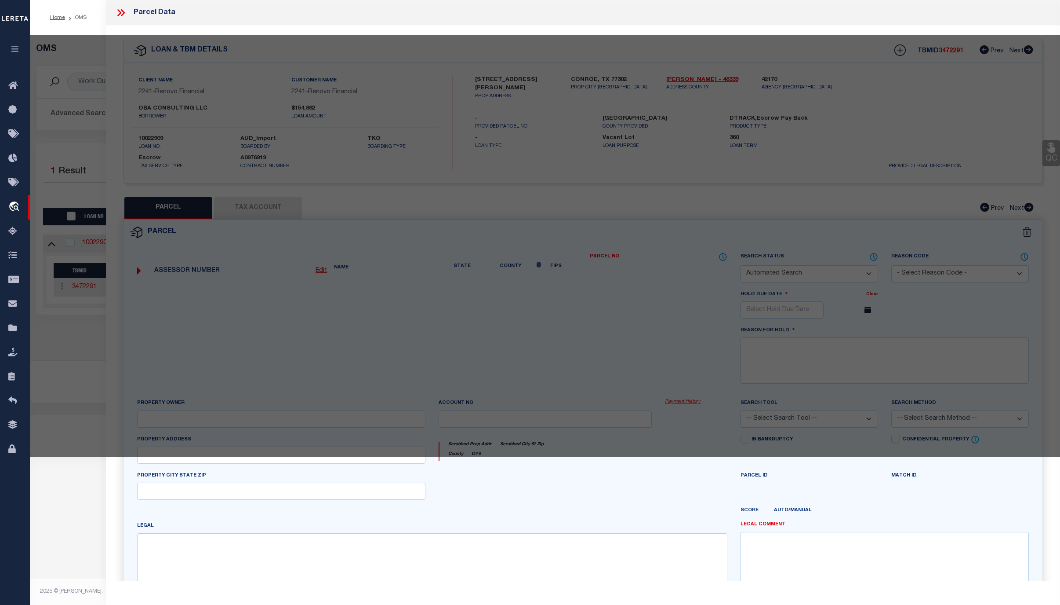
type input "16504 BREEZY KNOLL CT,"
type input "CONROE TX 77302"
type textarea "MAVERA 10B BLK 3 LOT 1"
type textarea "REVIEWED 08/13/25 New Property removed - tax ID # added."
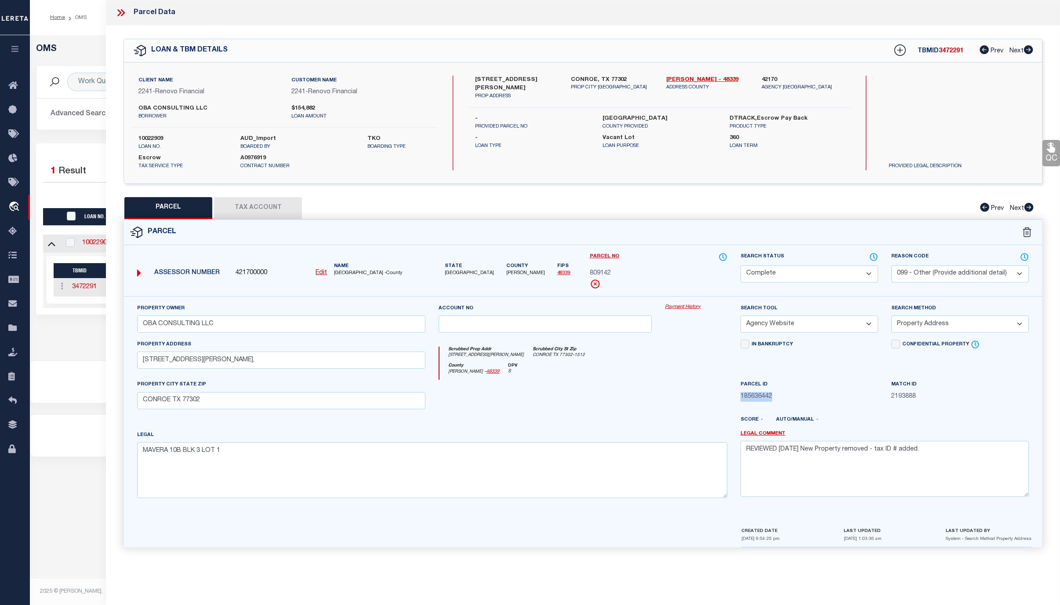
drag, startPoint x: 776, startPoint y: 399, endPoint x: 741, endPoint y: 400, distance: 34.3
click at [741, 400] on span "185636442" at bounding box center [810, 397] width 138 height 10
copy span "185636442"
click at [618, 406] on div at bounding box center [545, 397] width 226 height 36
click at [680, 307] on link "Payment History" at bounding box center [696, 306] width 62 height 7
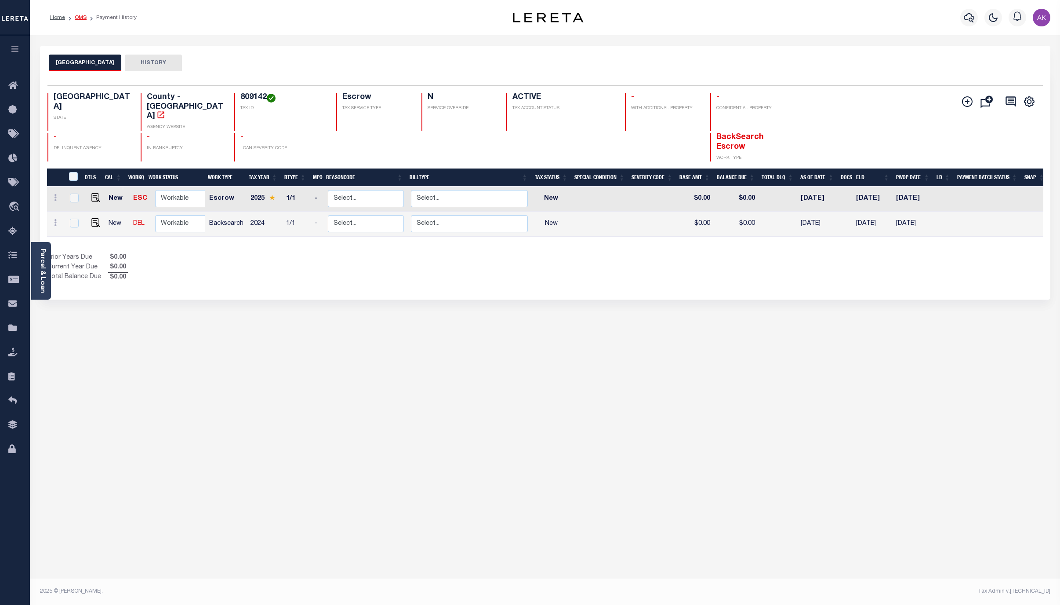
click at [84, 16] on link "OMS" at bounding box center [81, 17] width 12 height 5
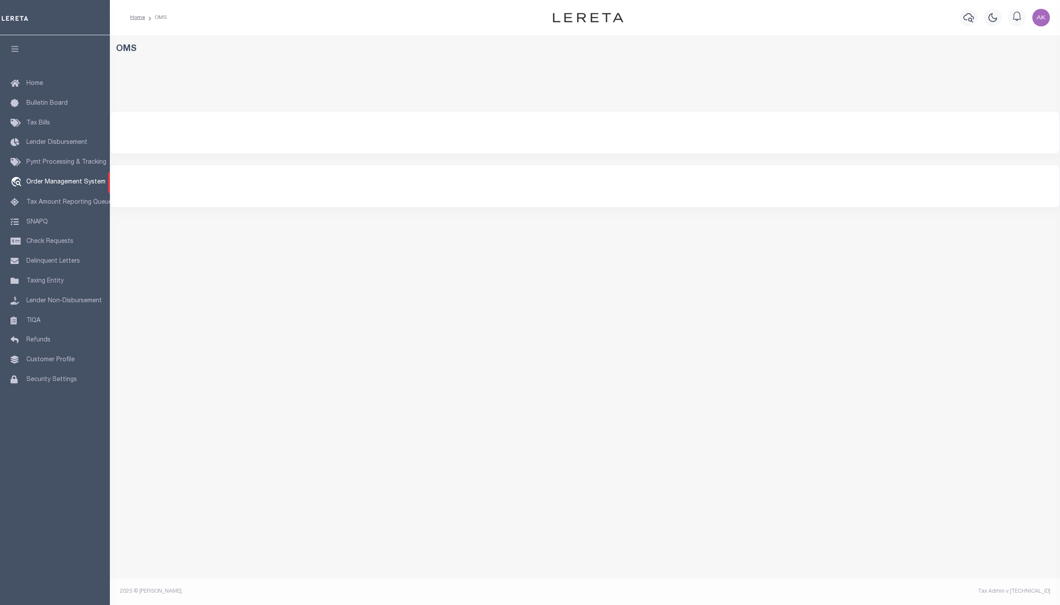
select select "200"
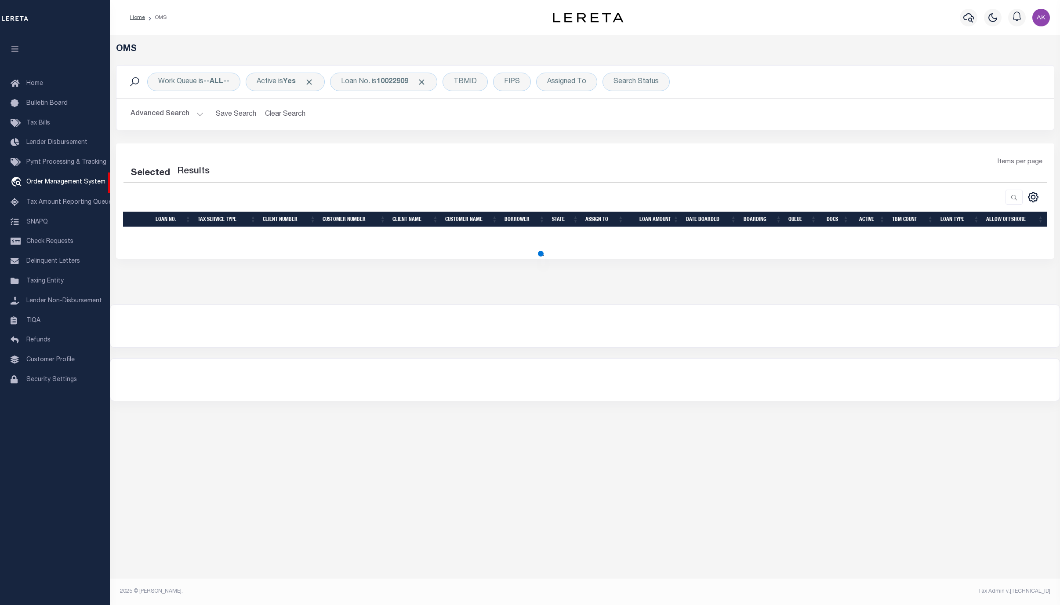
select select "200"
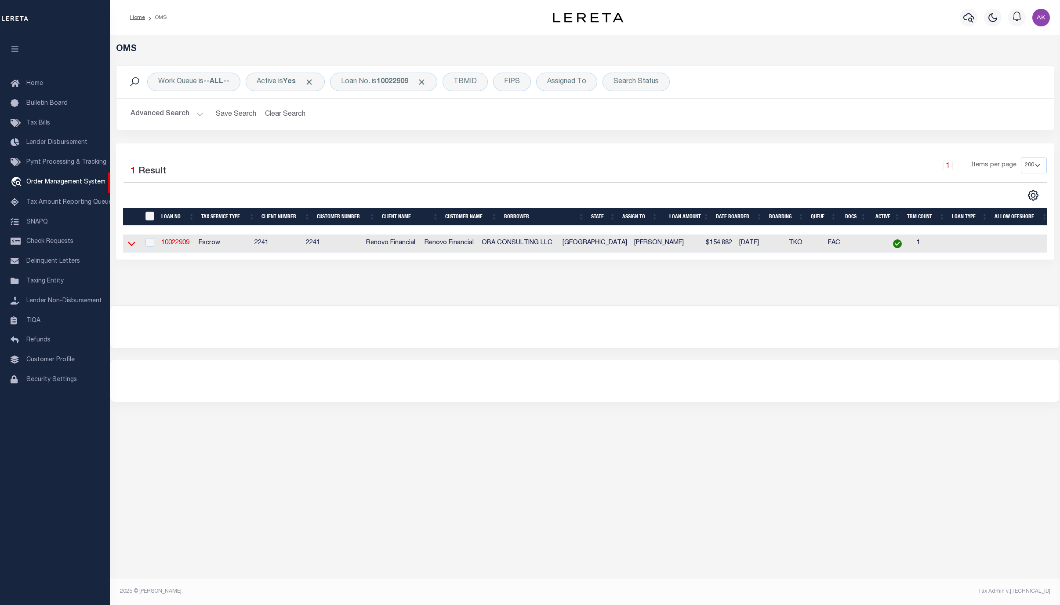
click at [133, 244] on icon at bounding box center [131, 243] width 7 height 9
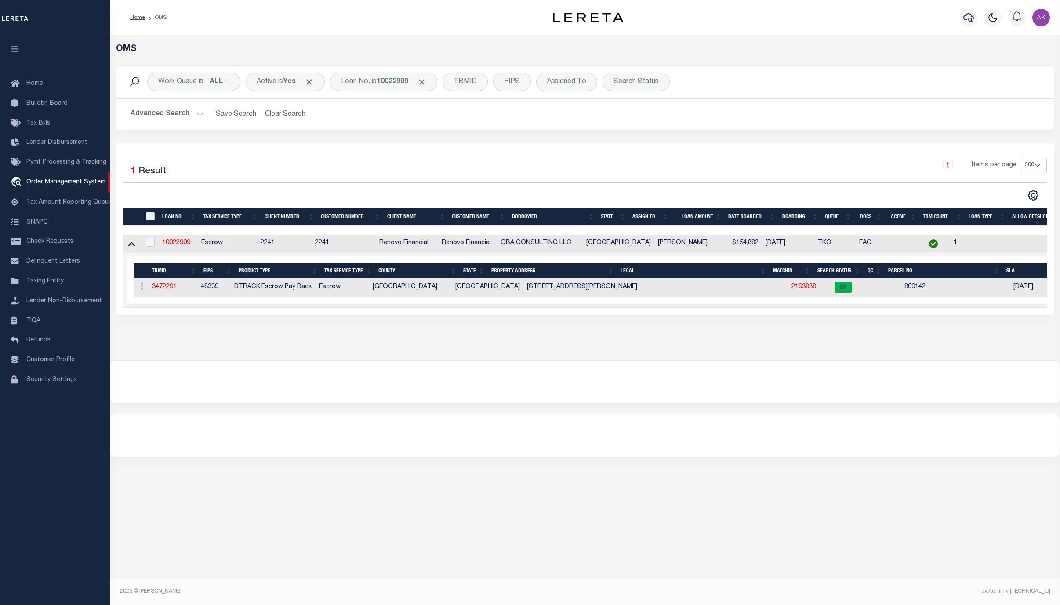
click at [889, 457] on div at bounding box center [585, 435] width 951 height 43
click at [426, 84] on span "Click to Remove" at bounding box center [421, 81] width 9 height 9
click at [361, 82] on div "Loan No." at bounding box center [355, 82] width 51 height 18
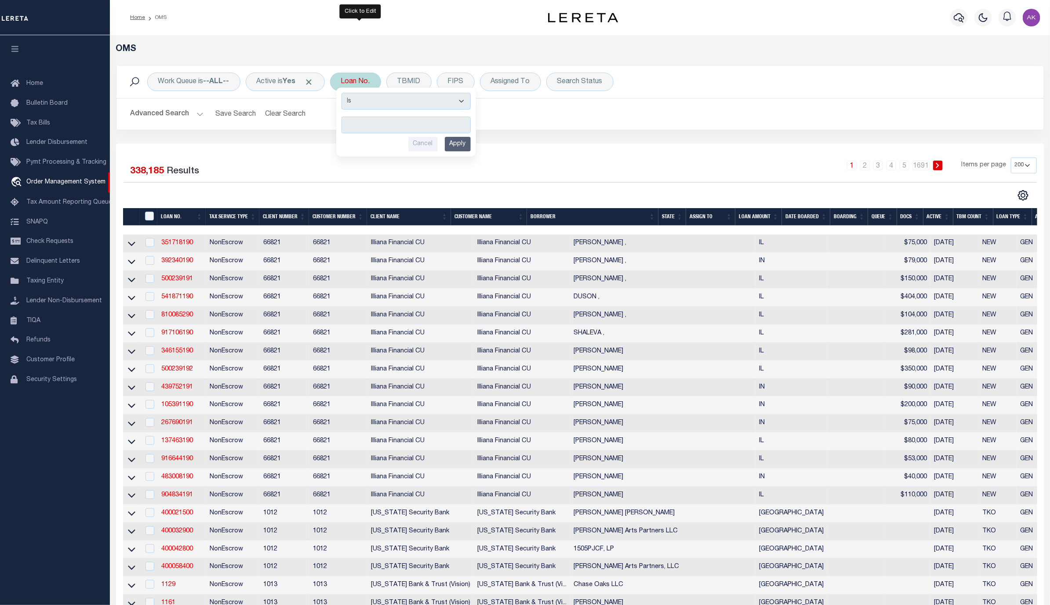
click at [361, 125] on input "text" at bounding box center [406, 125] width 129 height 17
type input "10022398"
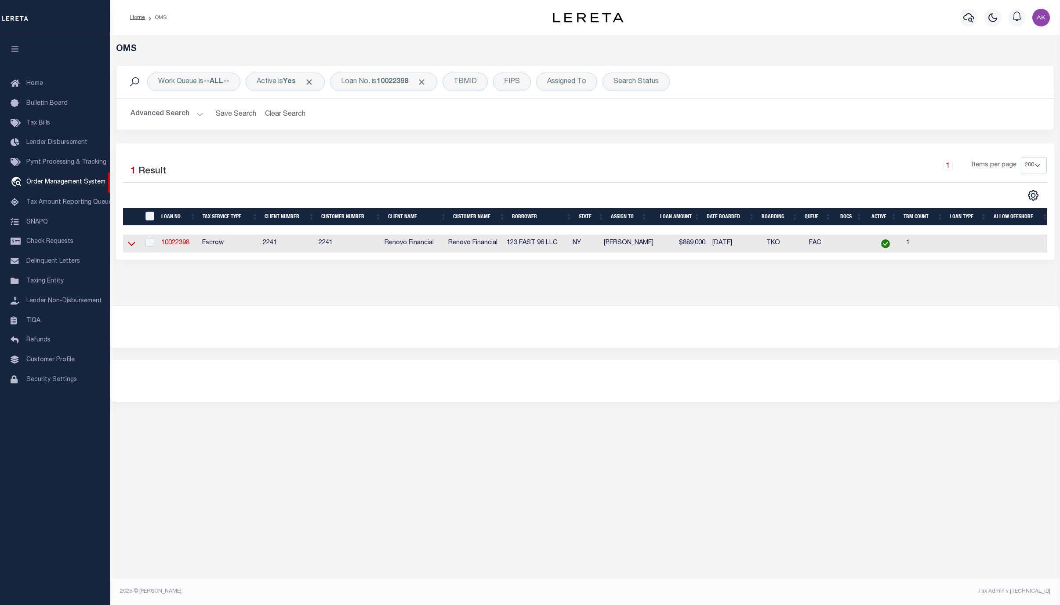
click at [131, 246] on icon at bounding box center [131, 244] width 7 height 4
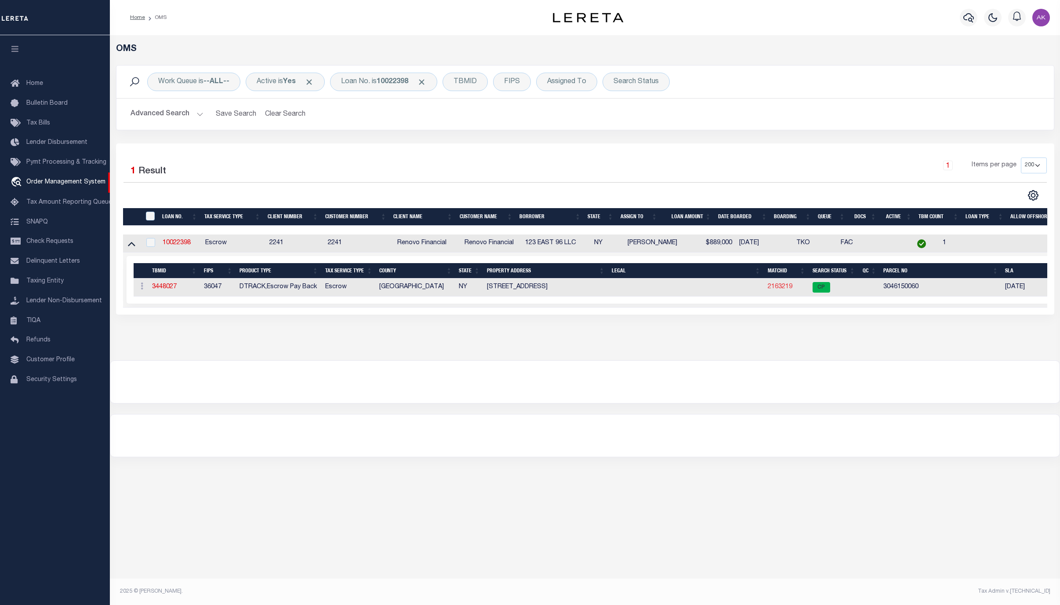
click at [780, 289] on link "2163219" at bounding box center [780, 287] width 25 height 6
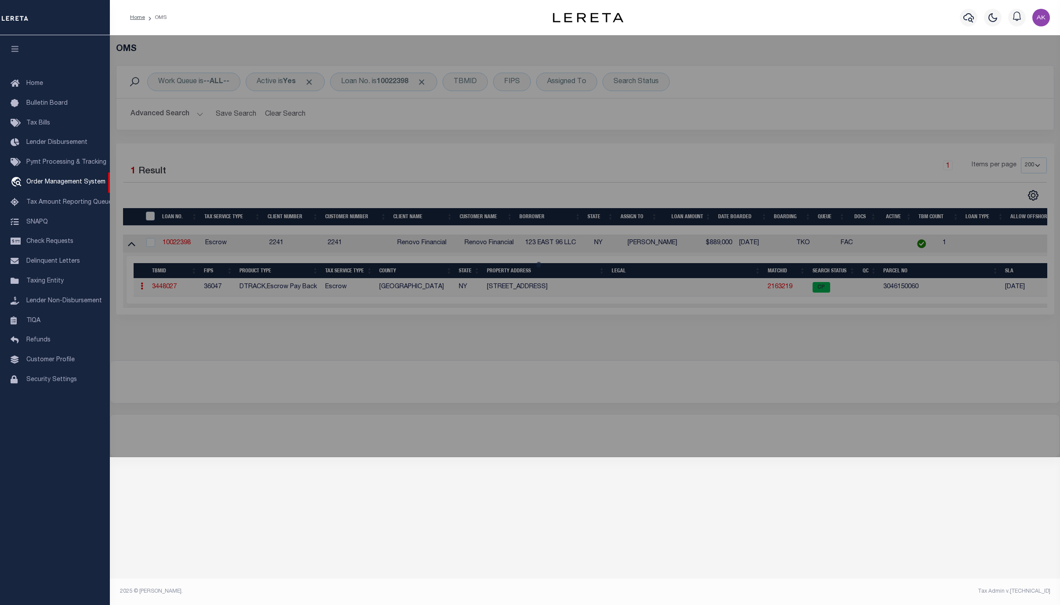
checkbox input "false"
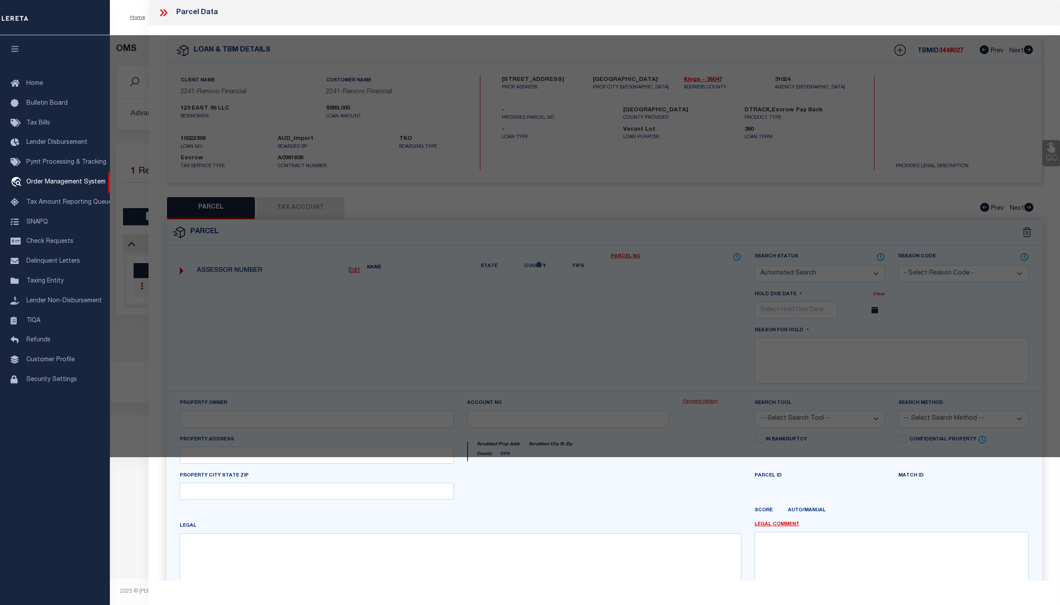
select select "CP"
type input "123 EAST 96 LLC"
select select "AGW"
select select "ADD"
type input "123 EAST 96 STREET"
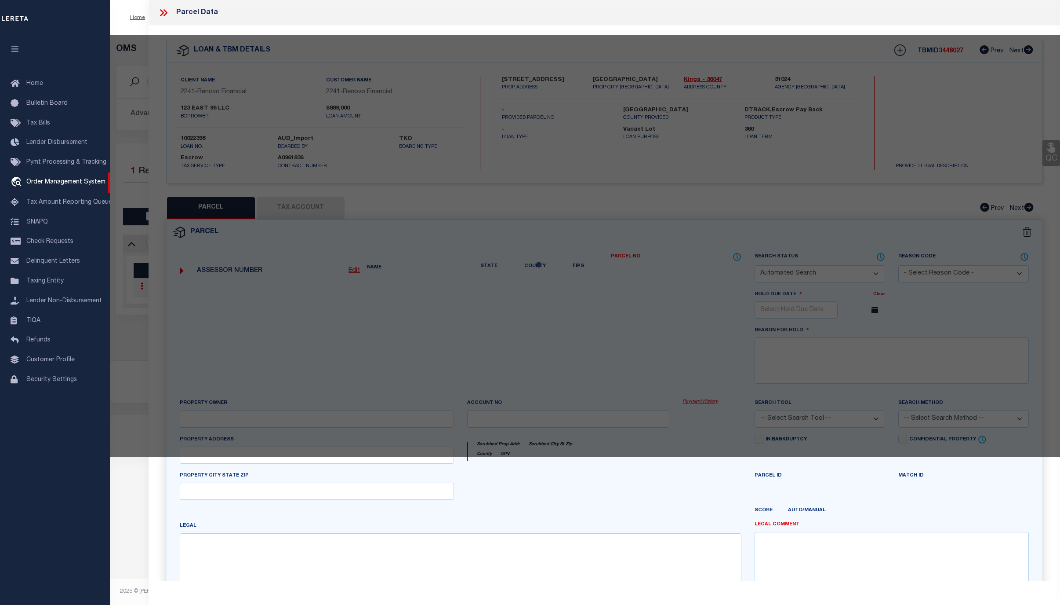
type input "Brooklyn, NY 11212"
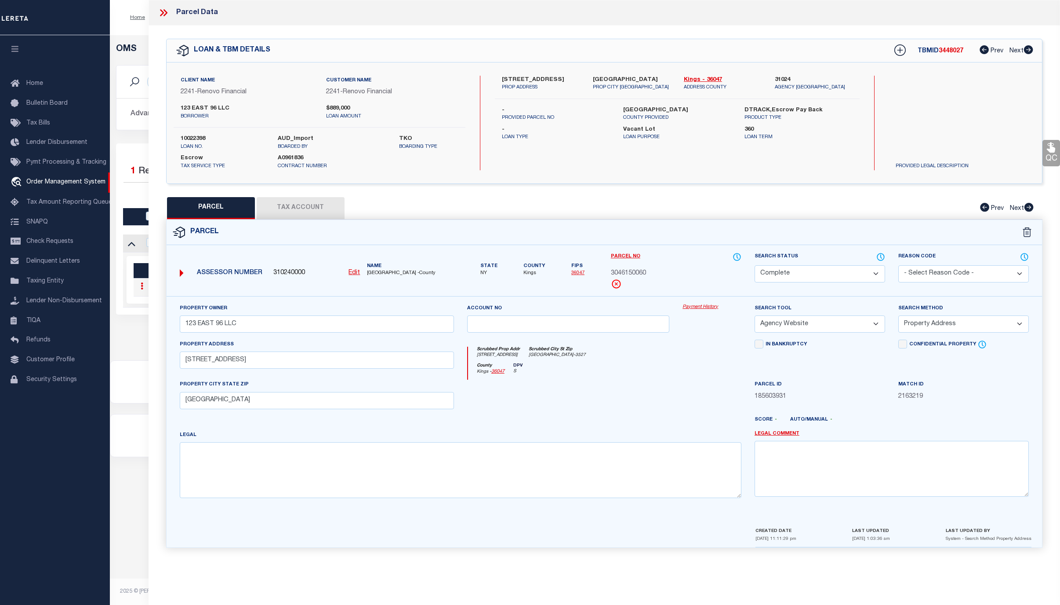
click at [699, 309] on link "Payment History" at bounding box center [712, 306] width 59 height 7
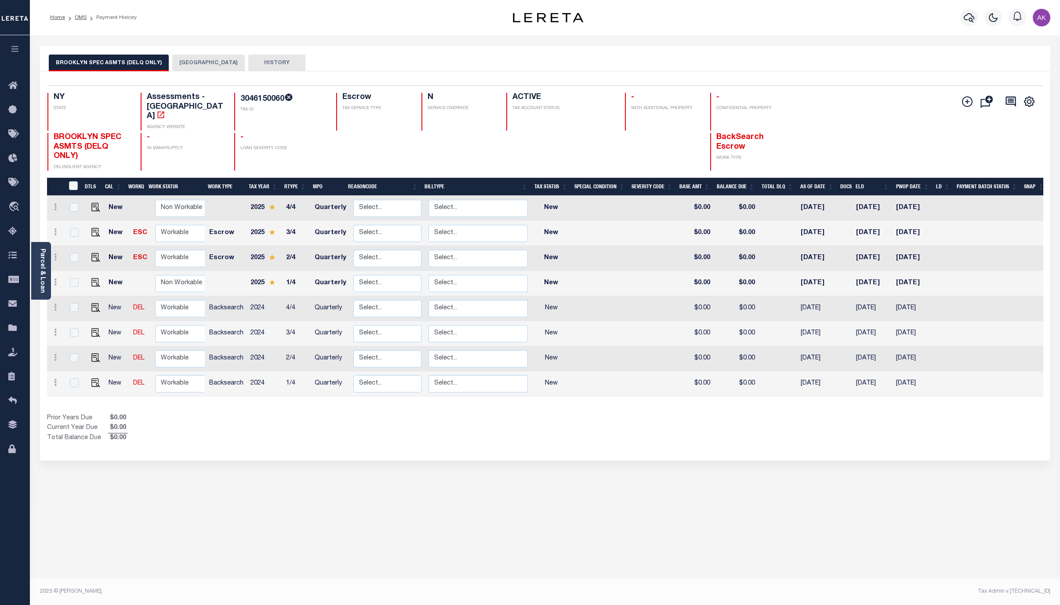
click at [197, 62] on button "BROOKLYN CITY" at bounding box center [208, 63] width 73 height 17
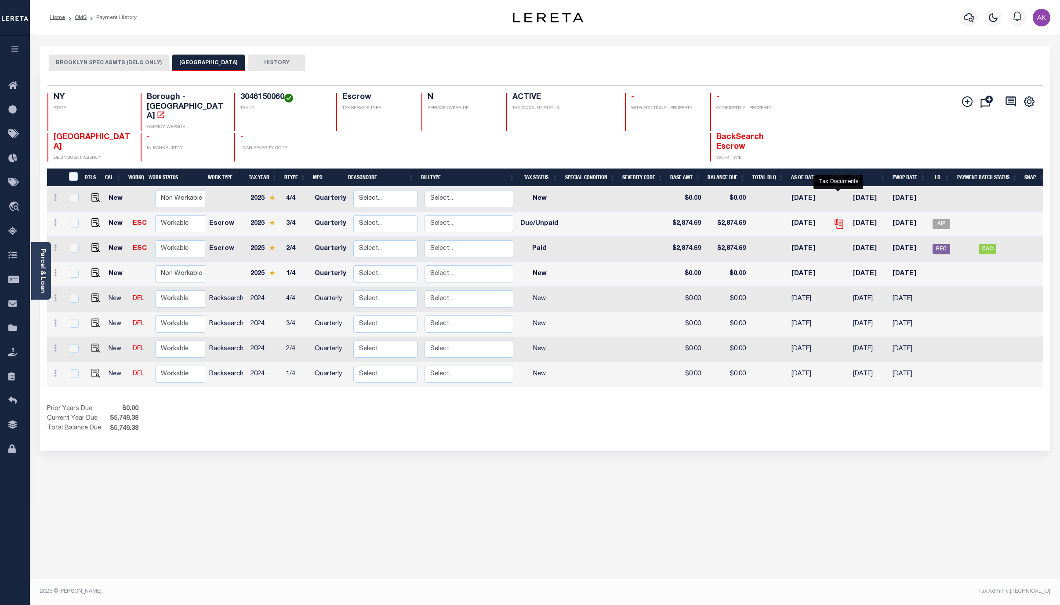
click at [837, 218] on icon "" at bounding box center [839, 223] width 11 height 11
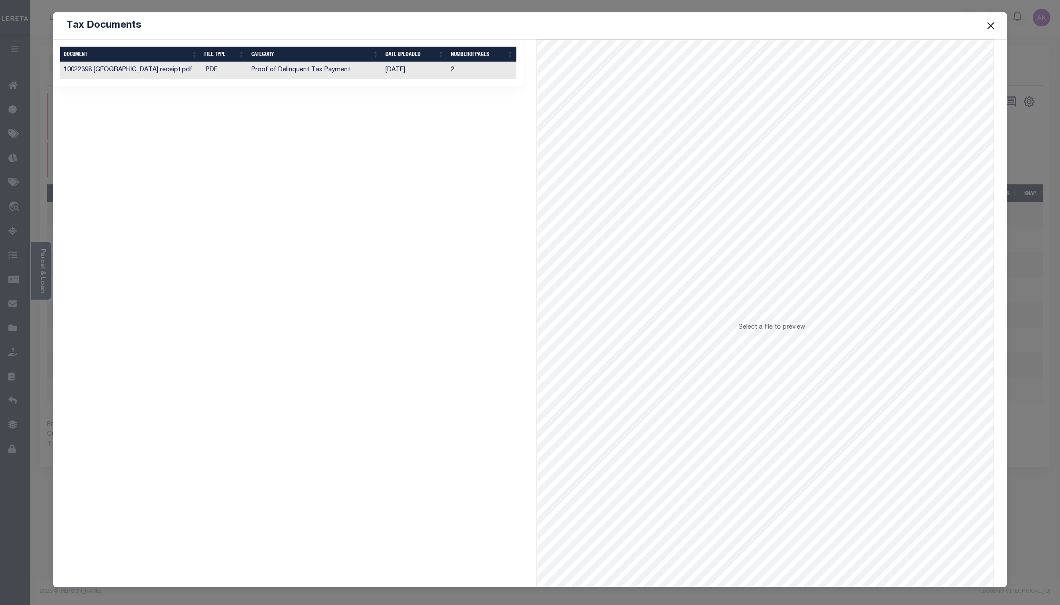
click at [310, 70] on td "Proof of Delinquent Tax Payment" at bounding box center [315, 70] width 135 height 17
click at [991, 26] on button "Close" at bounding box center [990, 25] width 11 height 11
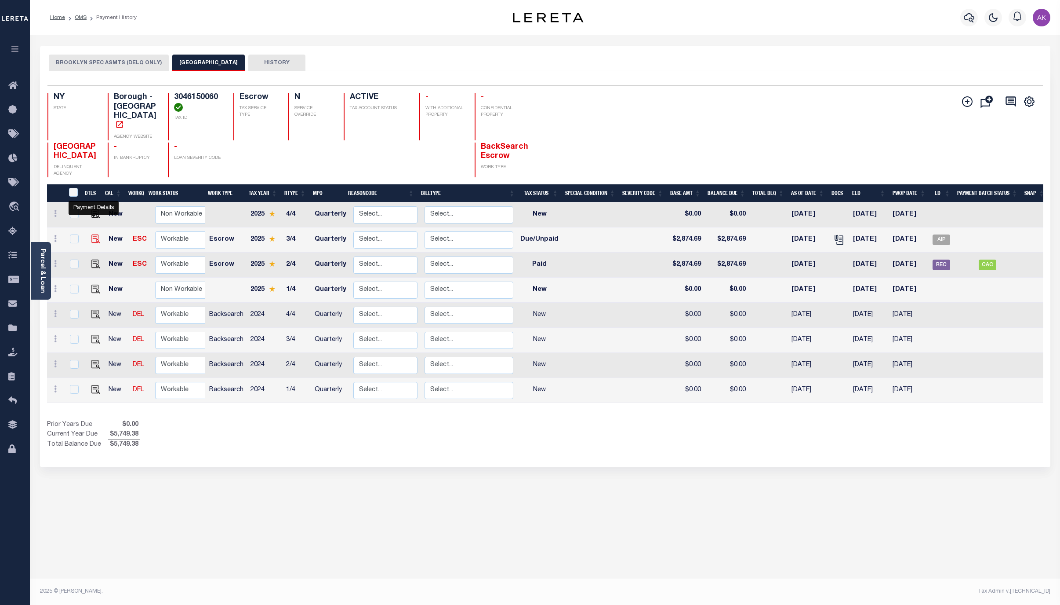
click at [92, 234] on img "" at bounding box center [95, 238] width 9 height 9
checkbox input "true"
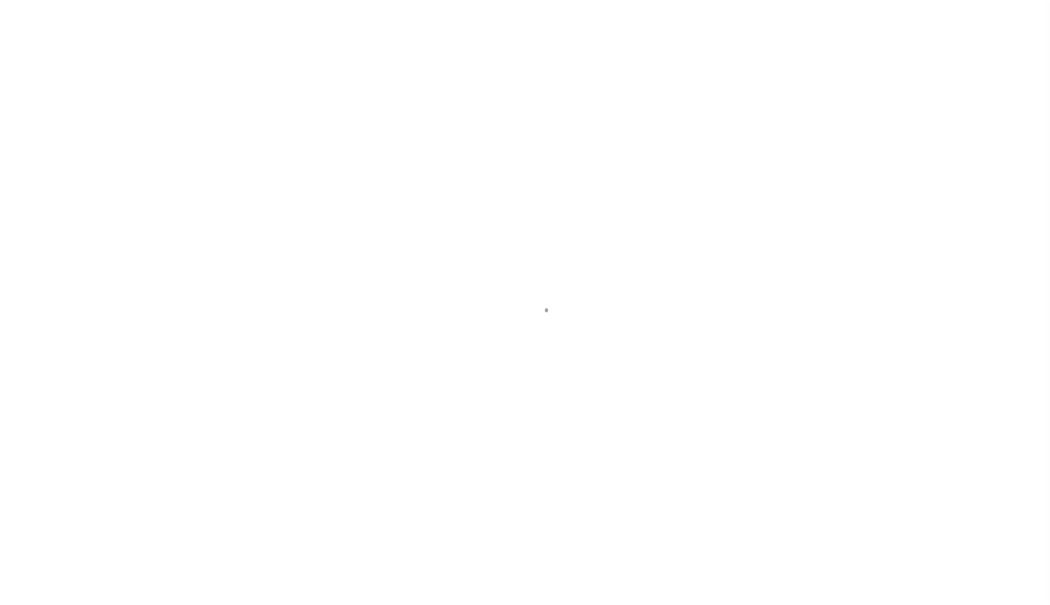
select select "DUE"
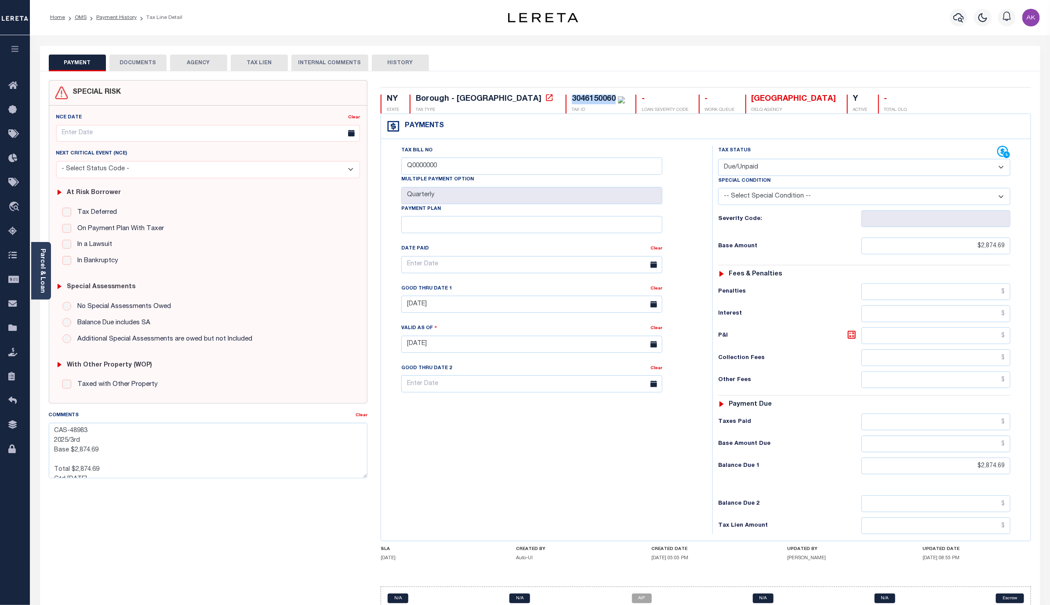
drag, startPoint x: 541, startPoint y: 99, endPoint x: 493, endPoint y: 99, distance: 47.9
click at [566, 99] on div "3046150060 TAX ID" at bounding box center [595, 104] width 59 height 19
copy div "3046150060"
click at [545, 97] on icon at bounding box center [549, 97] width 9 height 9
click at [863, 60] on div "PAYMENT DOCUMENTS AGENCY DELINQUENT PAYEE TAX LIEN HISTORY" at bounding box center [540, 63] width 983 height 16
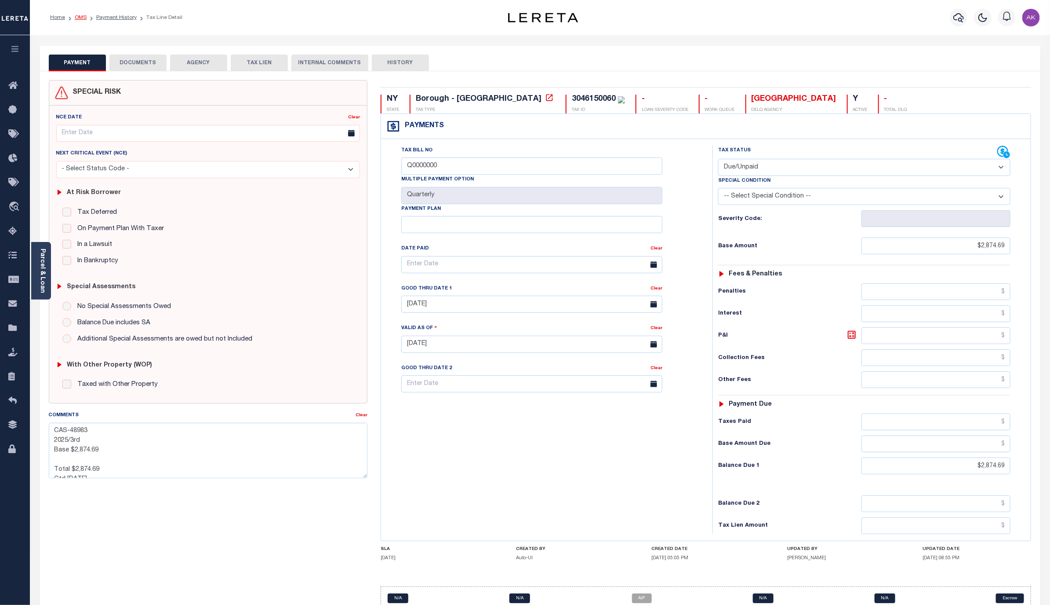
click at [82, 17] on link "OMS" at bounding box center [81, 17] width 12 height 5
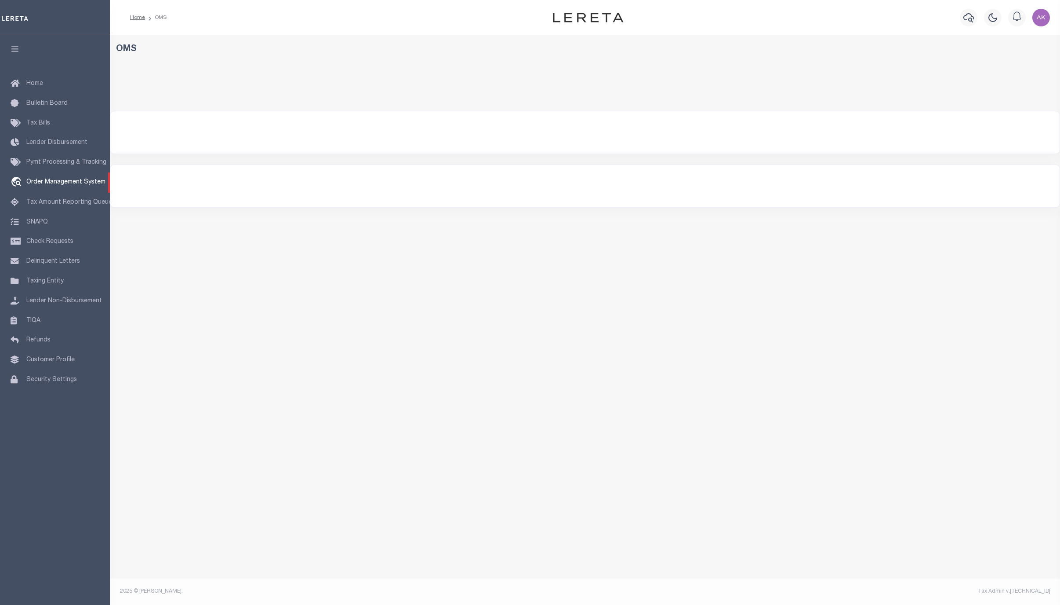
select select "200"
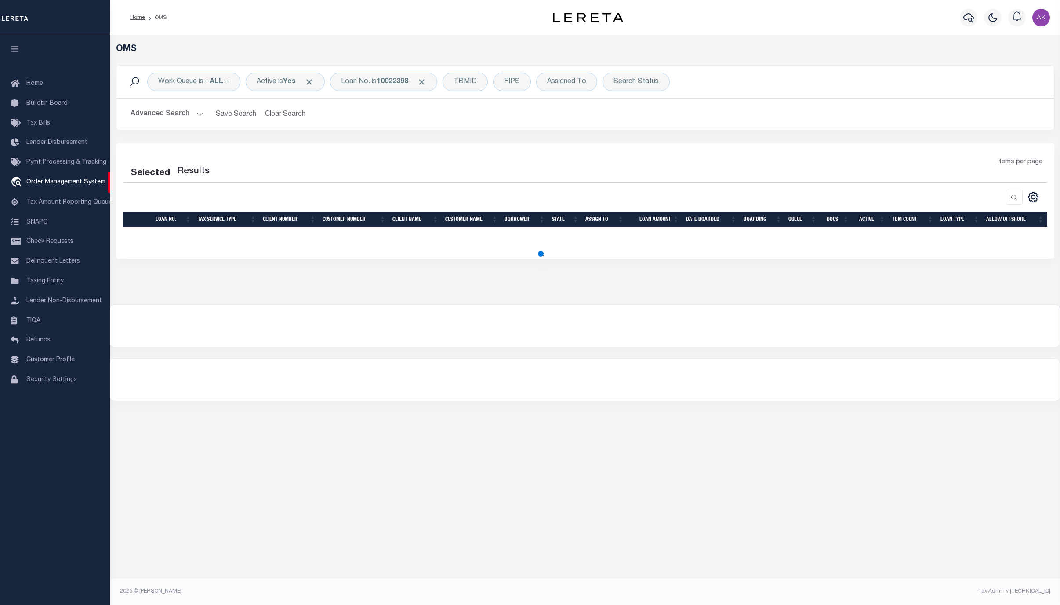
select select "200"
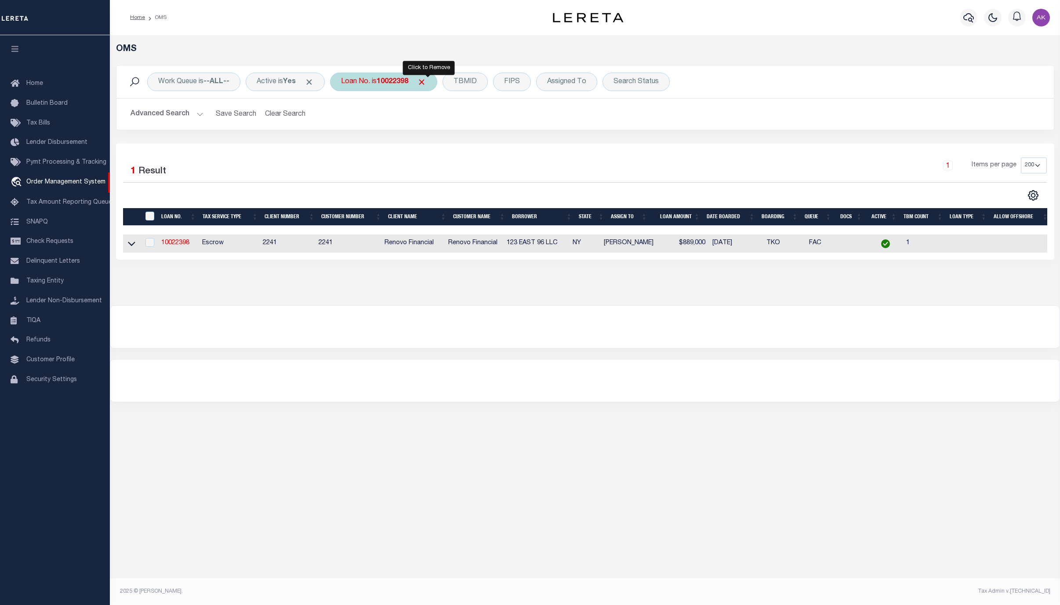
click at [426, 82] on span "Click to Remove" at bounding box center [421, 81] width 9 height 9
click at [361, 84] on div "Loan No." at bounding box center [355, 82] width 51 height 18
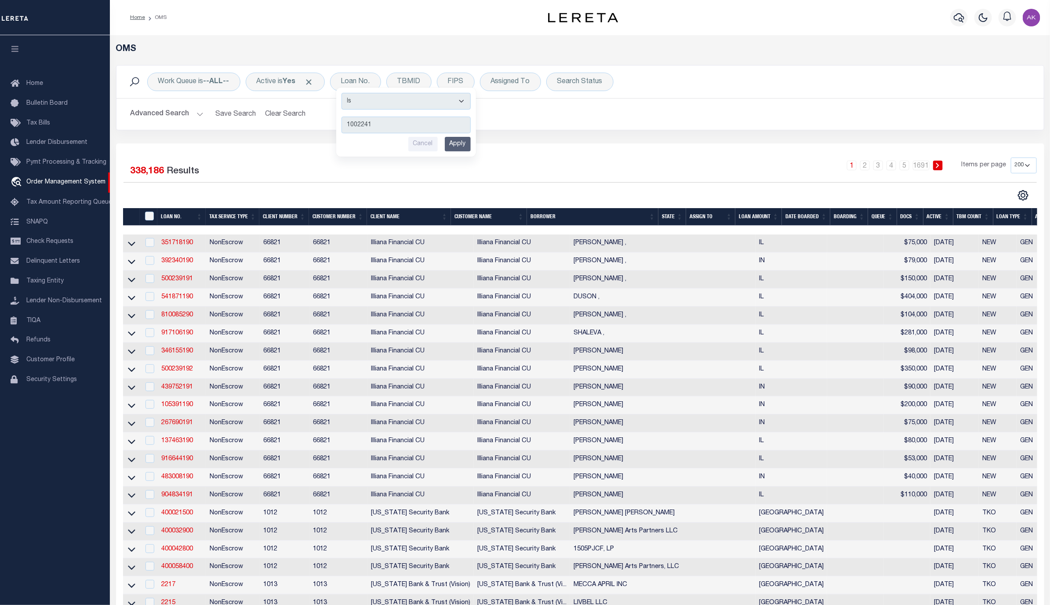
type input "10022412"
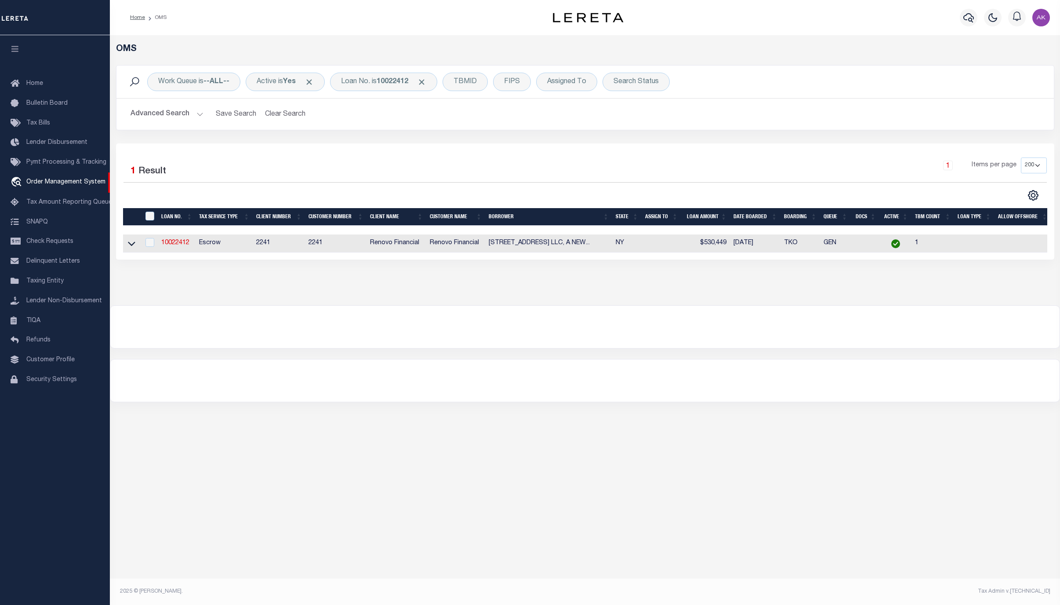
drag, startPoint x: 129, startPoint y: 247, endPoint x: 525, endPoint y: 383, distance: 418.6
click at [129, 247] on icon at bounding box center [131, 243] width 7 height 9
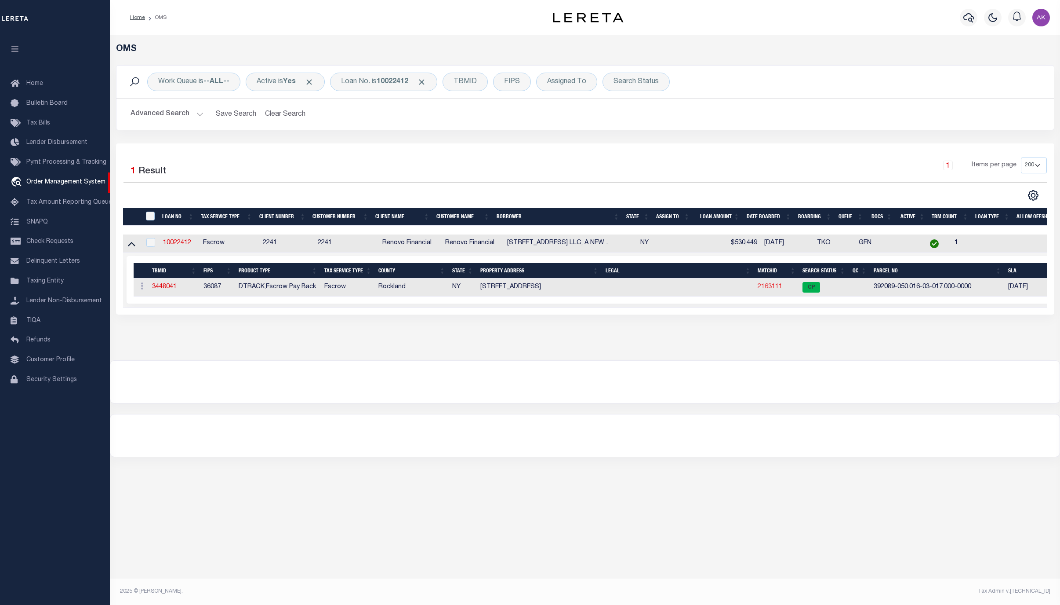
click at [769, 289] on link "2163111" at bounding box center [770, 287] width 25 height 6
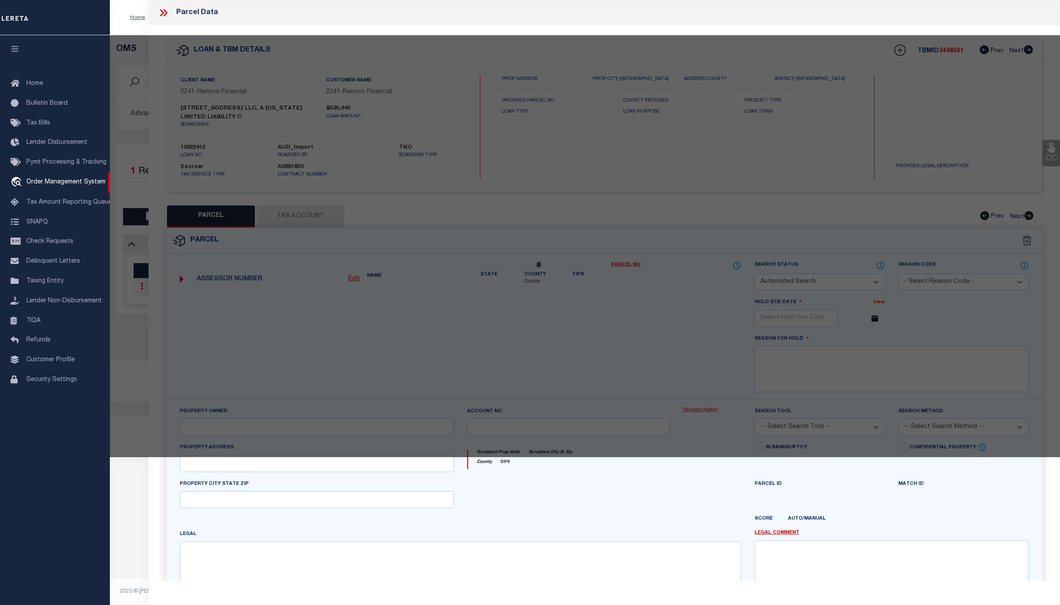
checkbox input "false"
select select "CP"
type input "29 GREAT OAKS DRIVE LLC"
select select "ATL"
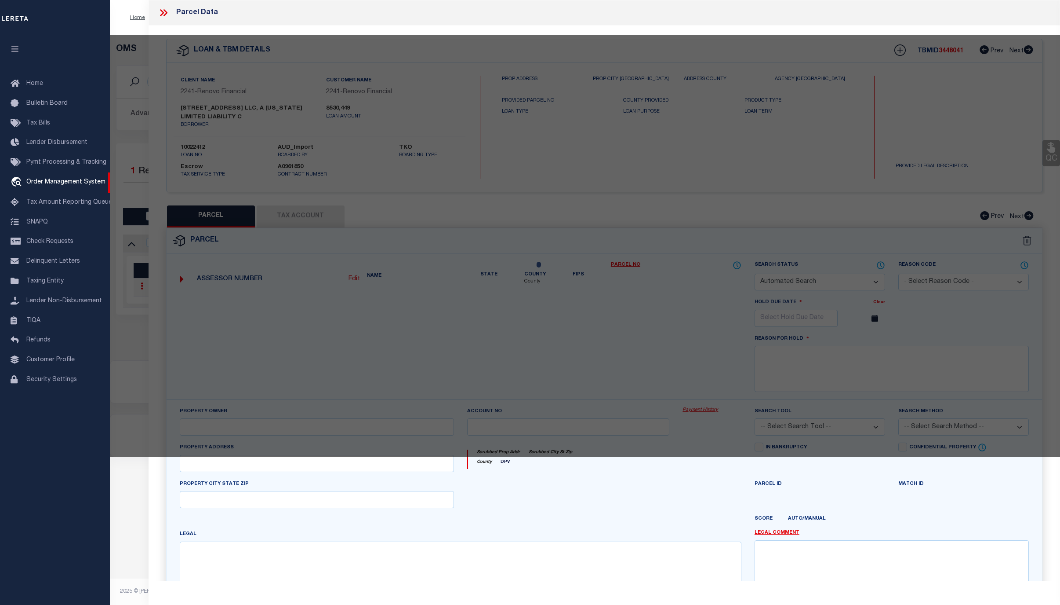
select select "ADD"
type input "29 GREAT OAKS DR"
checkbox input "false"
type input "NEW CITY, NY 10956"
type textarea "18-A-23.13"
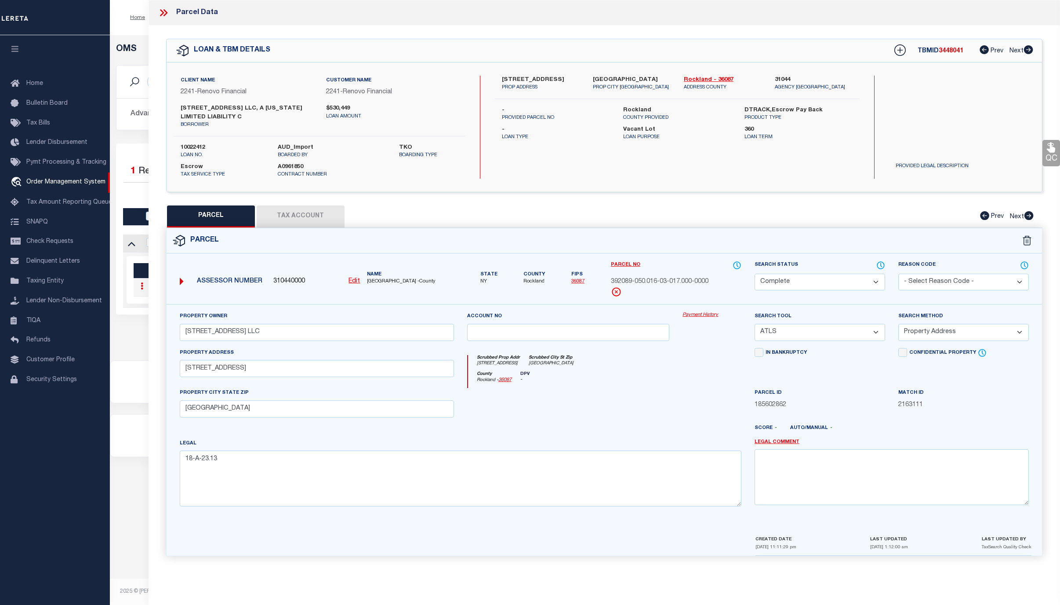
click at [703, 317] on link "Payment History" at bounding box center [712, 314] width 59 height 7
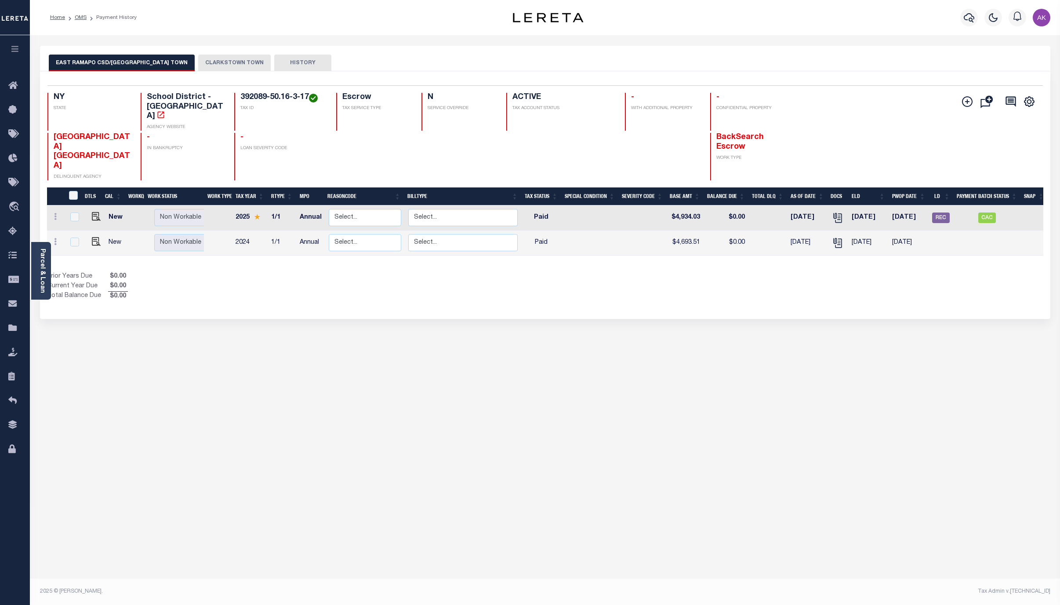
click at [219, 59] on button "CLARKSTOWN TOWN" at bounding box center [234, 63] width 73 height 17
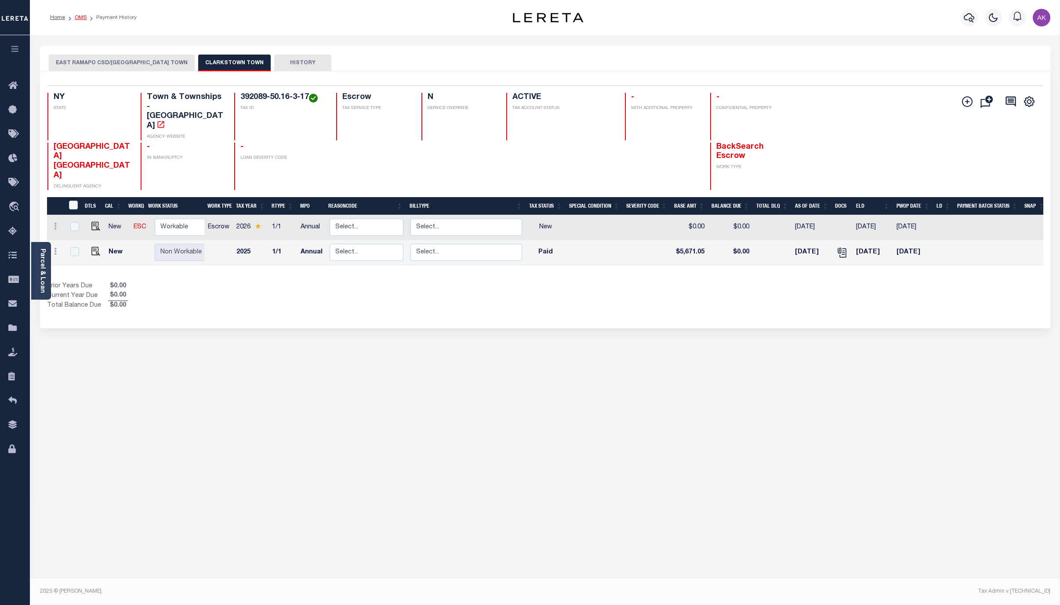
click at [77, 18] on link "OMS" at bounding box center [81, 17] width 12 height 5
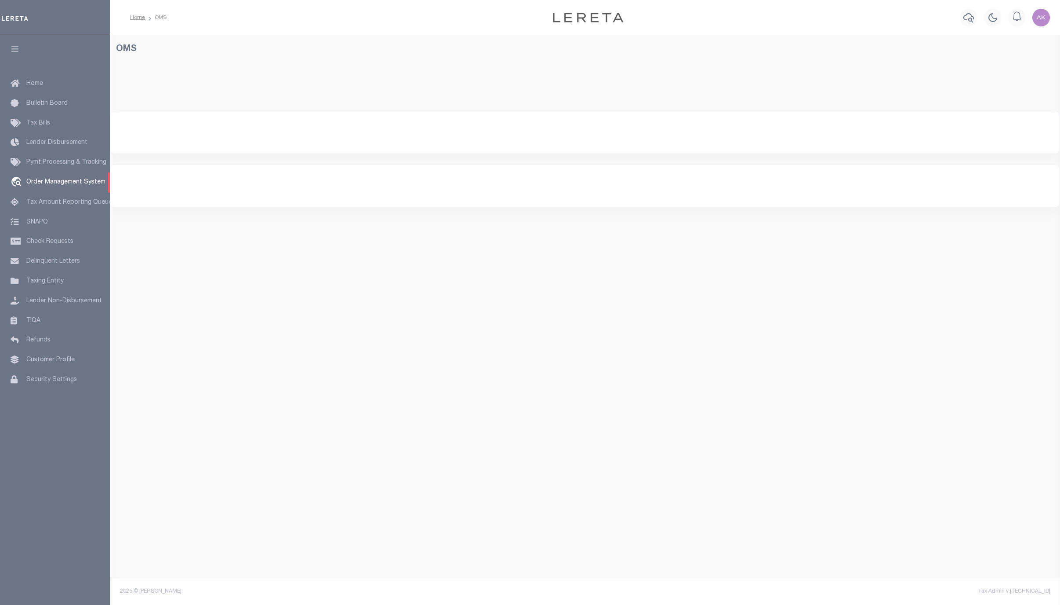
select select "200"
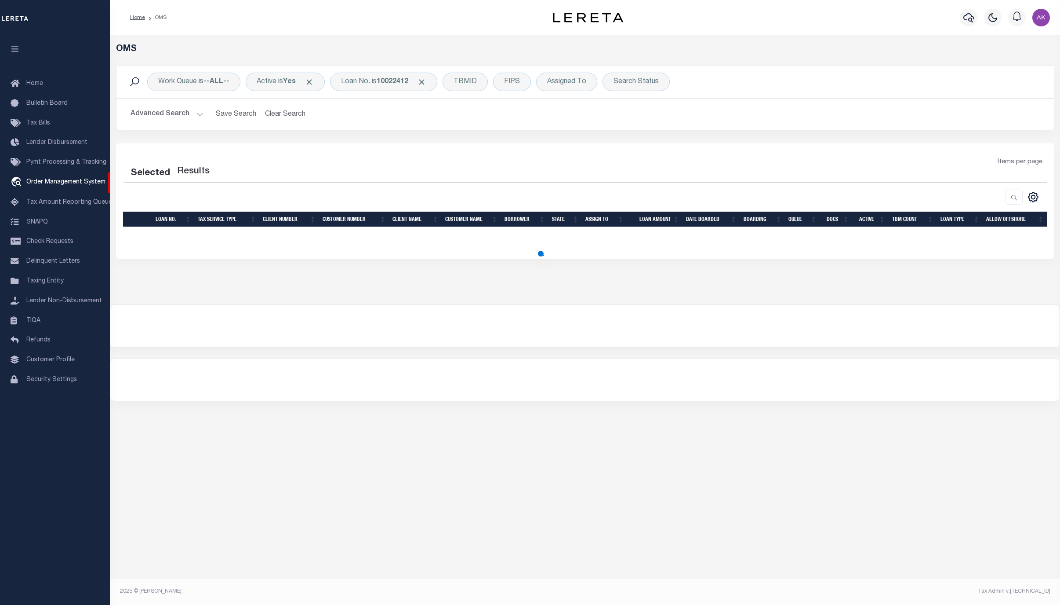
select select "200"
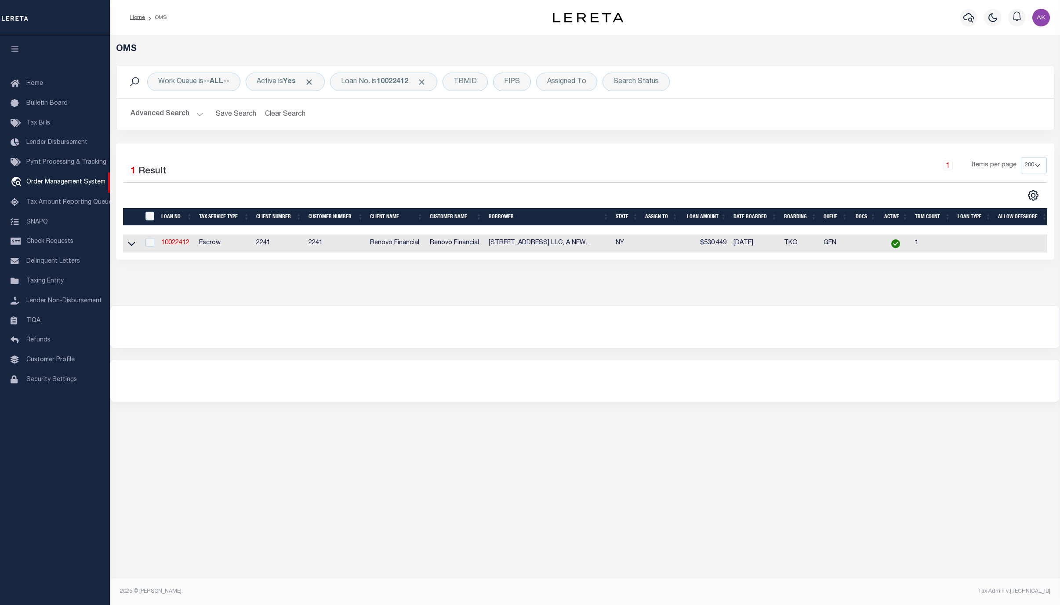
click at [942, 493] on div "OMS Work Queue is --ALL-- Active is Yes Loan No. is 10022412 TBMID FIPS Assigne…" at bounding box center [585, 307] width 951 height 544
click at [850, 100] on div "Advanced Search Save Search Clear Search tblSearchTopScreen_dynamictable_____De…" at bounding box center [586, 113] width 938 height 31
click at [426, 81] on span "Click to Remove" at bounding box center [421, 81] width 9 height 9
click at [363, 80] on div "Loan No." at bounding box center [355, 82] width 51 height 18
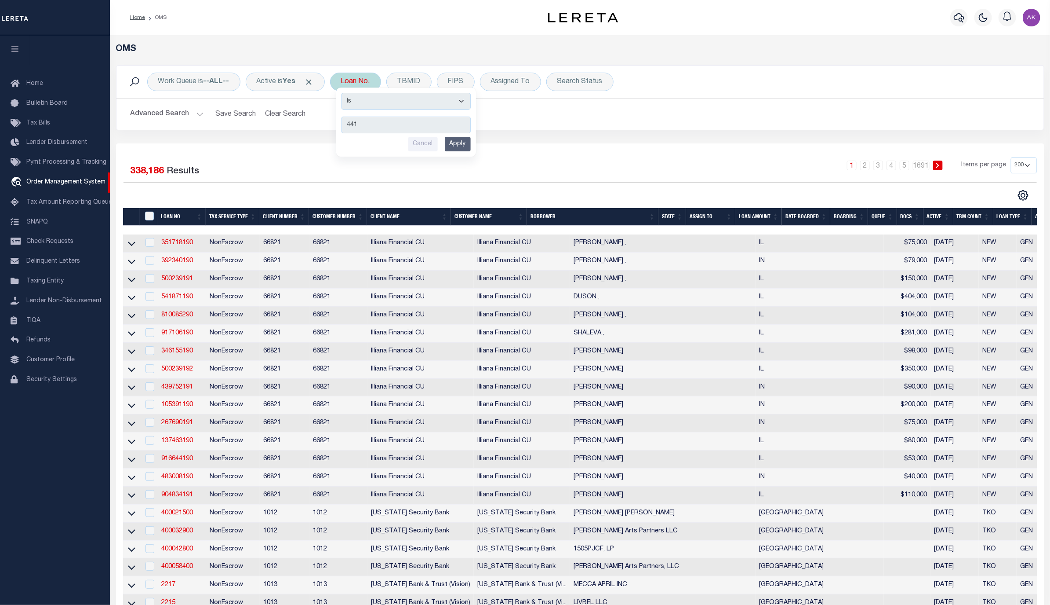
type input "4418"
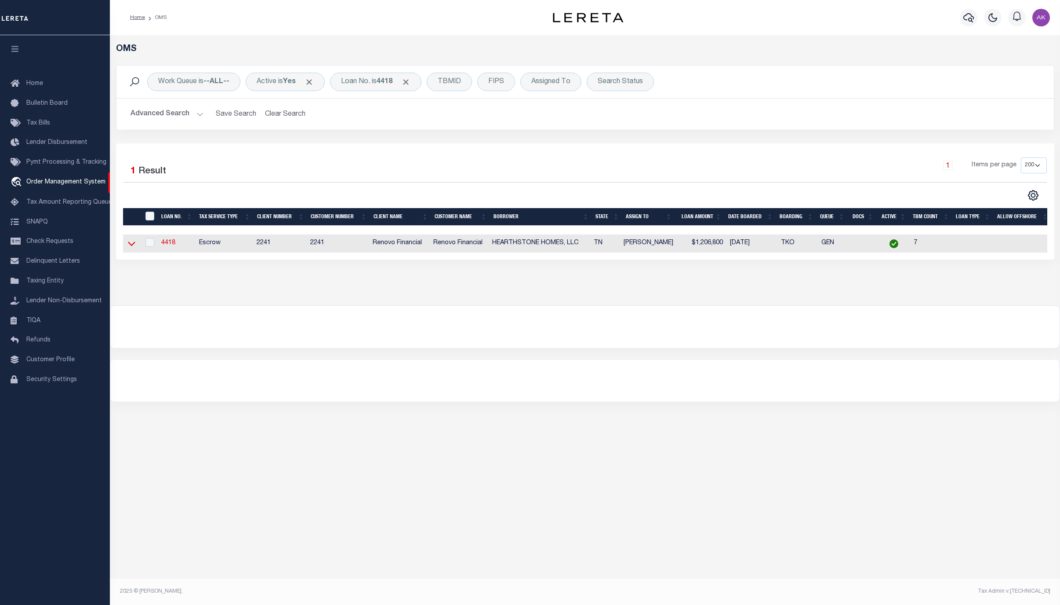
click at [132, 246] on icon at bounding box center [131, 243] width 7 height 9
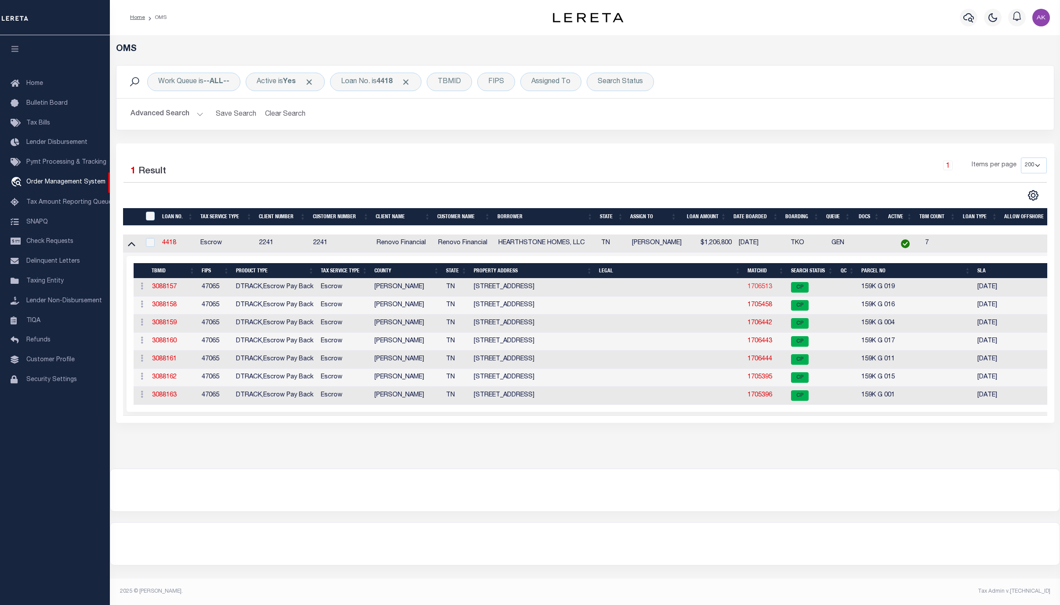
click at [756, 288] on link "1706513" at bounding box center [760, 287] width 25 height 6
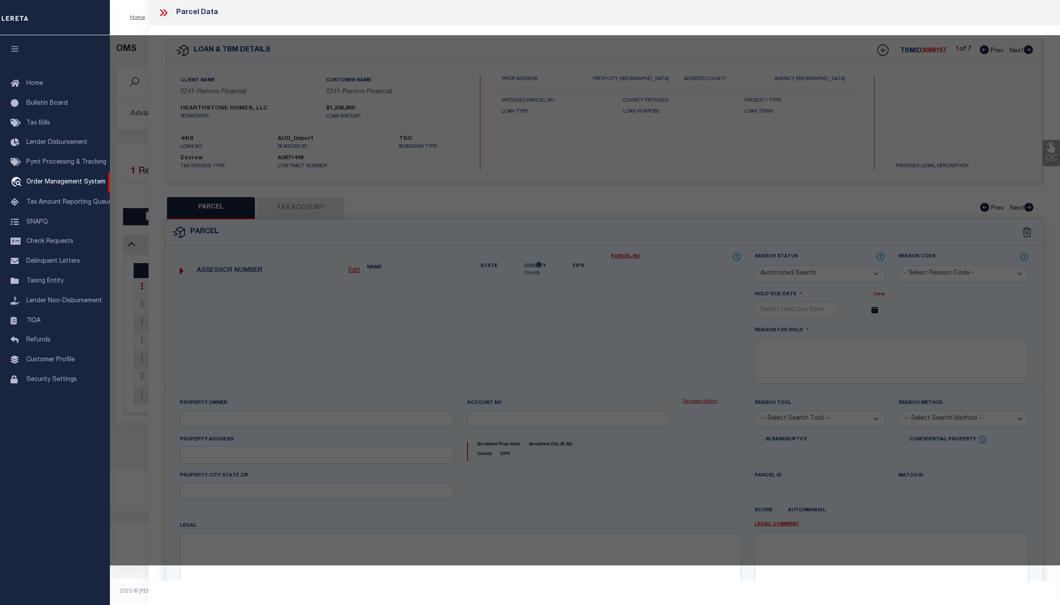
checkbox input "false"
select select "CP"
type input "HEARTHSTONE HOMES LLC"
select select
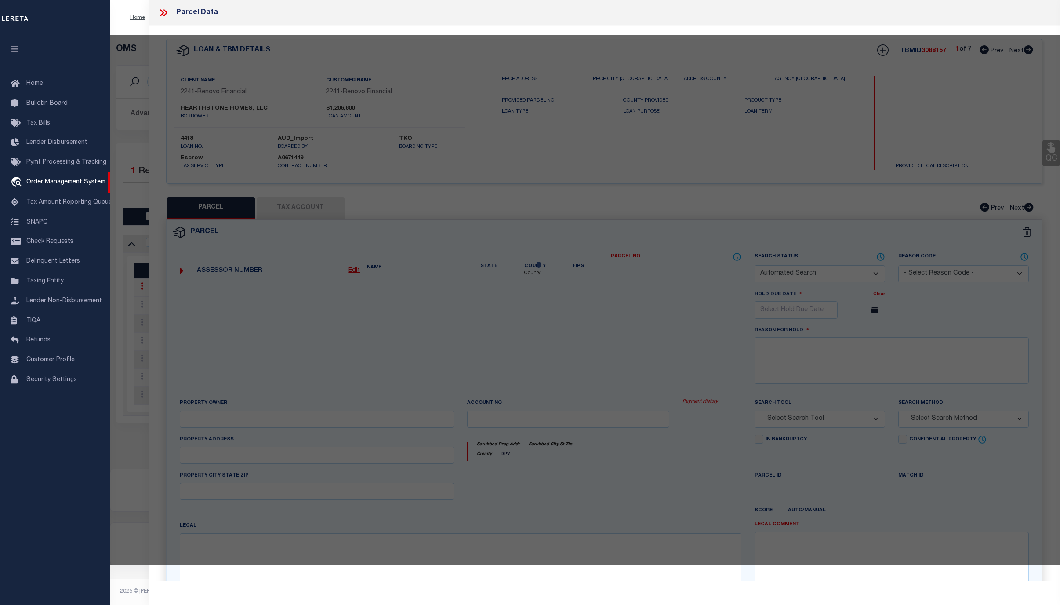
type input "1516 SOUTHERNWOOD DR"
checkbox input "false"
type input "TN"
type textarea "LT 19 SOUTHERNWOOD VILLAGE PB84 PG181 OUT OF 159K-B-19 FOR 2007"
type textarea "Tax ID Special Project"
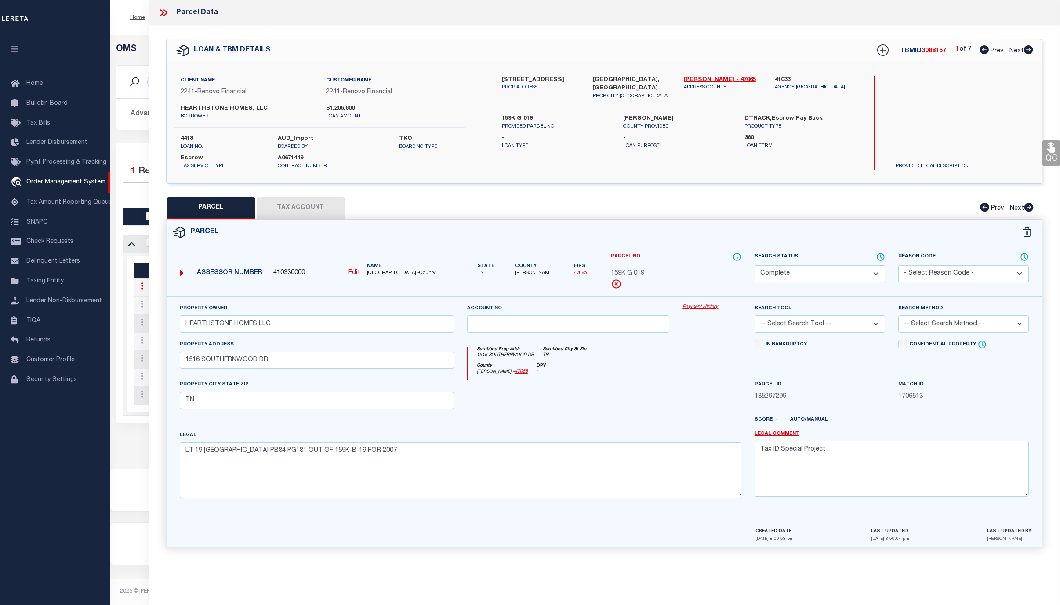
click at [706, 310] on link "Payment History" at bounding box center [712, 306] width 59 height 7
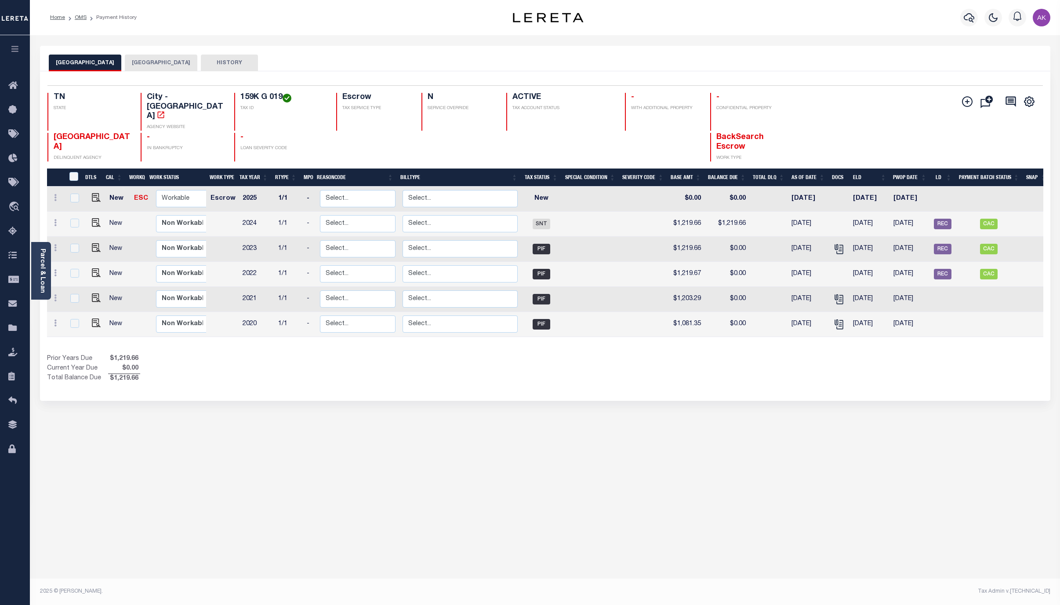
drag, startPoint x: 78, startPoint y: 16, endPoint x: 78, endPoint y: 23, distance: 6.6
click at [78, 16] on link "OMS" at bounding box center [81, 17] width 12 height 5
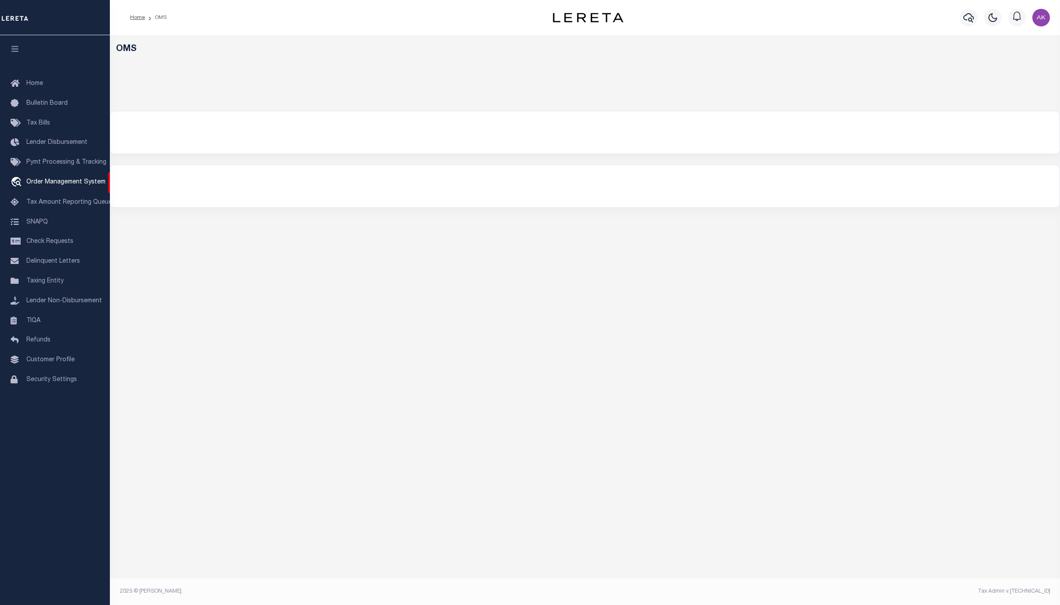
select select "200"
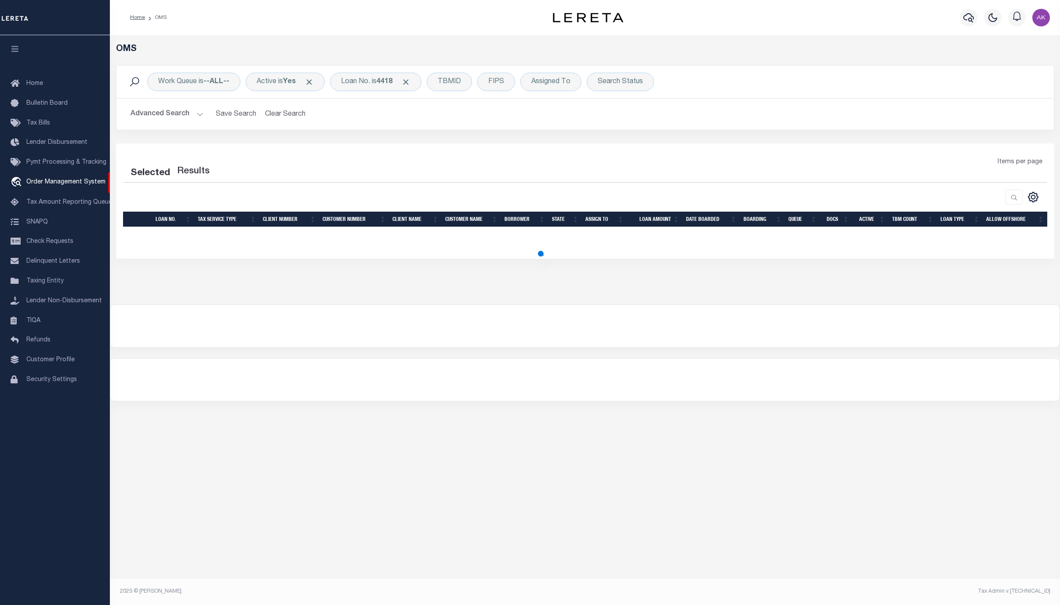
select select "200"
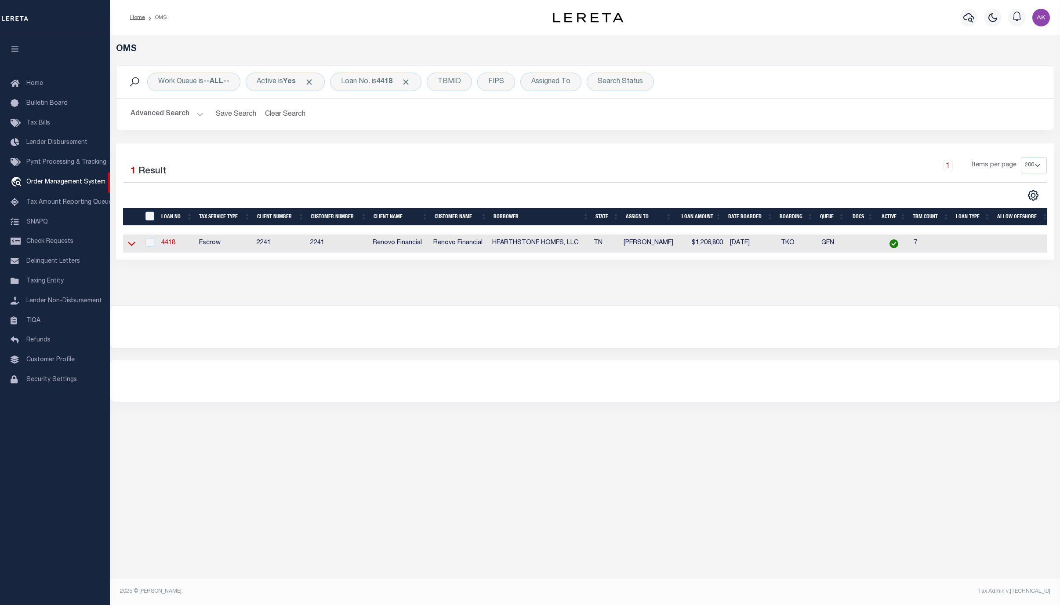
click at [128, 243] on icon at bounding box center [131, 243] width 7 height 9
